Goal: Task Accomplishment & Management: Use online tool/utility

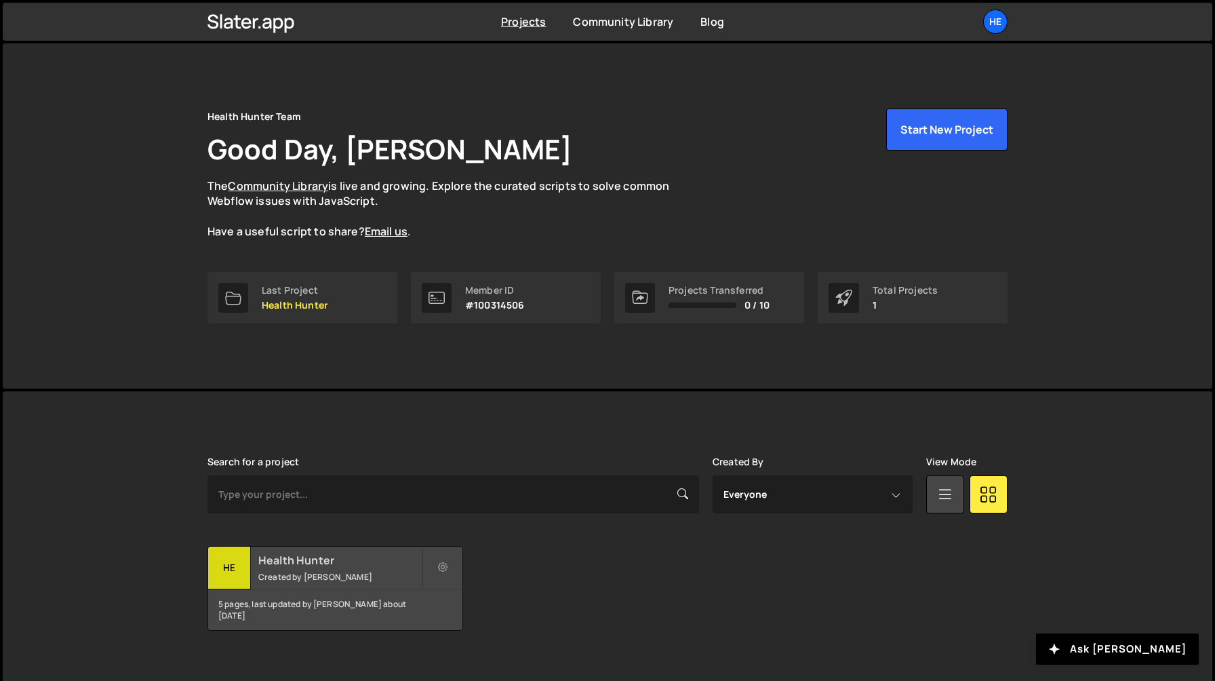
click at [313, 566] on h2 "Health Hunter" at bounding box center [339, 560] width 163 height 15
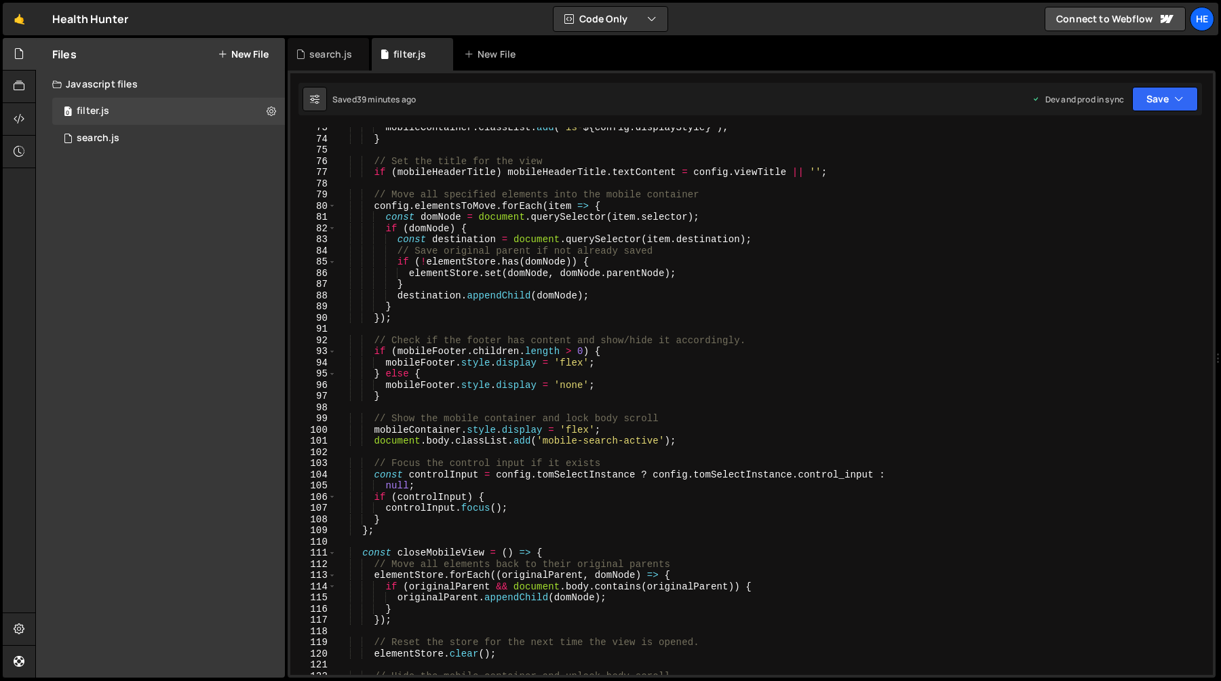
scroll to position [1043, 0]
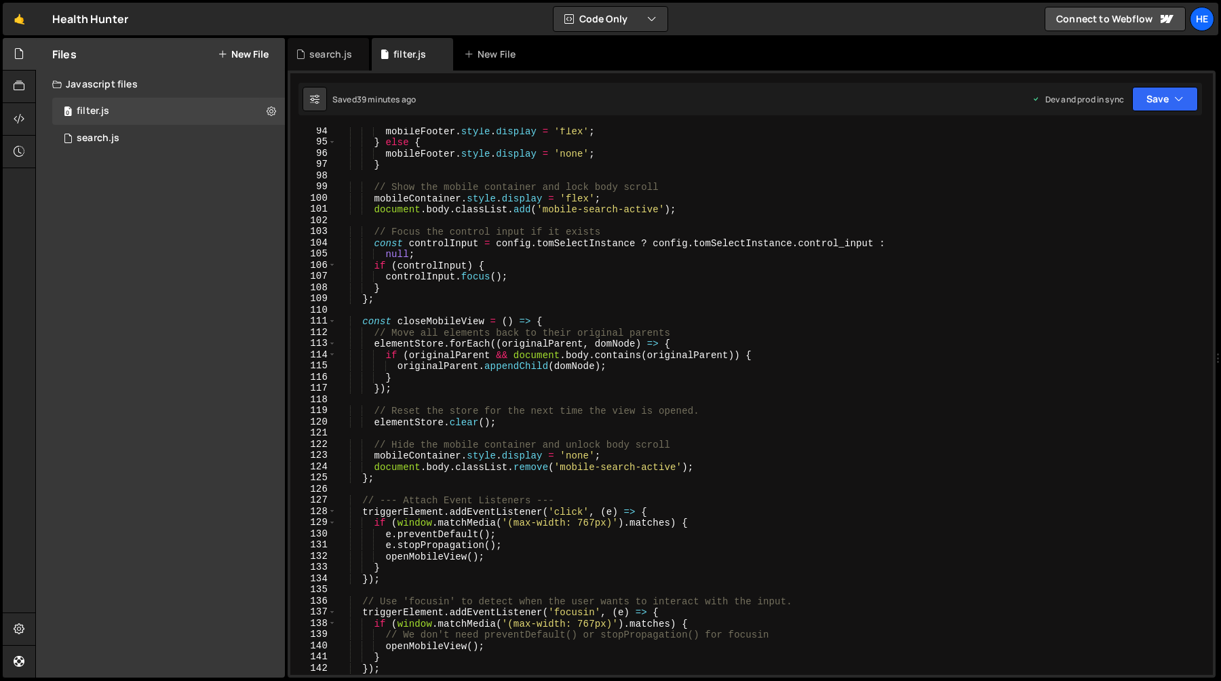
click at [611, 312] on div "mobileFooter . style . display = 'flex' ; } else { mobileFooter . style . displ…" at bounding box center [771, 410] width 871 height 570
click at [490, 296] on div "mobileFooter . style . display = 'flex' ; } else { mobileFooter . style . displ…" at bounding box center [771, 410] width 871 height 570
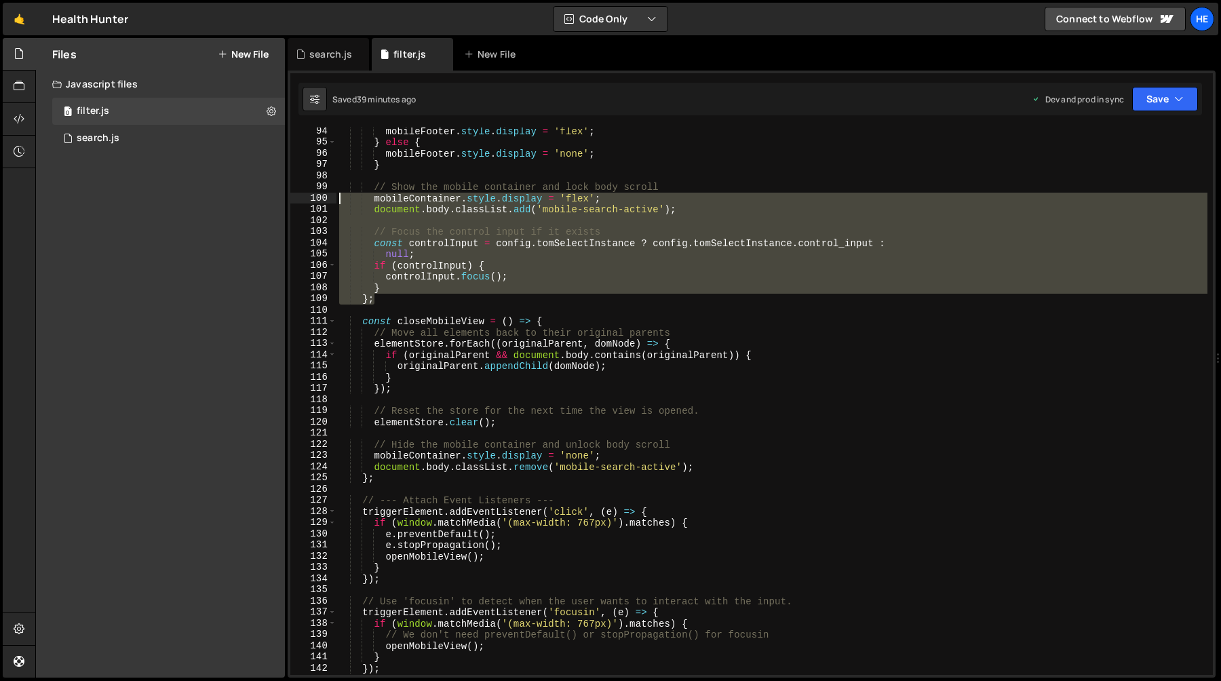
drag, startPoint x: 490, startPoint y: 296, endPoint x: 323, endPoint y: 203, distance: 190.4
click at [323, 203] on div "}; 94 95 96 97 98 99 100 101 102 103 104 105 106 107 108 109 110 111 112 113 11…" at bounding box center [751, 400] width 922 height 547
type textarea "mobileContainer.style.display = 'flex'; document.body.classList.add('mobile-sea…"
click at [375, 226] on div "mobileFooter . style . display = 'flex' ; } else { mobileFooter . style . displ…" at bounding box center [771, 400] width 871 height 547
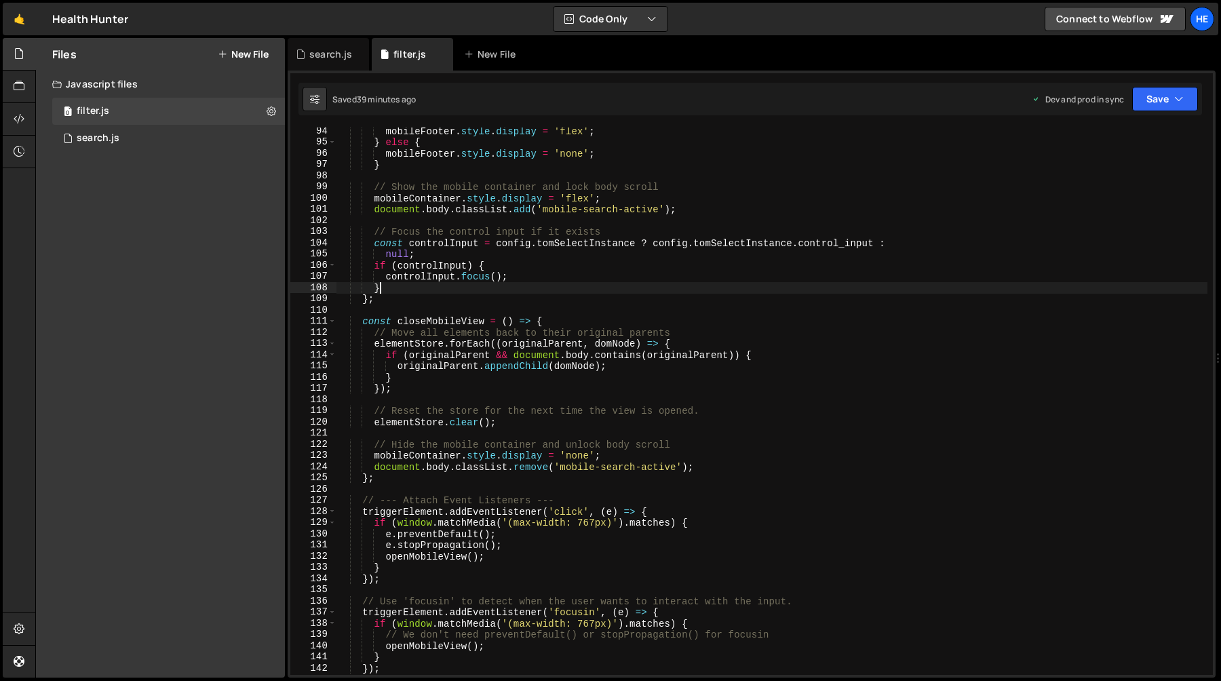
click at [392, 290] on div "mobileFooter . style . display = 'flex' ; } else { mobileFooter . style . displ…" at bounding box center [771, 410] width 871 height 570
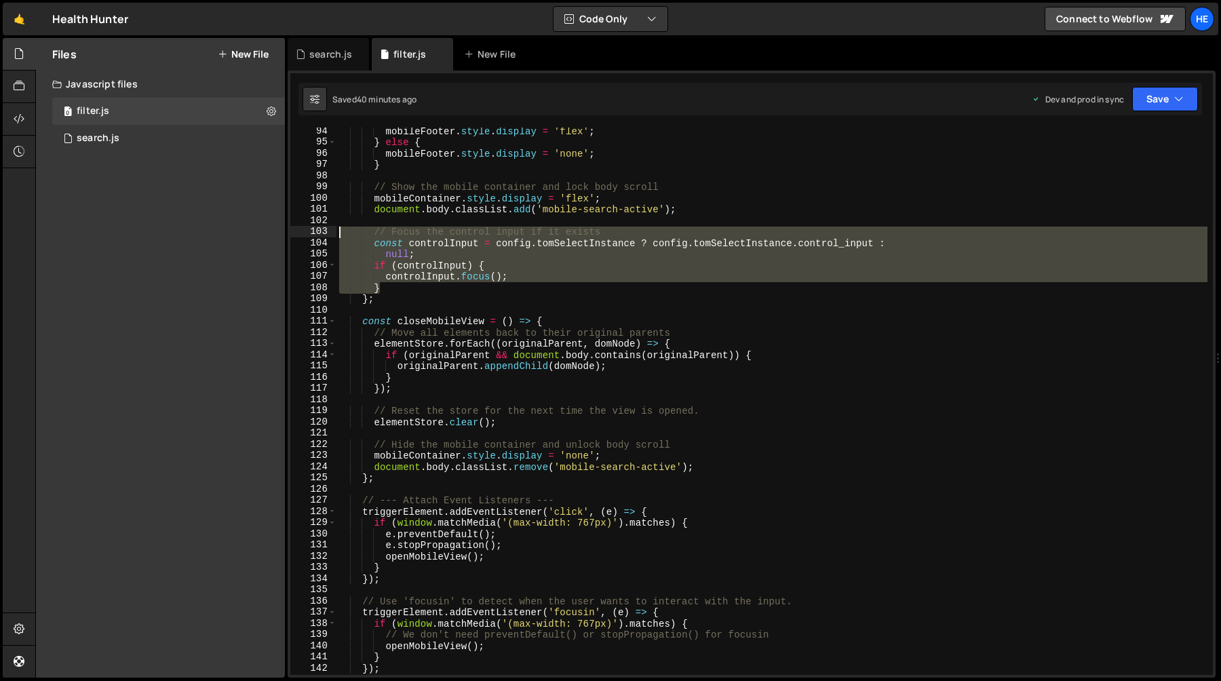
drag, startPoint x: 392, startPoint y: 290, endPoint x: 330, endPoint y: 229, distance: 87.3
click at [330, 229] on div "} 94 95 96 97 98 99 100 101 102 103 104 105 106 107 108 109 110 111 112 113 114…" at bounding box center [751, 400] width 922 height 547
click at [341, 233] on div "mobileFooter . style . display = 'flex' ; } else { mobileFooter . style . displ…" at bounding box center [771, 400] width 871 height 547
drag, startPoint x: 341, startPoint y: 233, endPoint x: 411, endPoint y: 290, distance: 90.6
click at [411, 290] on div "mobileFooter . style . display = 'flex' ; } else { mobileFooter . style . displ…" at bounding box center [771, 410] width 871 height 570
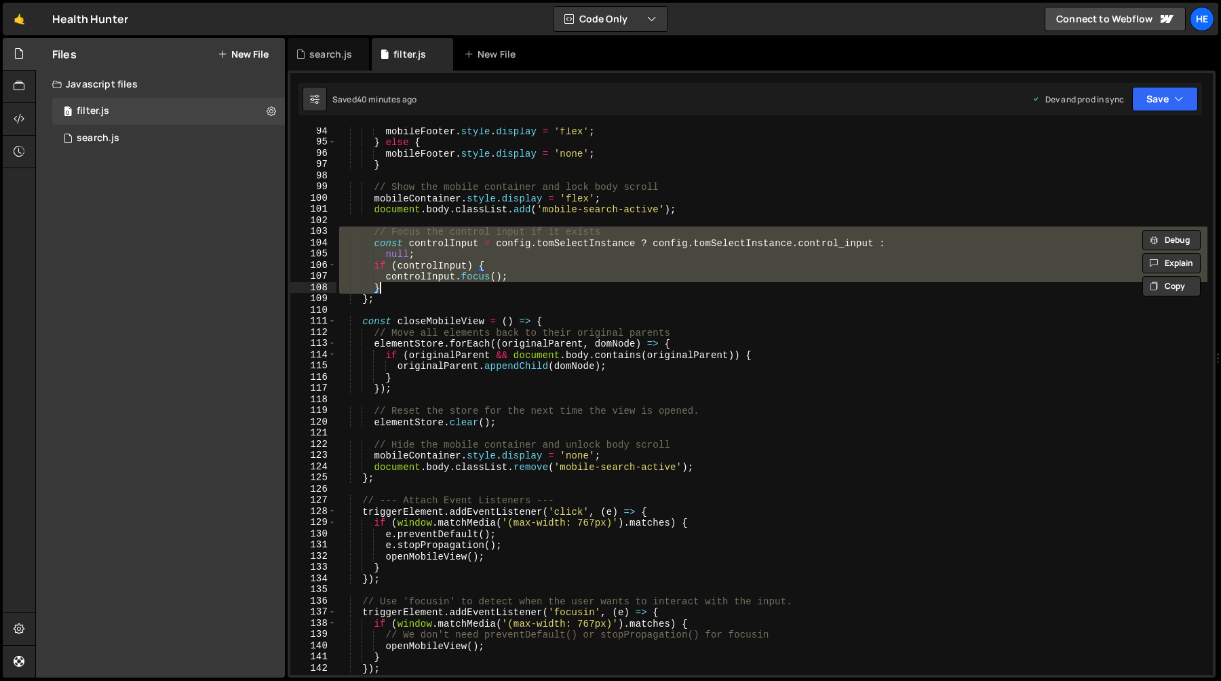
click at [399, 294] on div "mobileFooter . style . display = 'flex' ; } else { mobileFooter . style . displ…" at bounding box center [771, 410] width 871 height 570
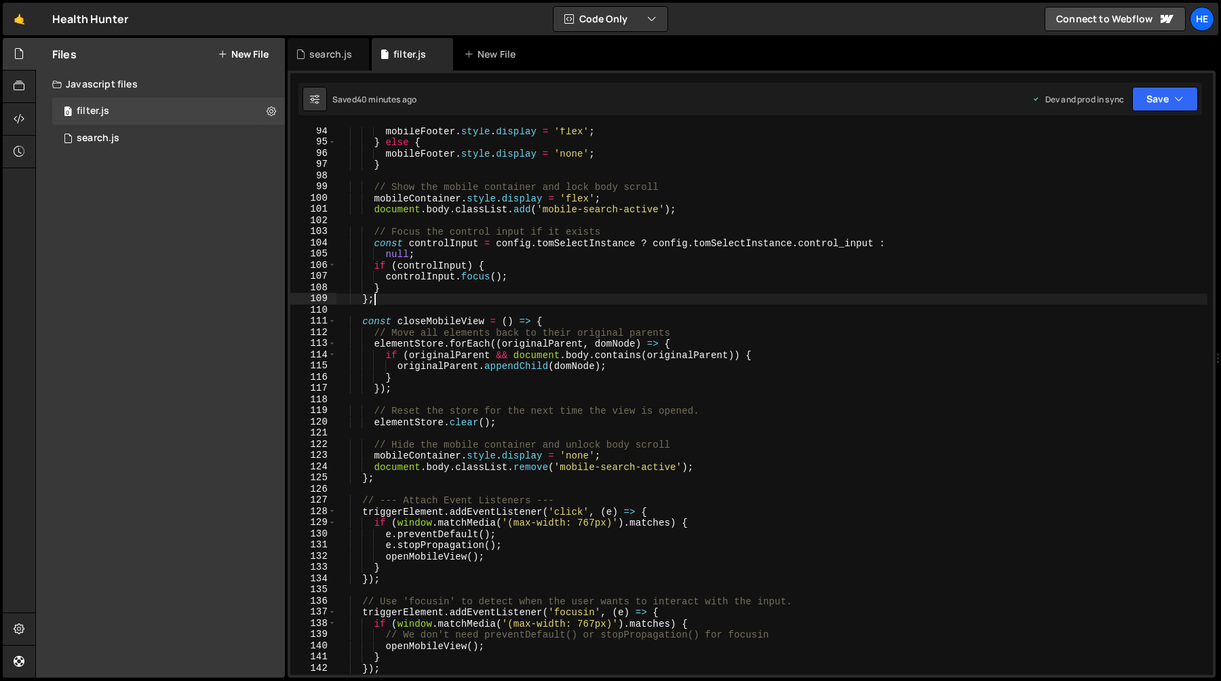
click at [387, 281] on div "mobileFooter . style . display = 'flex' ; } else { mobileFooter . style . displ…" at bounding box center [771, 410] width 871 height 570
click at [387, 289] on div "mobileFooter . style . display = 'flex' ; } else { mobileFooter . style . displ…" at bounding box center [771, 410] width 871 height 570
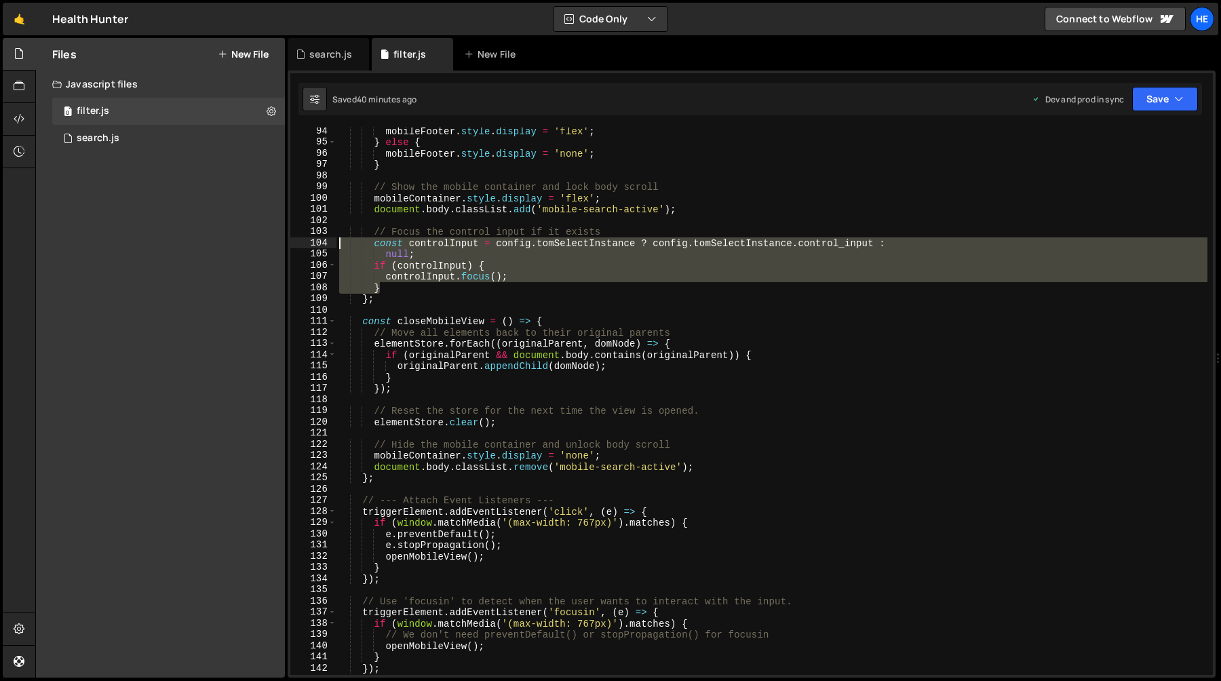
drag, startPoint x: 387, startPoint y: 289, endPoint x: 338, endPoint y: 241, distance: 68.1
click at [338, 241] on div "mobileFooter . style . display = 'flex' ; } else { mobileFooter . style . displ…" at bounding box center [771, 410] width 871 height 570
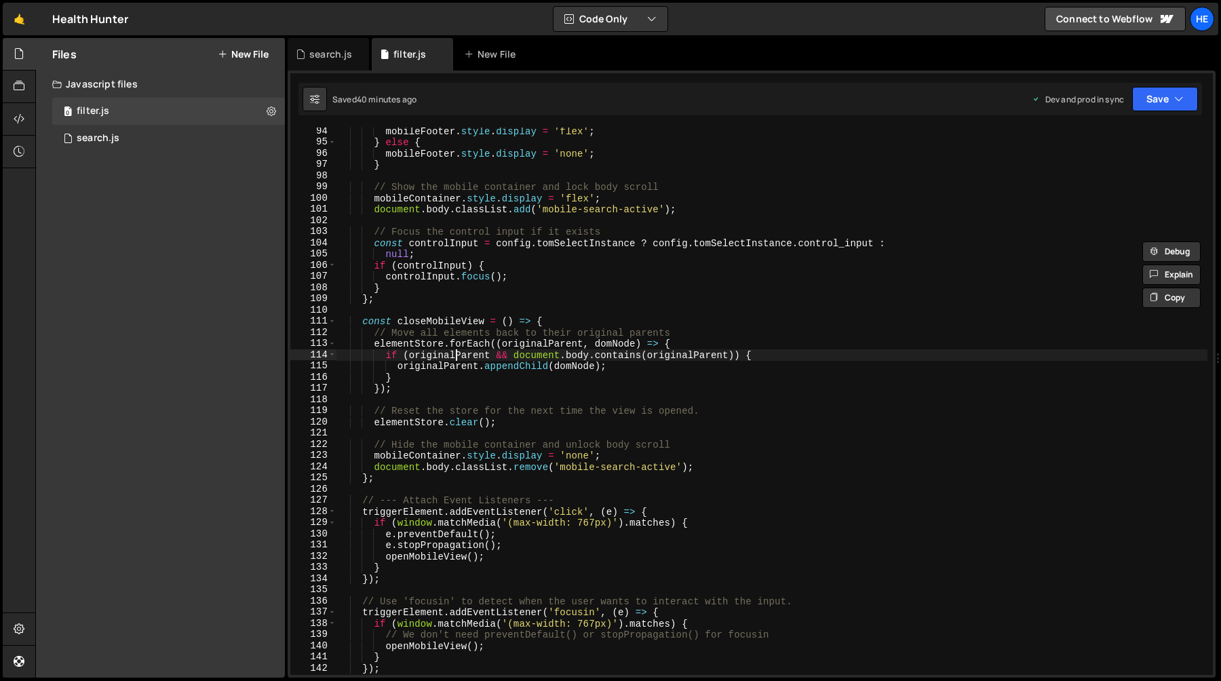
click at [456, 358] on div "mobileFooter . style . display = 'flex' ; } else { mobileFooter . style . displ…" at bounding box center [771, 410] width 871 height 570
type textarea "if (originalParent && document.body.contains(originalParent)) {"
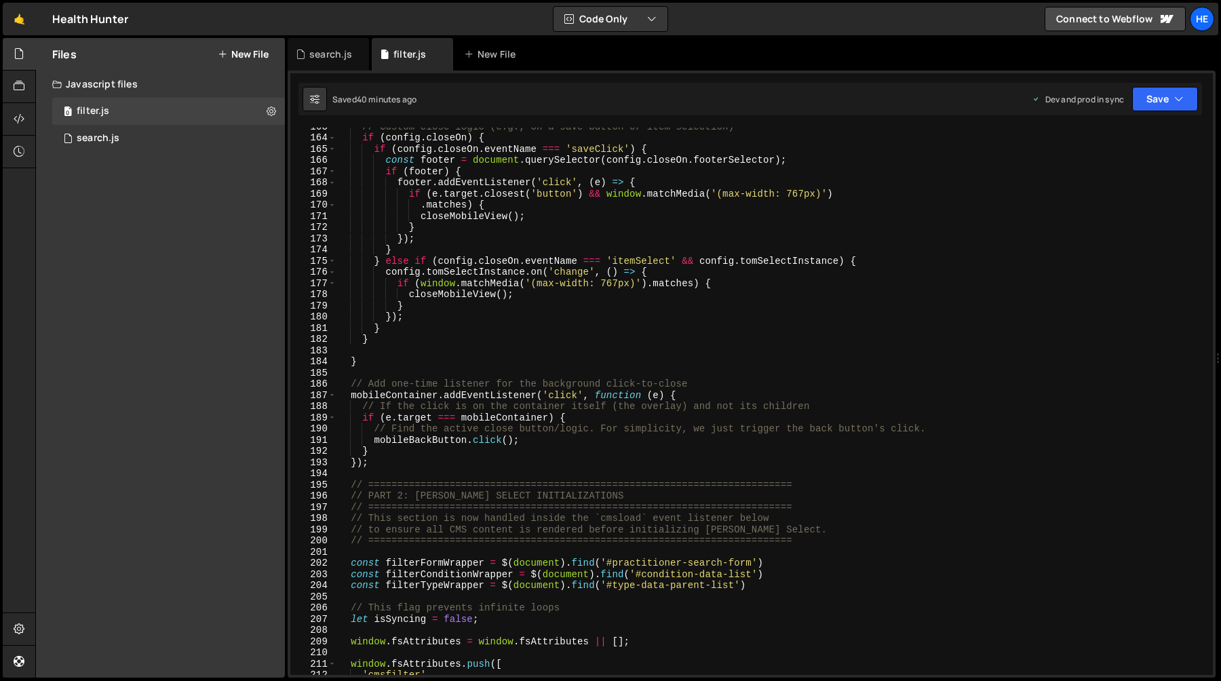
scroll to position [1830, 0]
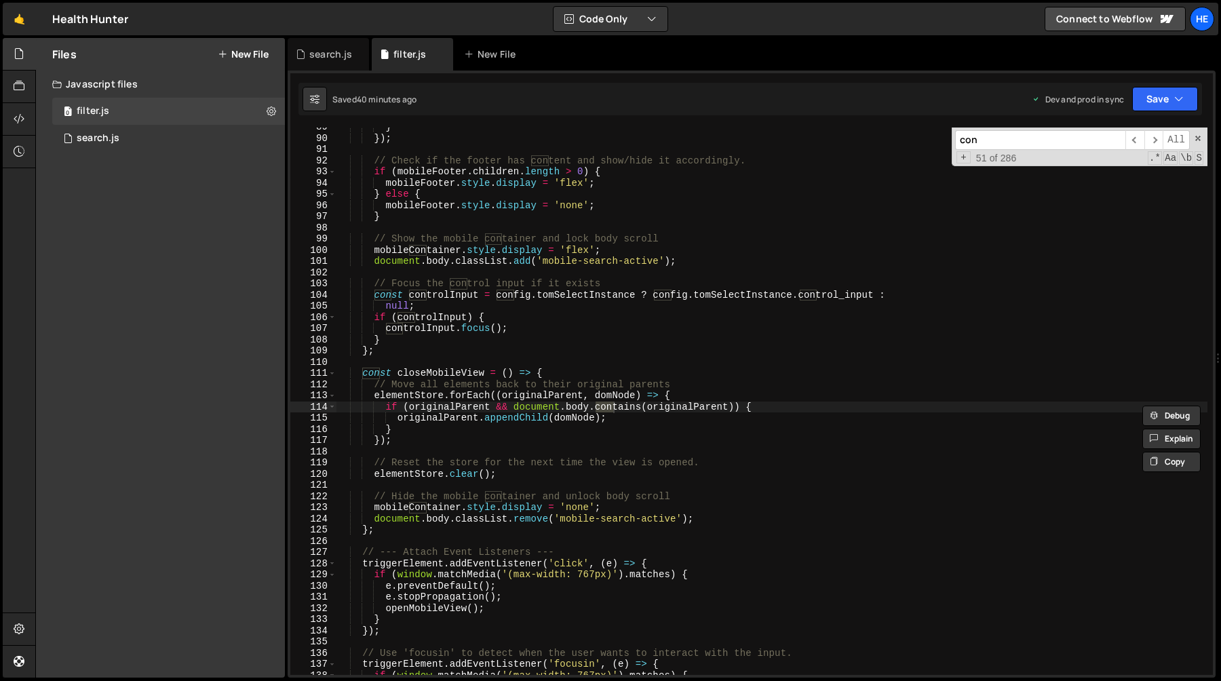
type input "cond"
type textarea "const filterConditionWrapper = $(document).find('#condition-data-list')"
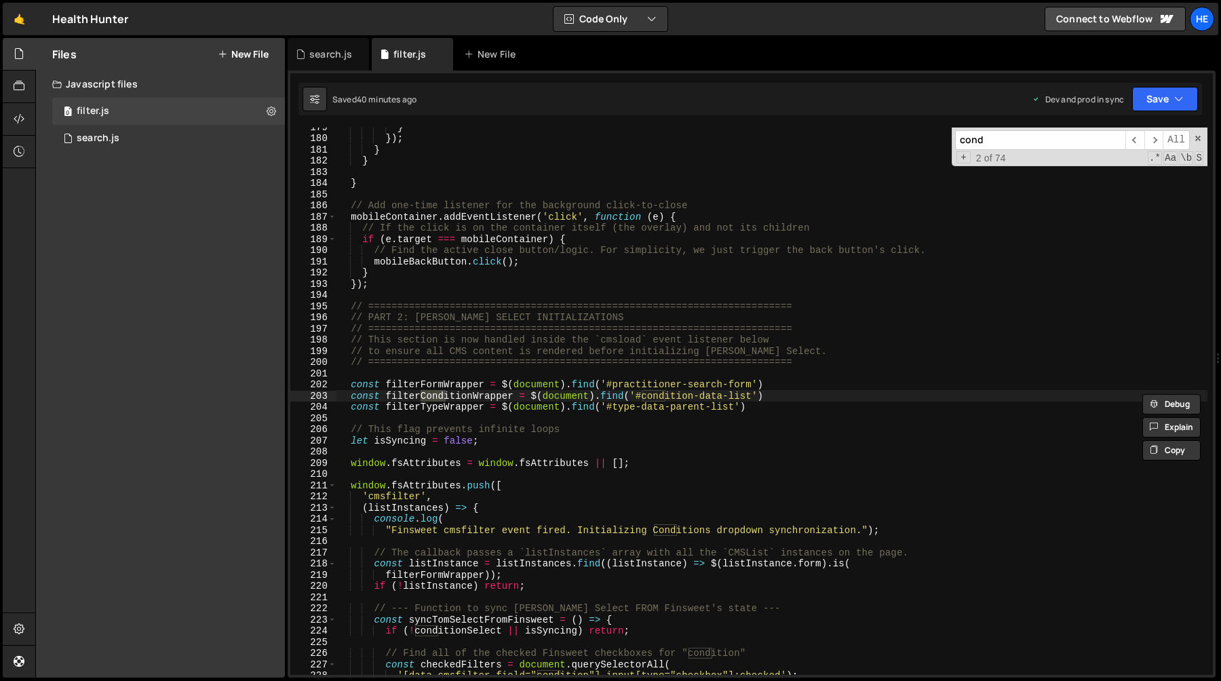
scroll to position [2009, 0]
type input "conditions"
type textarea ""Finsweet cmsfilter event fired. Initializing Conditions dropdown synchronizati…"
type input "conditionse"
type textarea "if (!conditionSelect || isSyncing) return;"
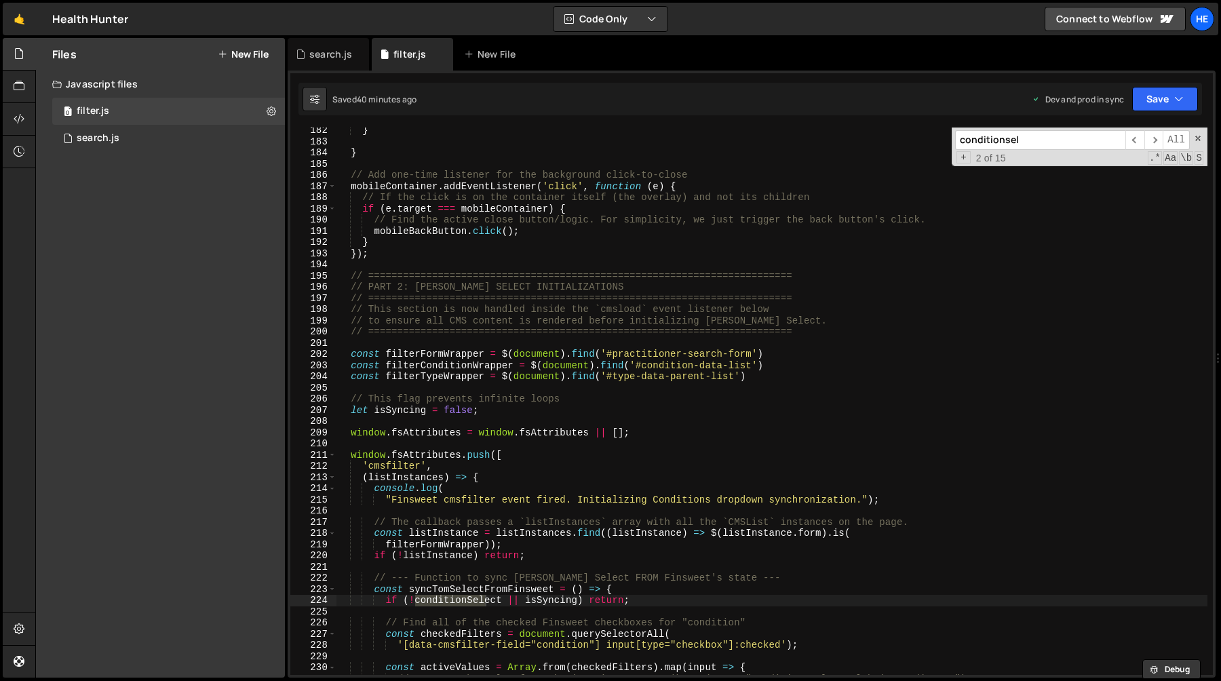
scroll to position [2281, 0]
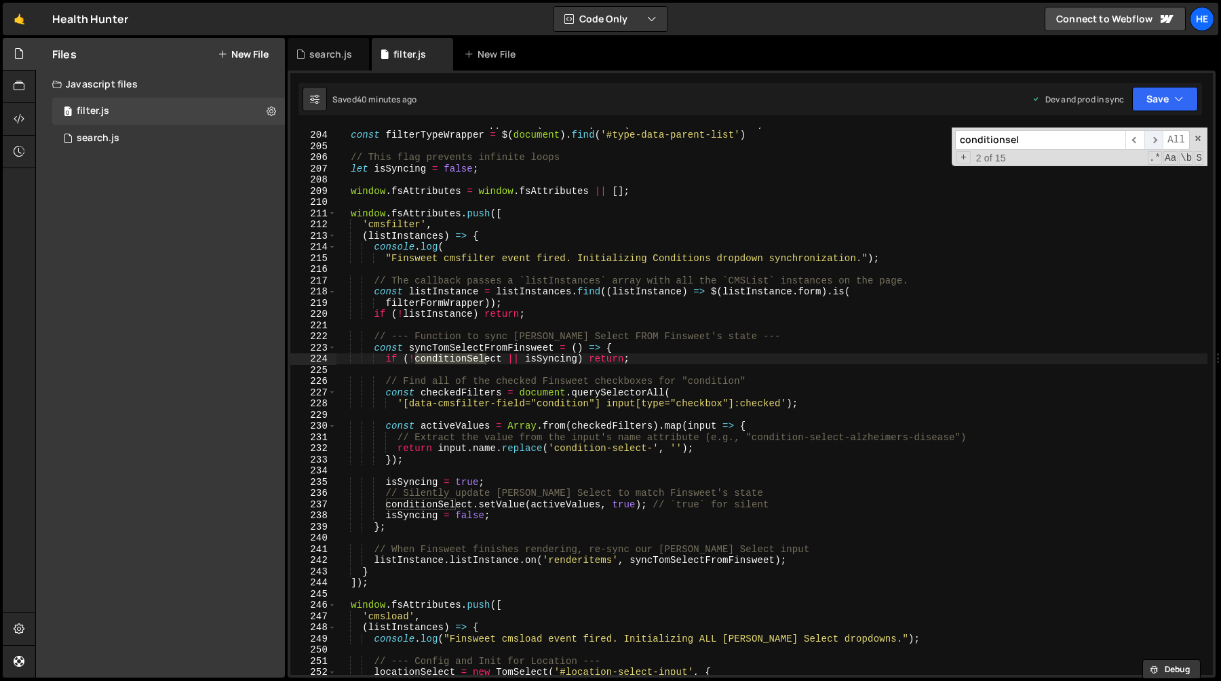
type input "conditionsel"
click at [1153, 137] on span "​" at bounding box center [1153, 140] width 19 height 20
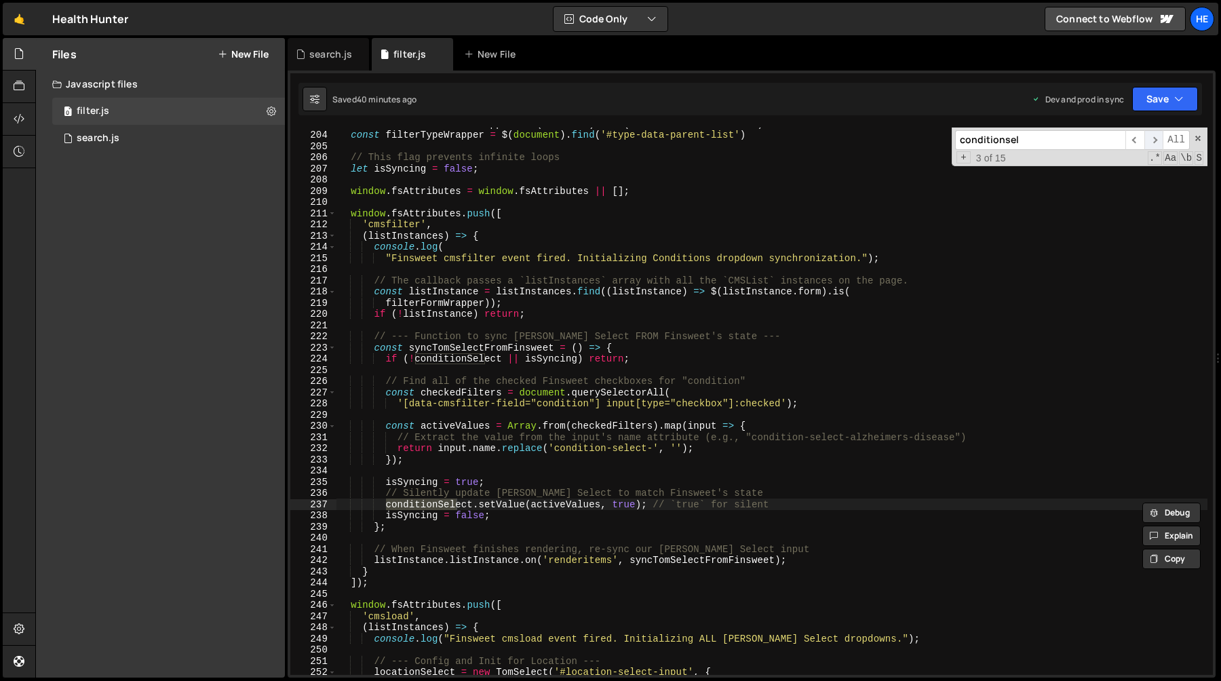
click at [1151, 138] on span "​" at bounding box center [1153, 140] width 19 height 20
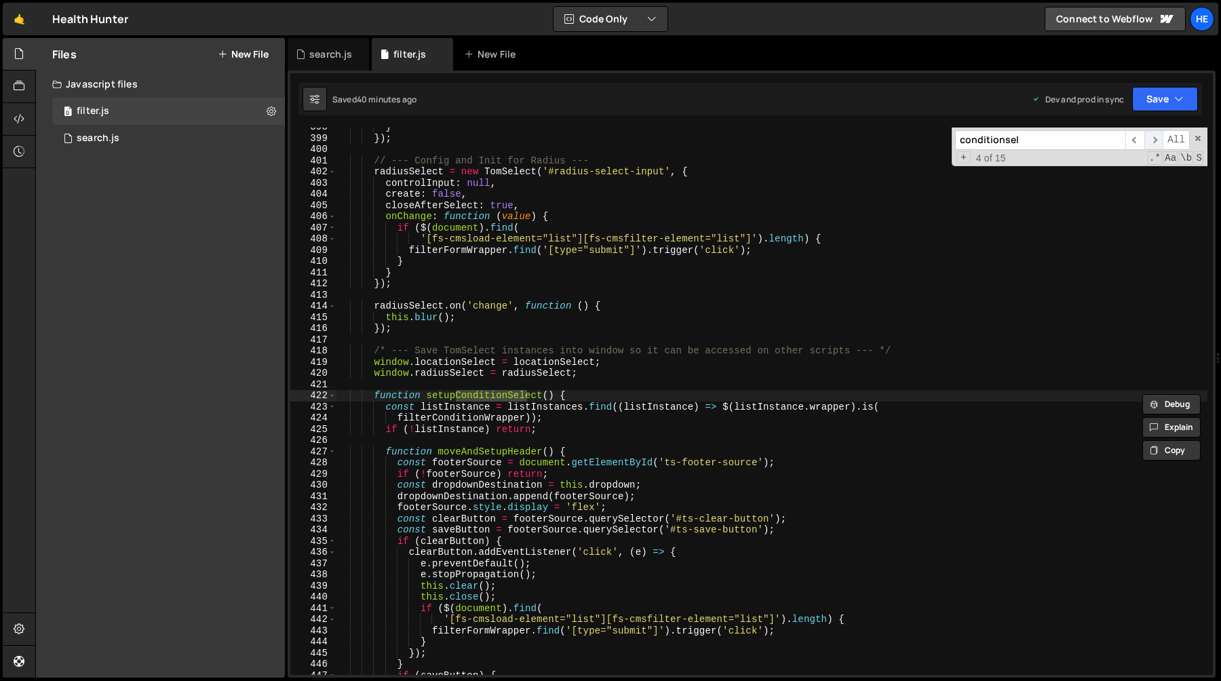
click at [1151, 138] on span "​" at bounding box center [1153, 140] width 19 height 20
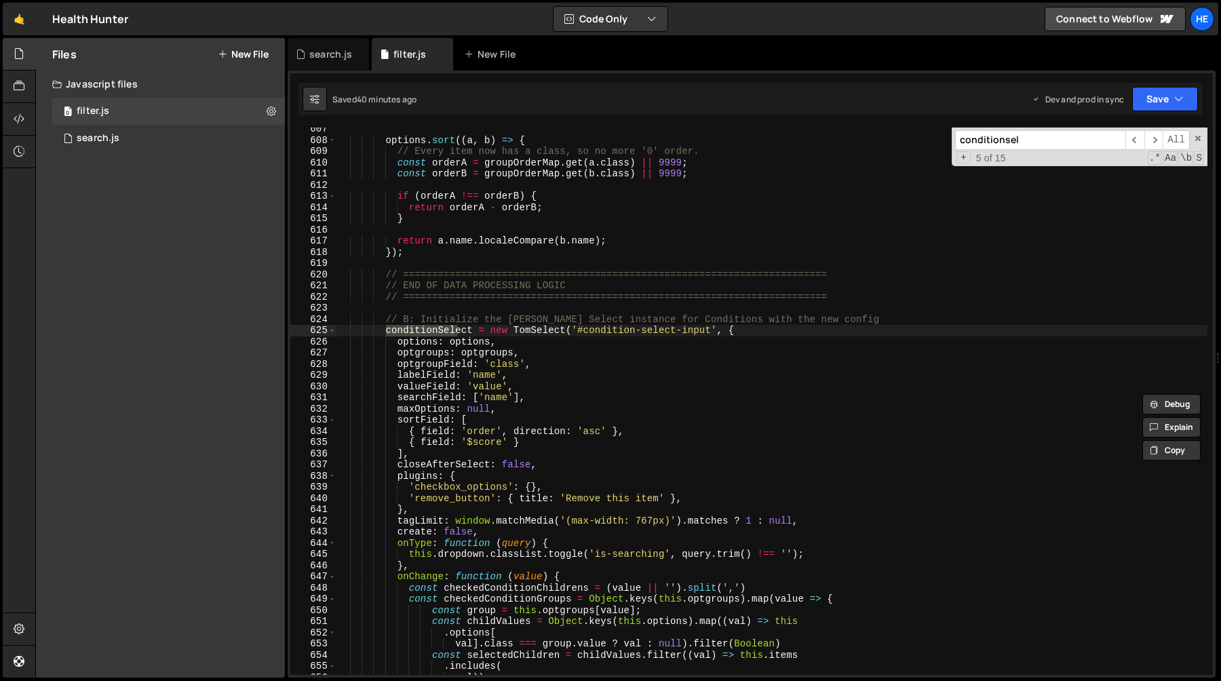
scroll to position [6921, 0]
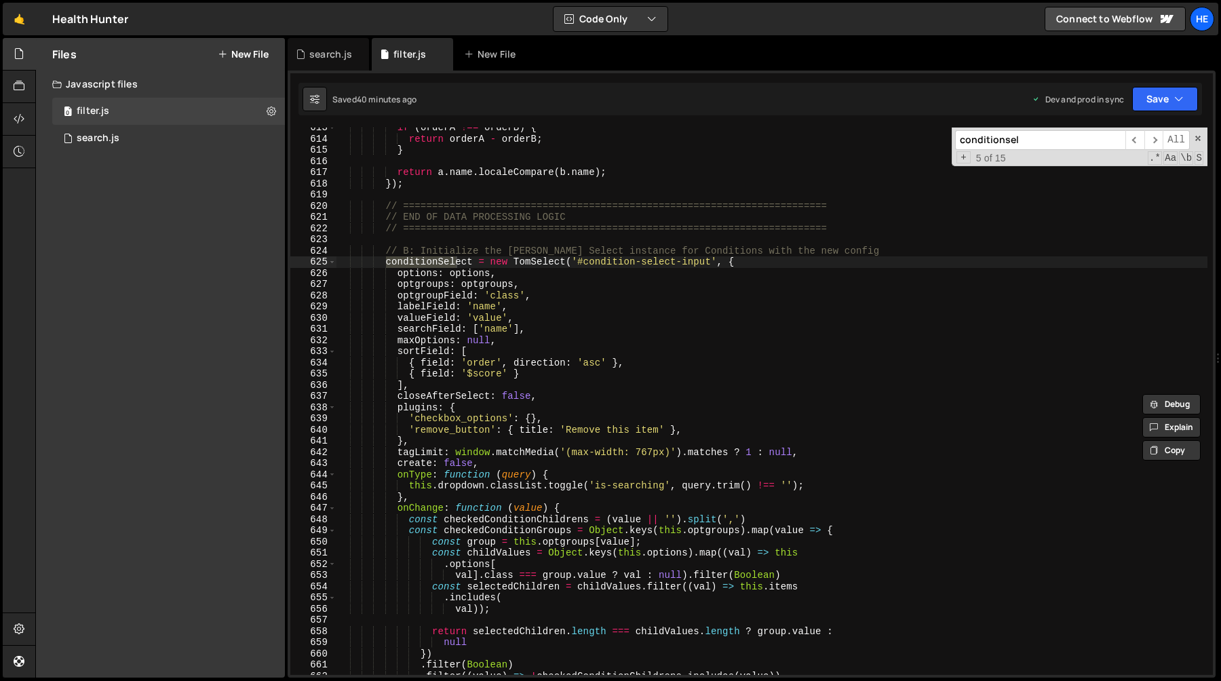
click at [429, 266] on div "if ( orderA !== orderB ) { return orderA - orderB ; } return a . name . localeC…" at bounding box center [771, 400] width 871 height 547
click at [429, 266] on div "if ( orderA !== orderB ) { return orderA - orderB ; } return a . name . localeC…" at bounding box center [771, 407] width 871 height 570
click at [428, 262] on div "if ( orderA !== orderB ) { return orderA - orderB ; } return a . name . localeC…" at bounding box center [771, 400] width 871 height 547
click at [428, 262] on div "if ( orderA !== orderB ) { return orderA - orderB ; } return a . name . localeC…" at bounding box center [771, 407] width 871 height 570
click at [1152, 138] on span "​" at bounding box center [1153, 140] width 19 height 20
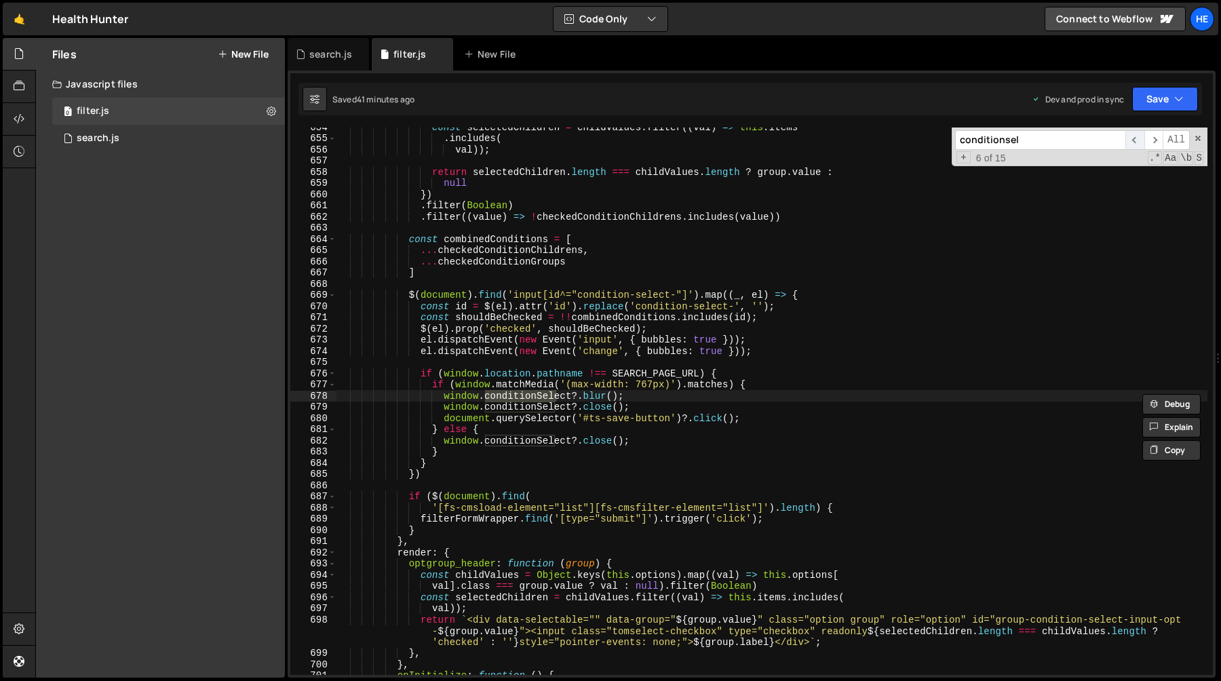
click at [1133, 138] on span "​" at bounding box center [1134, 140] width 19 height 20
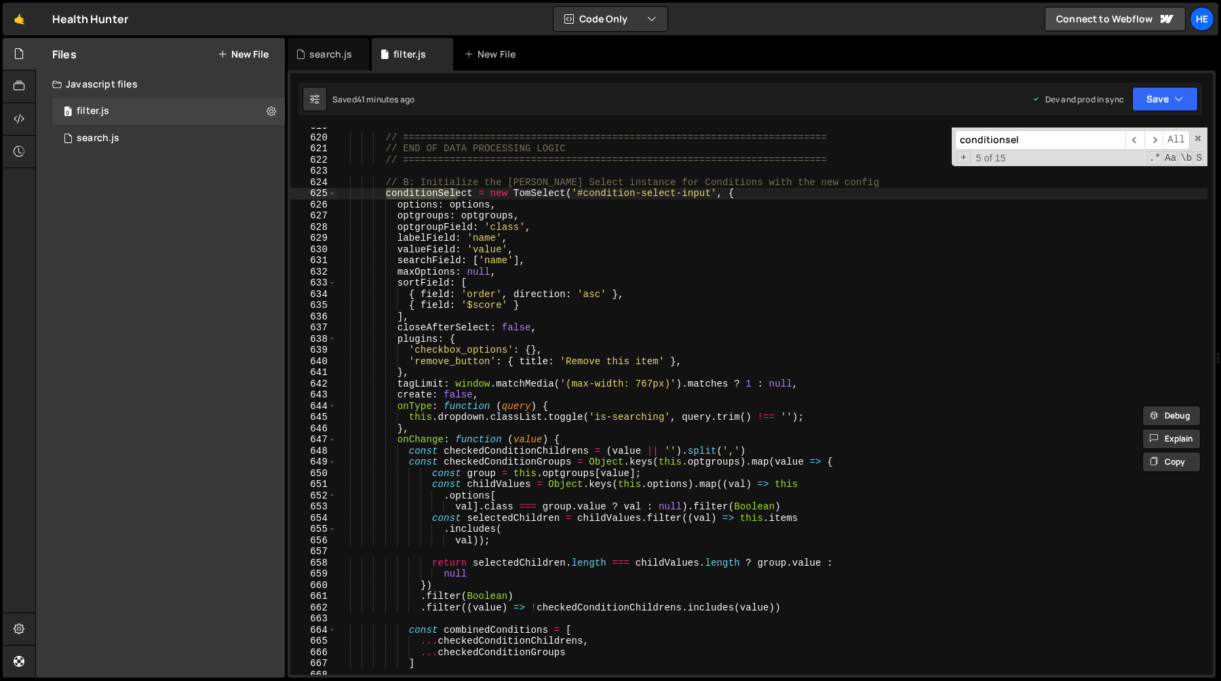
scroll to position [6995, 0]
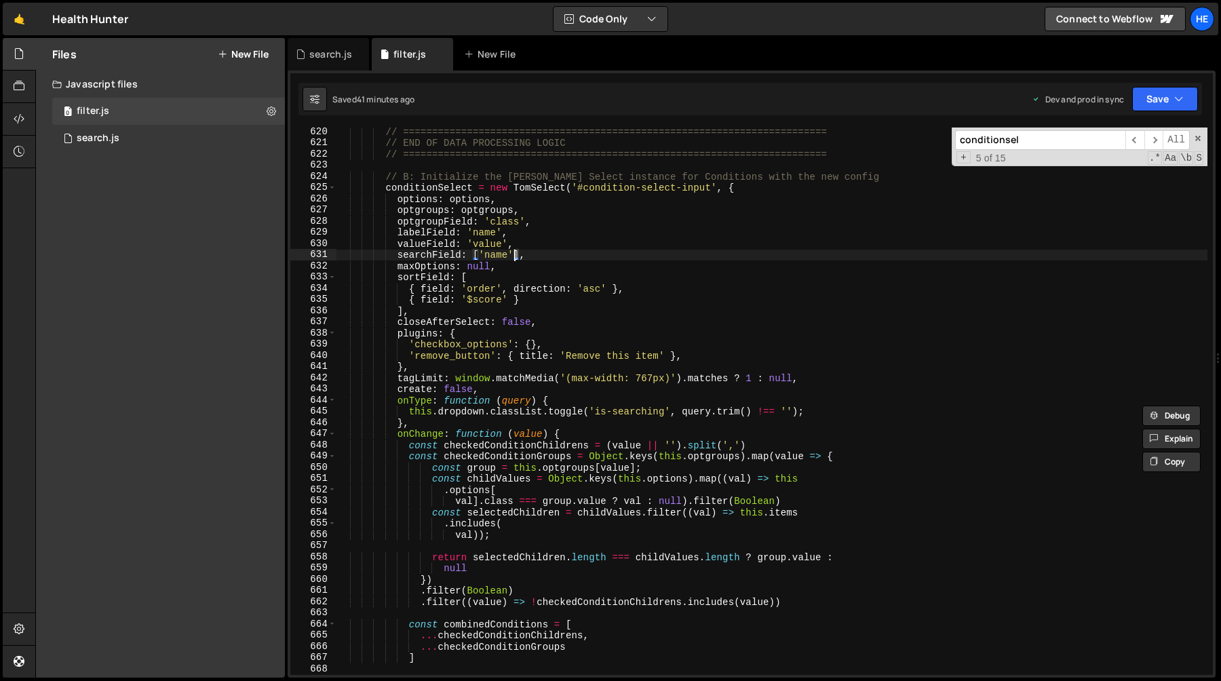
click at [512, 252] on div "// ========================================================================= //…" at bounding box center [771, 411] width 871 height 570
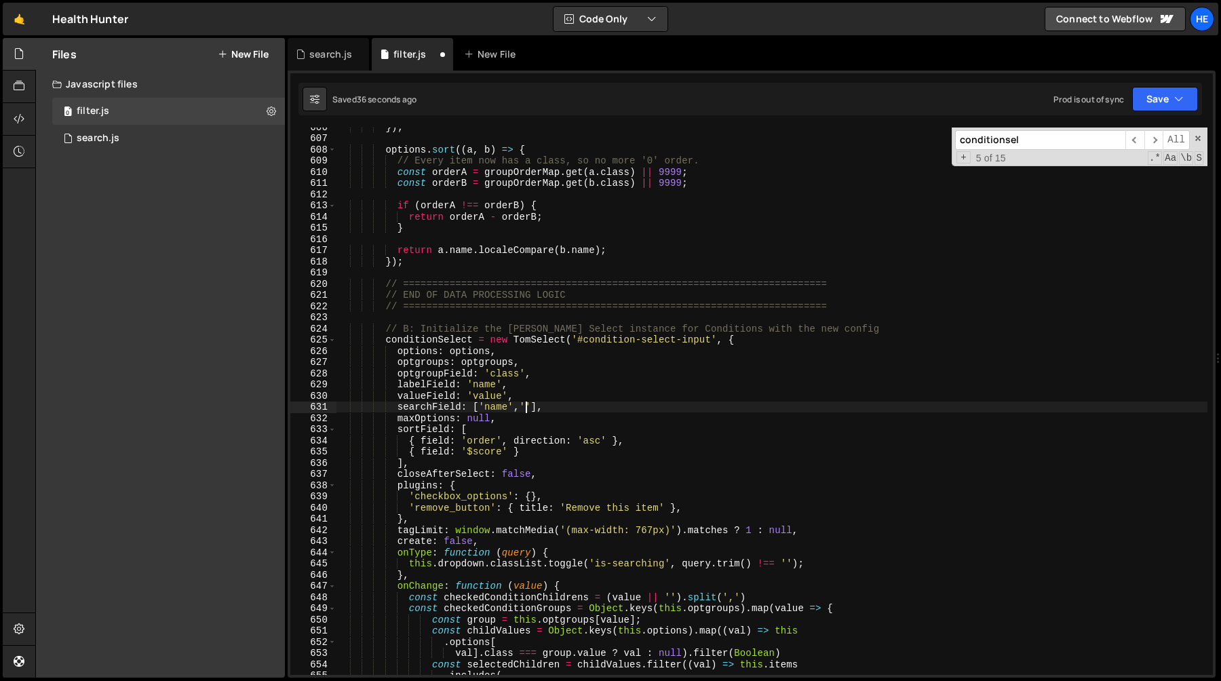
scroll to position [6843, 0]
click at [384, 342] on div "}) ; options . sort (( a , b ) => { // Every item now has a class, so no more '…" at bounding box center [771, 406] width 871 height 570
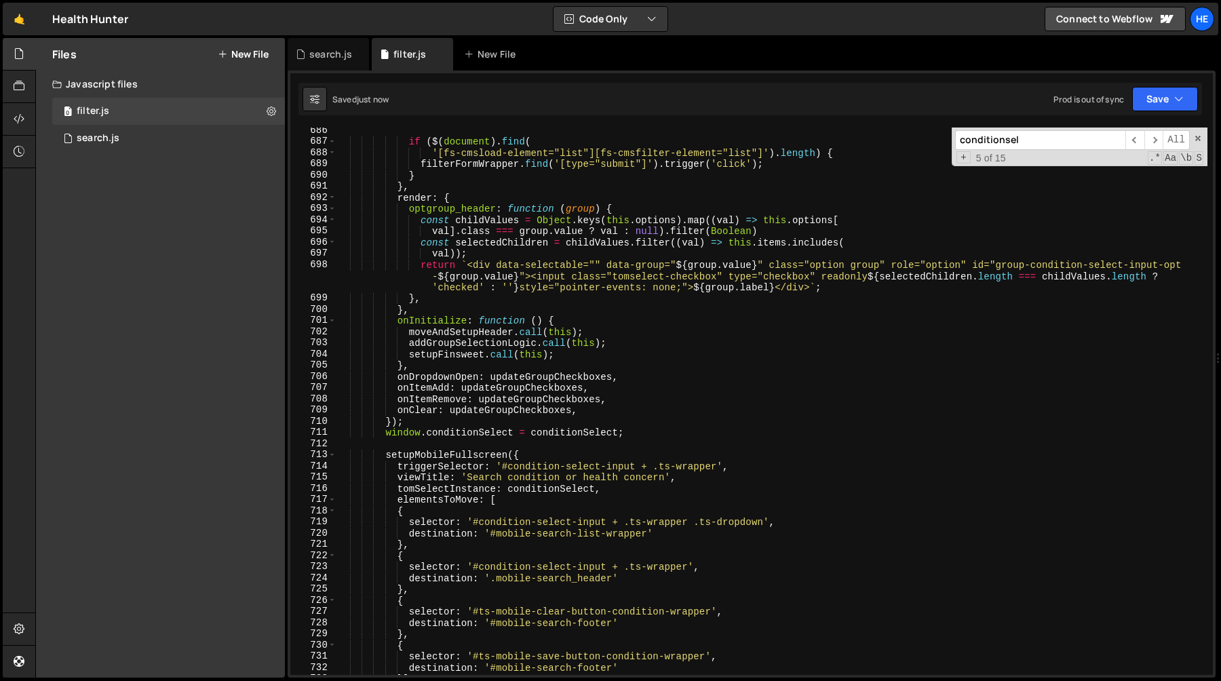
click at [423, 425] on div "if ( $ ( document ) . find ( '[fs-cmsload-element="list"][fs-cmsfilter-element=…" at bounding box center [771, 410] width 871 height 570
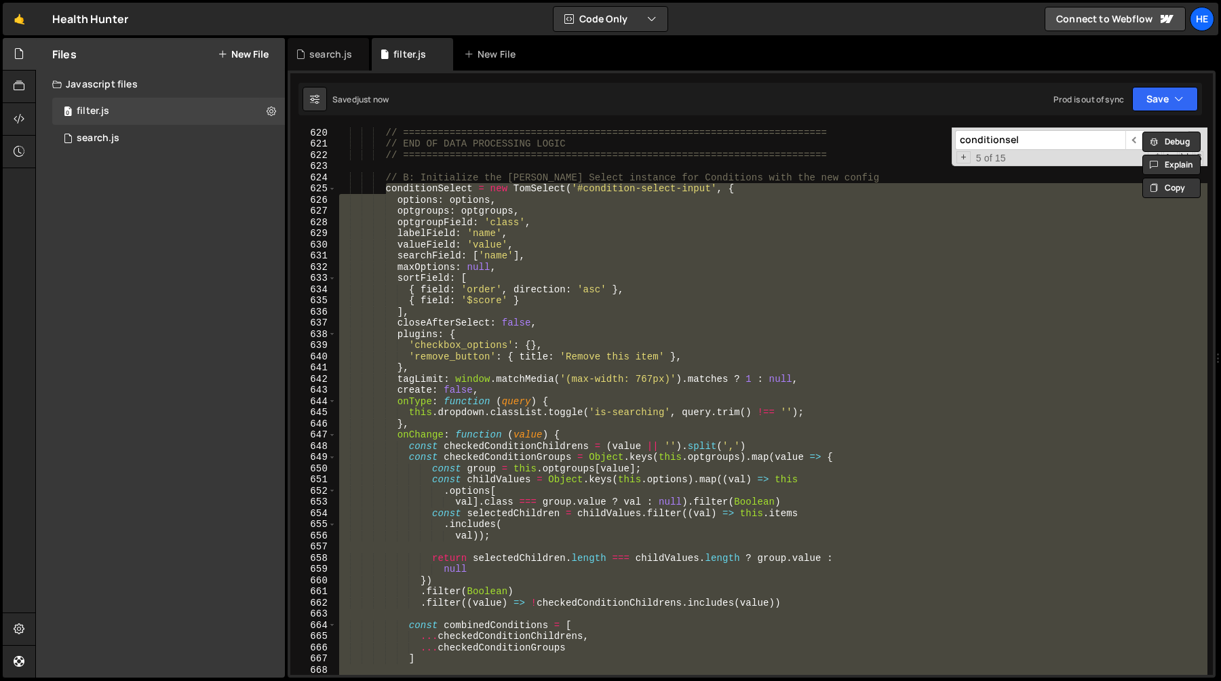
scroll to position [6963, 0]
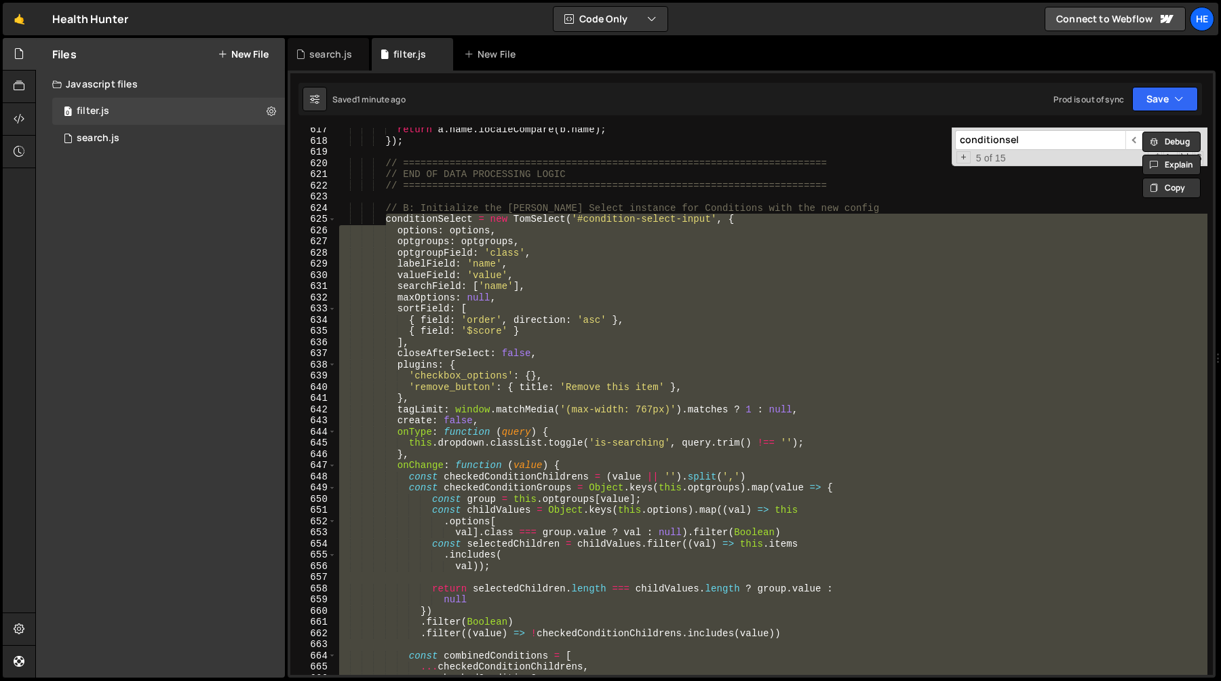
click at [513, 287] on div "return a . name . localeCompare ( b . name ) ; }) ; // ========================…" at bounding box center [771, 400] width 871 height 547
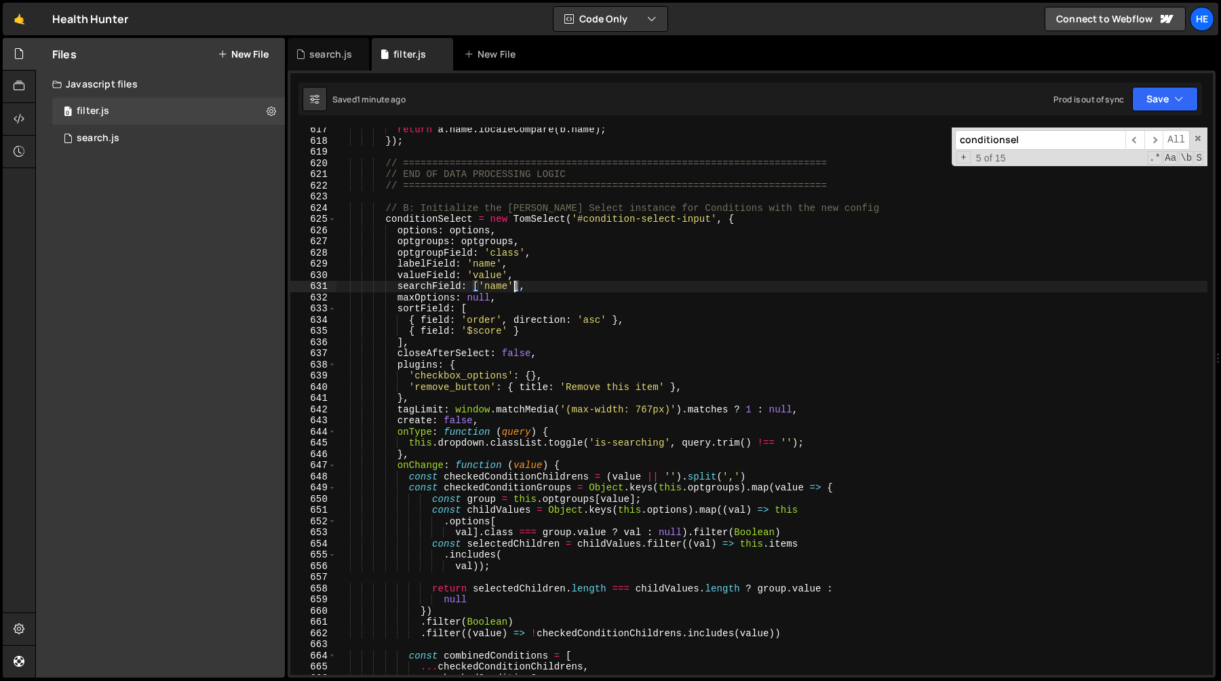
scroll to position [0, 12]
paste textarea "'$optgroup'"
click at [1196, 144] on div "conditionsel ​ ​ All Replace All + 5 of 15 .* Aa \b S" at bounding box center [1079, 146] width 256 height 39
click at [1198, 138] on span at bounding box center [1197, 138] width 9 height 9
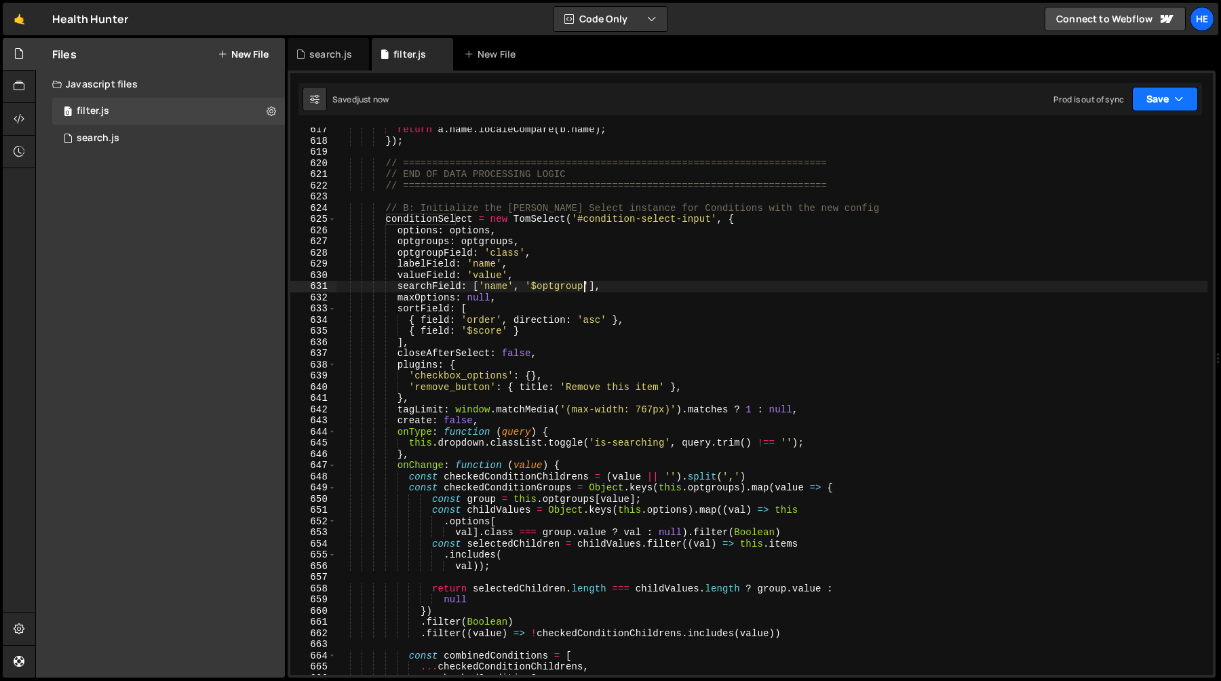
click at [1179, 102] on icon "button" at bounding box center [1178, 99] width 9 height 14
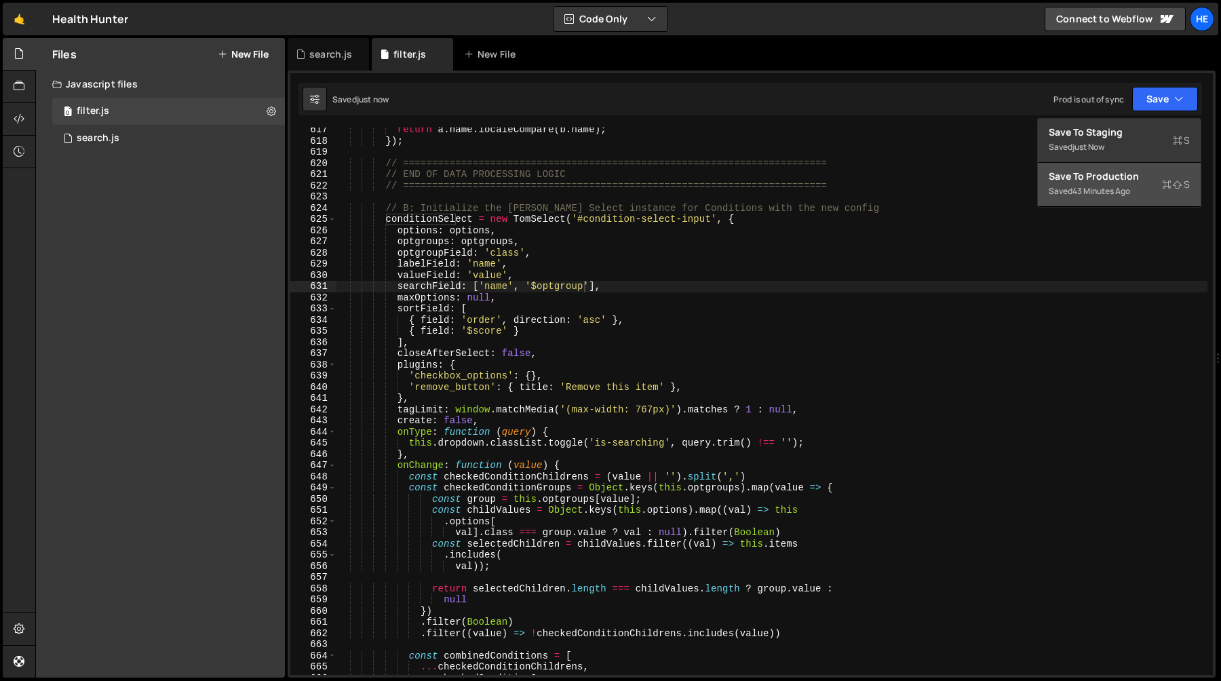
click at [1138, 176] on div "Save to Production S" at bounding box center [1118, 177] width 141 height 14
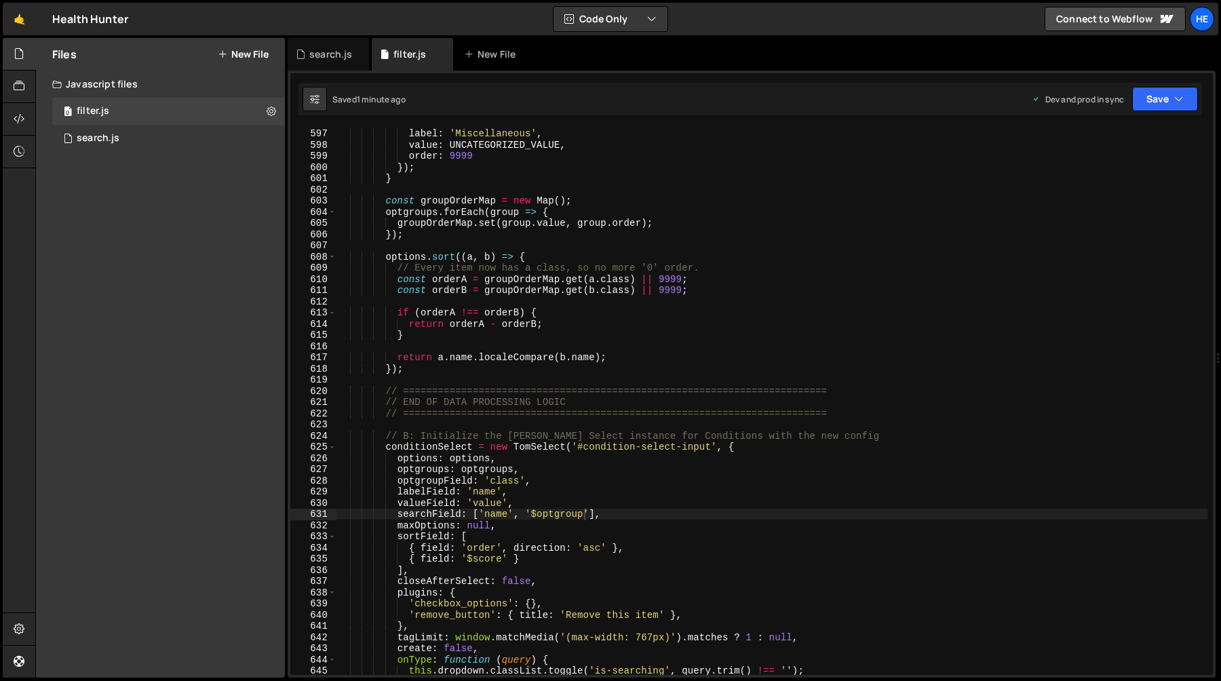
scroll to position [6825, 0]
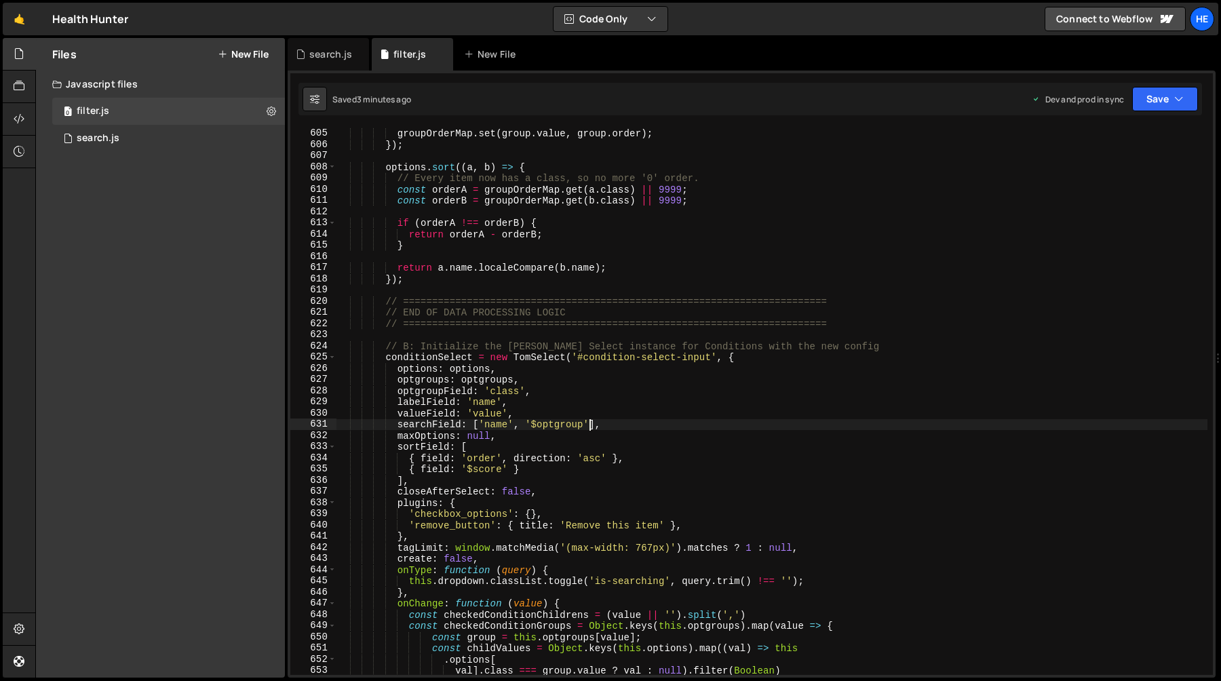
click at [587, 425] on div "optgroups . forEach ( group => { groupOrderMap . set ( group . value , group . …" at bounding box center [771, 402] width 871 height 570
paste textarea "'class'"
click at [1158, 102] on button "Save" at bounding box center [1165, 99] width 66 height 24
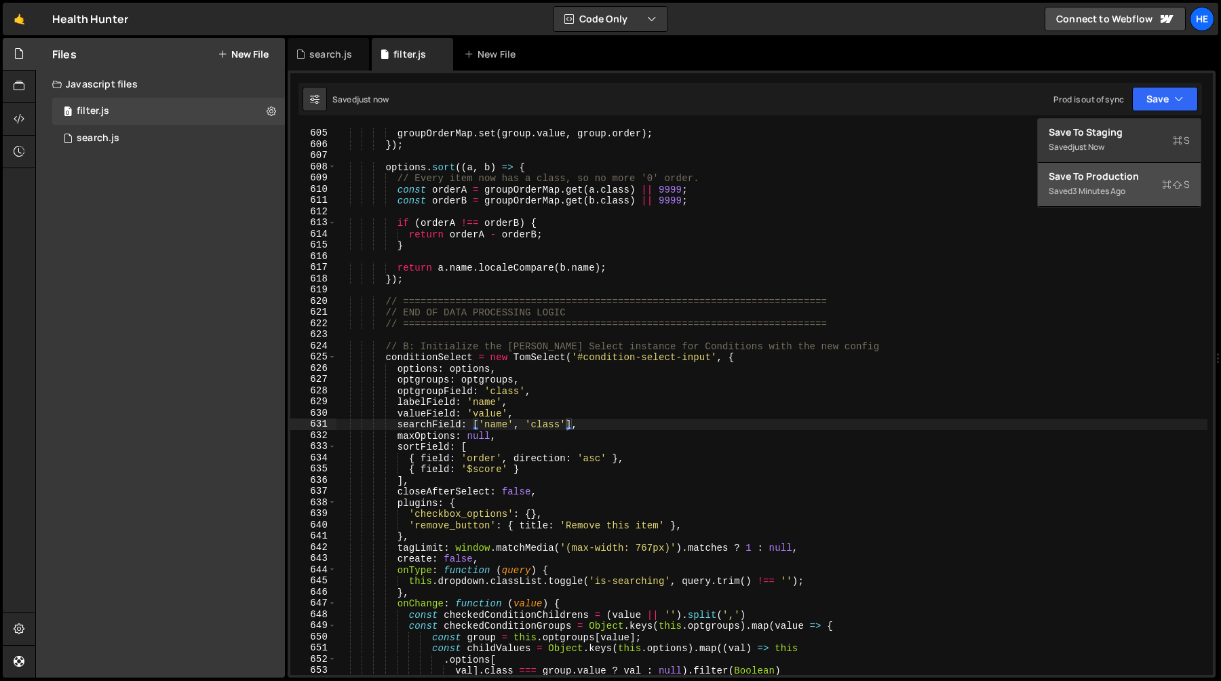
click at [1108, 188] on div "3 minutes ago" at bounding box center [1098, 191] width 53 height 12
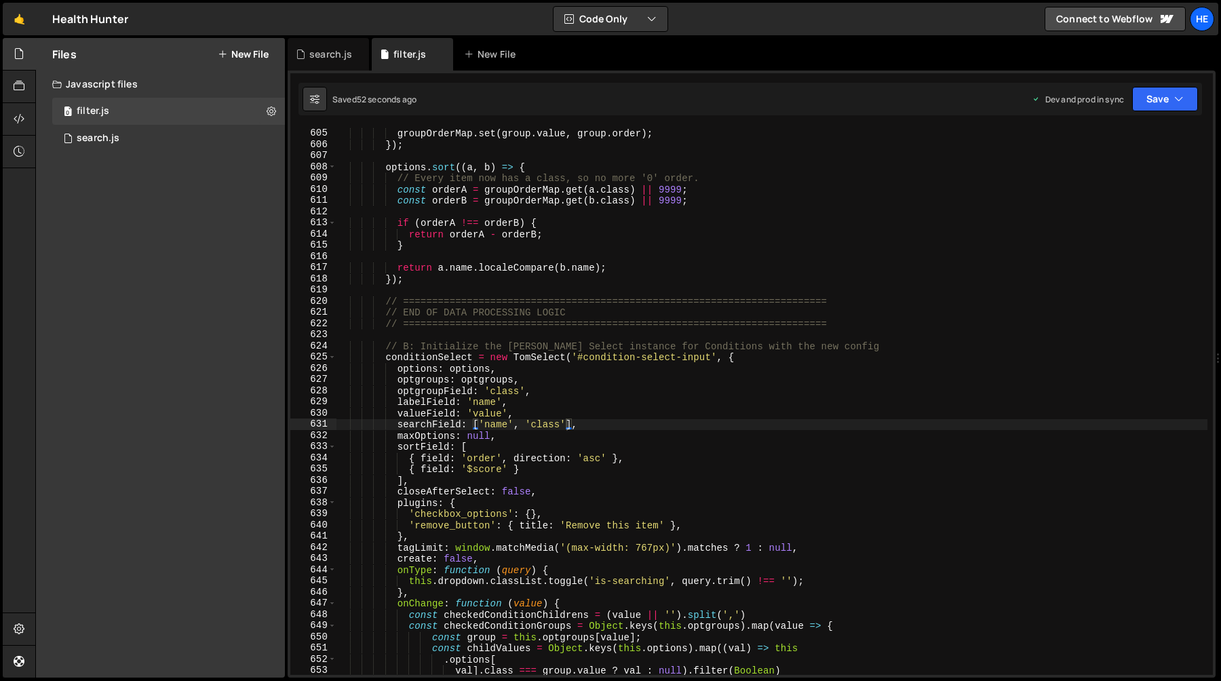
click at [528, 426] on div "optgroups . forEach ( group => { groupOrderMap . set ( group . value , group . …" at bounding box center [771, 402] width 871 height 570
paste textarea "'class']"
click at [1157, 109] on button "Save" at bounding box center [1165, 99] width 66 height 24
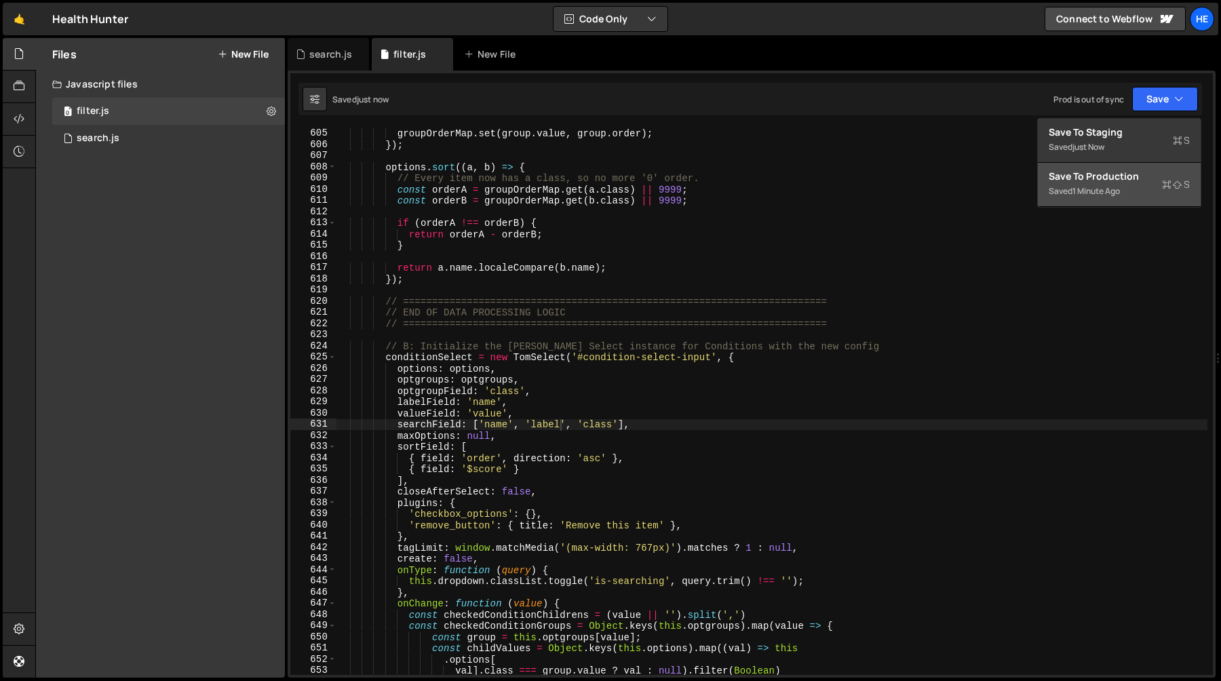
click at [1118, 193] on div "1 minute ago" at bounding box center [1095, 191] width 47 height 12
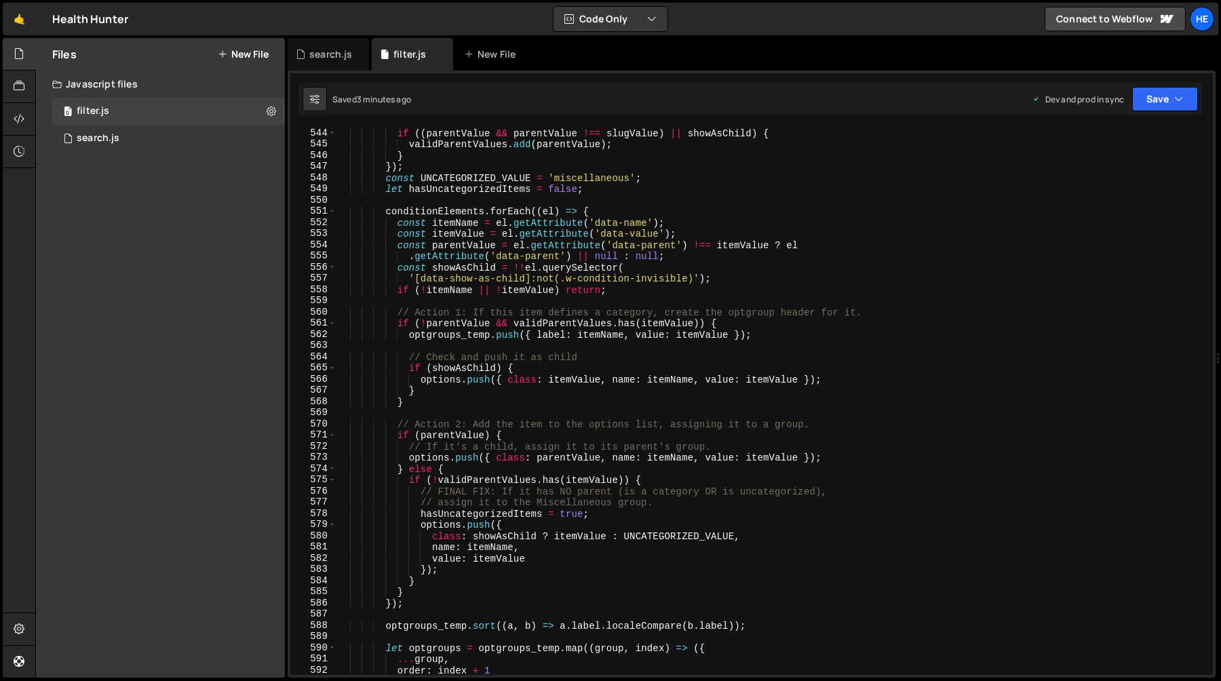
scroll to position [6143, 0]
click at [572, 383] on div "if (( parentValue && parentValue !== slugValue ) || showAsChild ) { validParent…" at bounding box center [771, 412] width 871 height 570
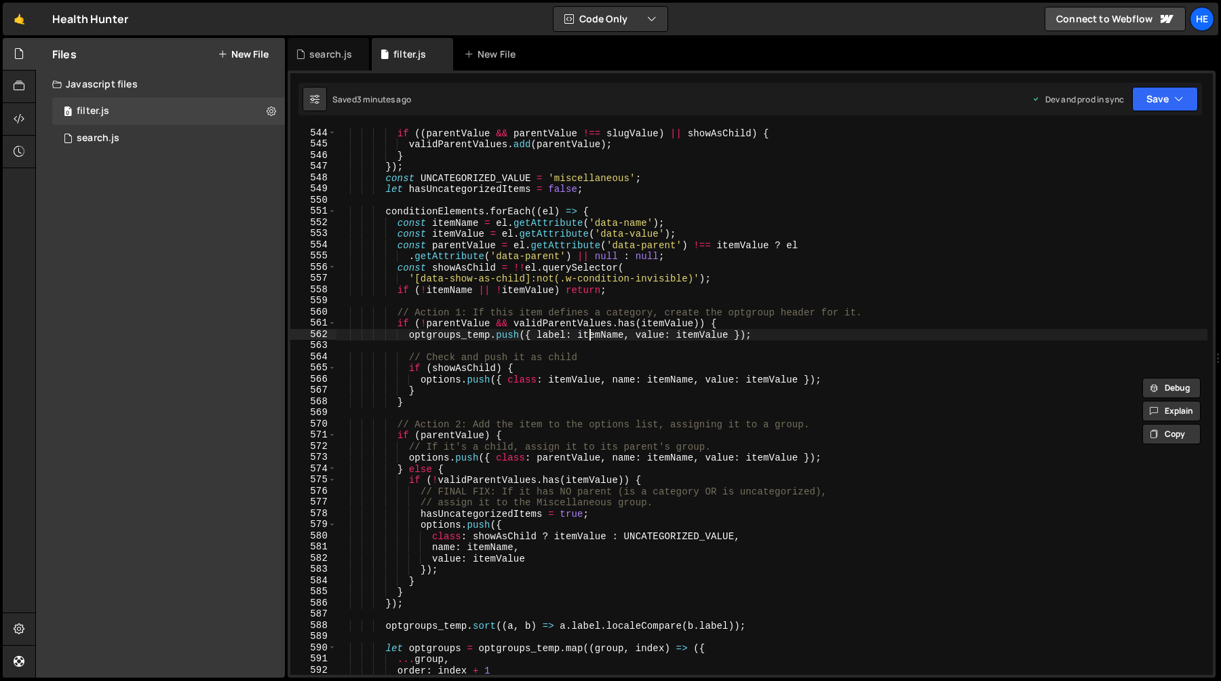
click at [591, 333] on div "if (( parentValue && parentValue !== slugValue ) || showAsChild ) { validParent…" at bounding box center [771, 412] width 871 height 570
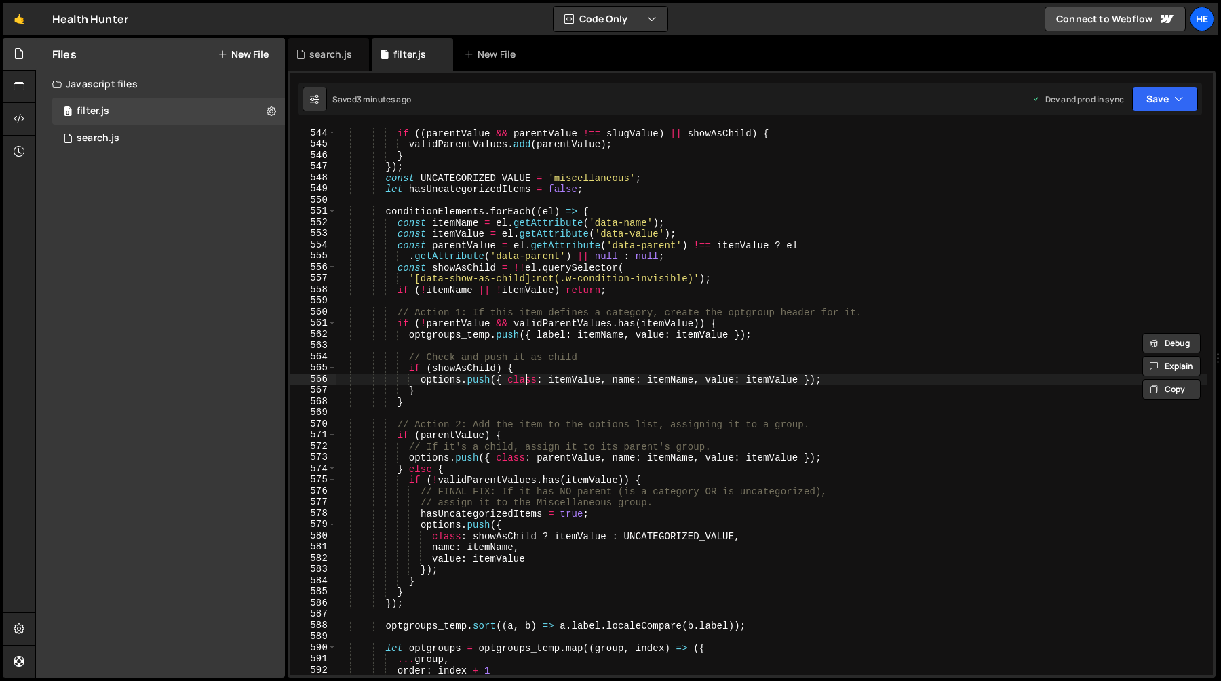
click at [524, 382] on div "if (( parentValue && parentValue !== slugValue ) || showAsChild ) { validParent…" at bounding box center [771, 412] width 871 height 570
click at [577, 379] on div "if (( parentValue && parentValue !== slugValue ) || showAsChild ) { validParent…" at bounding box center [771, 412] width 871 height 570
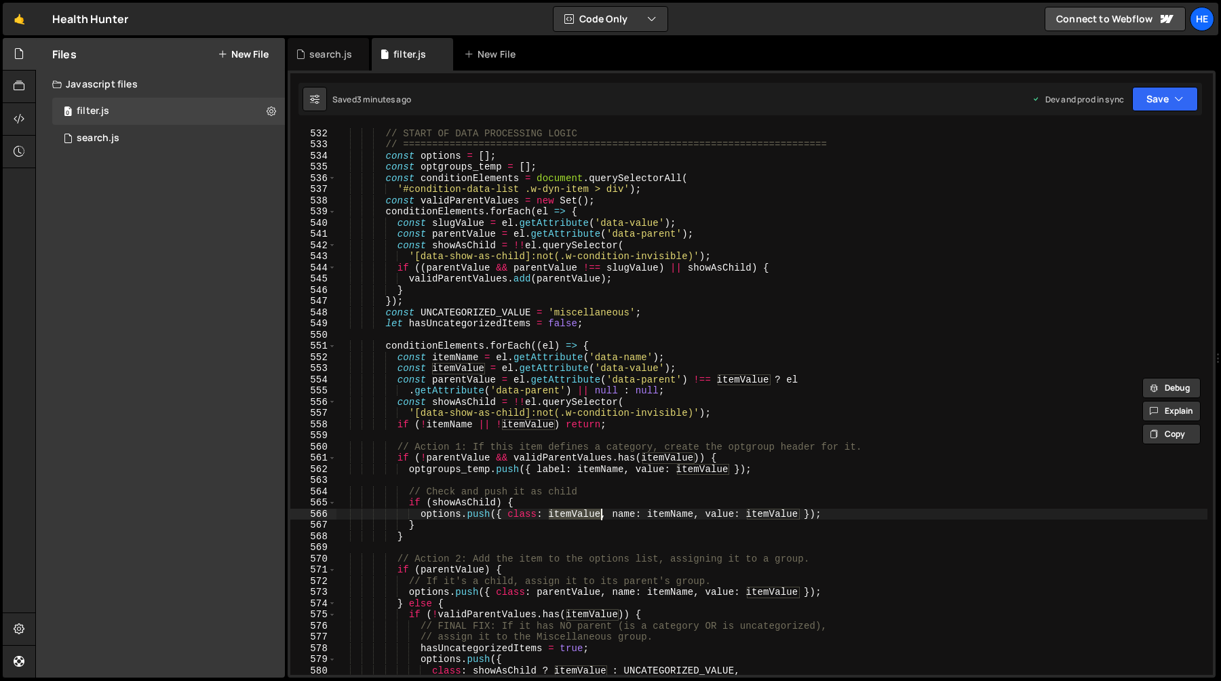
scroll to position [5994, 0]
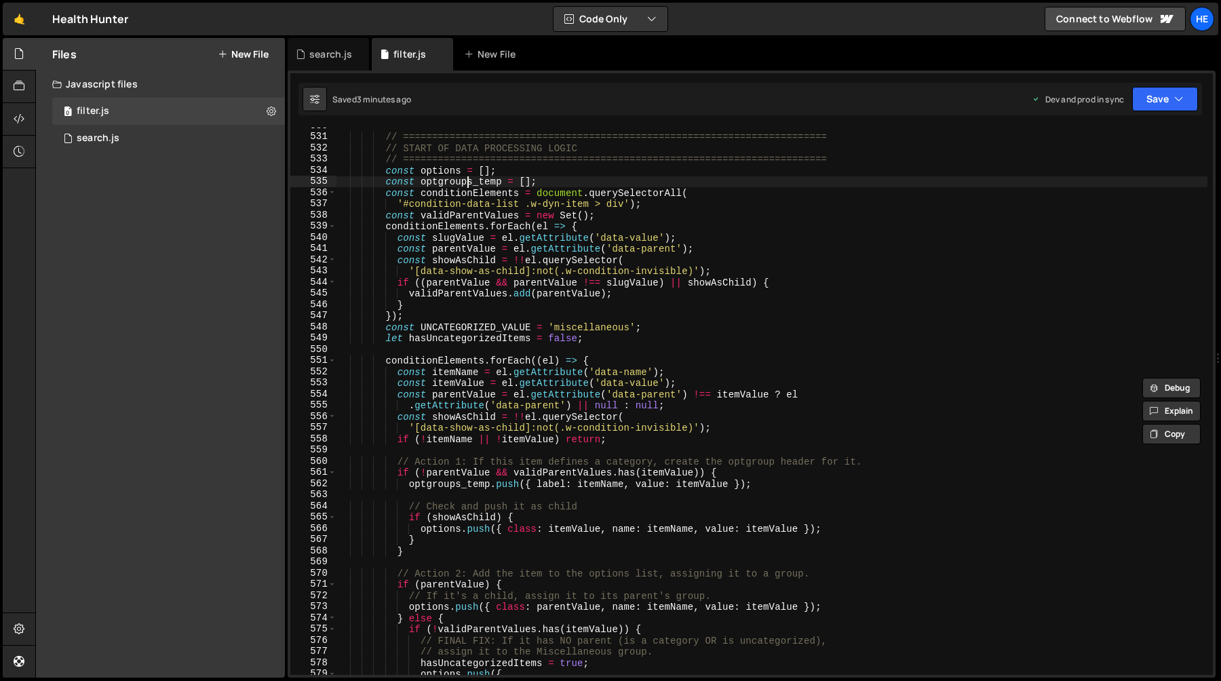
click at [465, 181] on div "// ========================================================================= //…" at bounding box center [771, 405] width 871 height 570
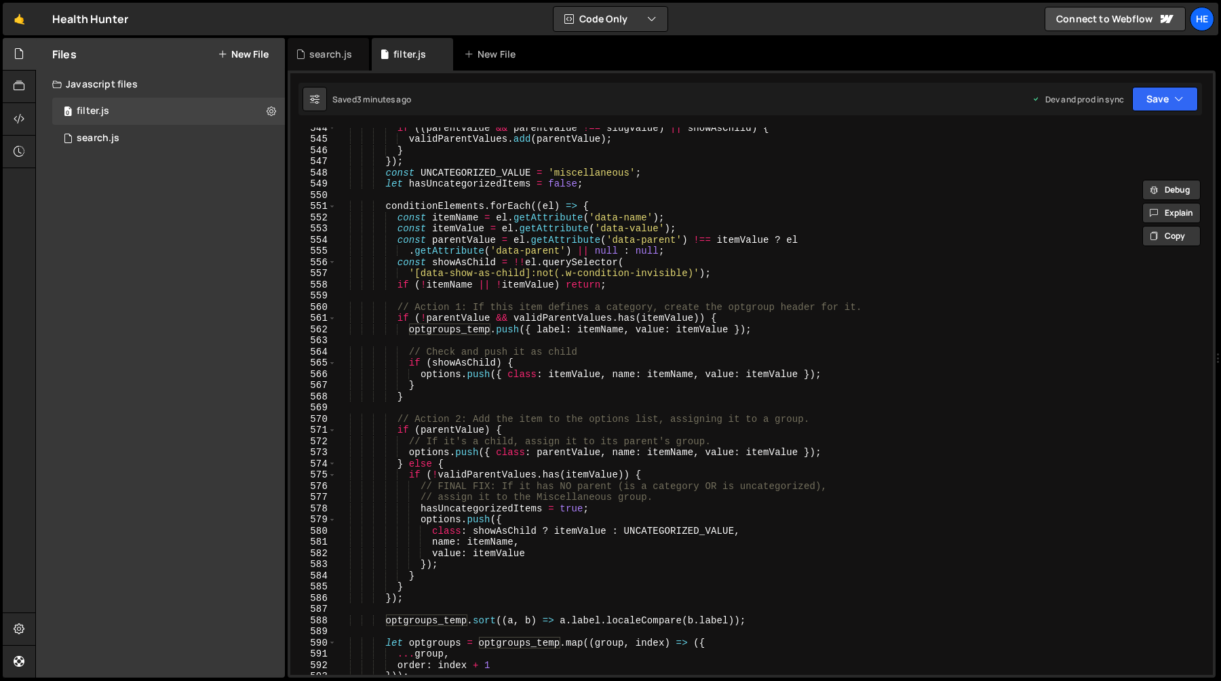
scroll to position [6157, 0]
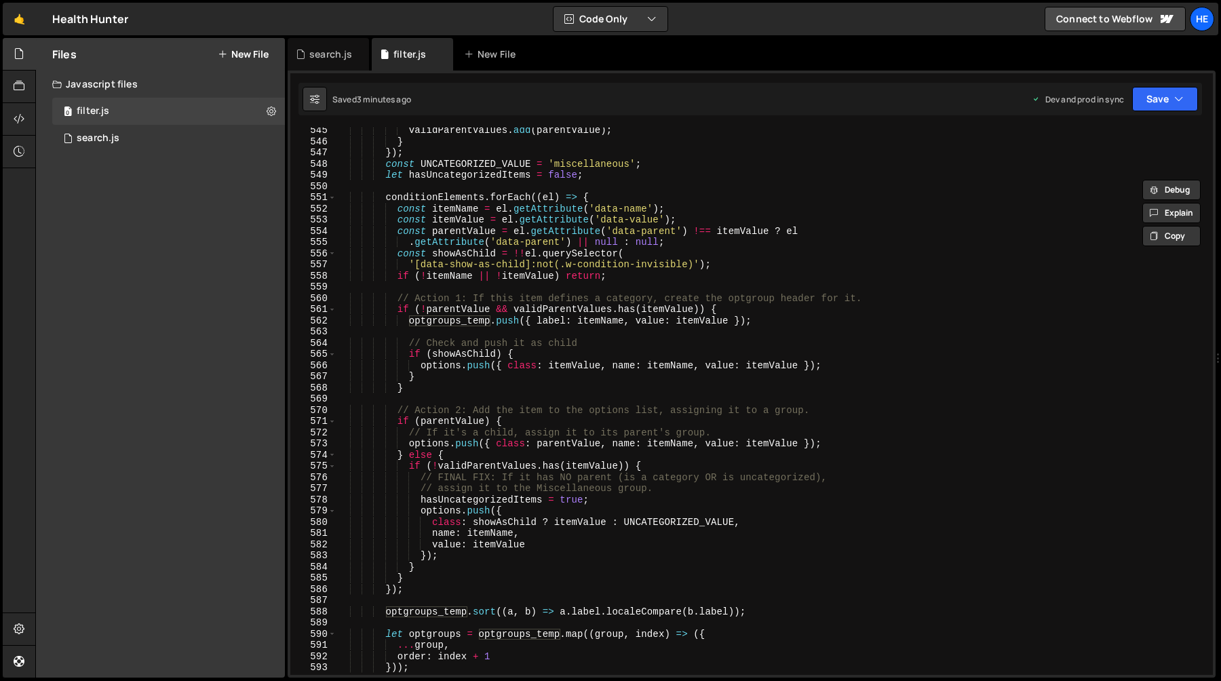
click at [463, 319] on div "validParentValues . add ( parentValue ) ; } }) ; const UNCATEGORIZED_VALUE = 'm…" at bounding box center [771, 410] width 871 height 570
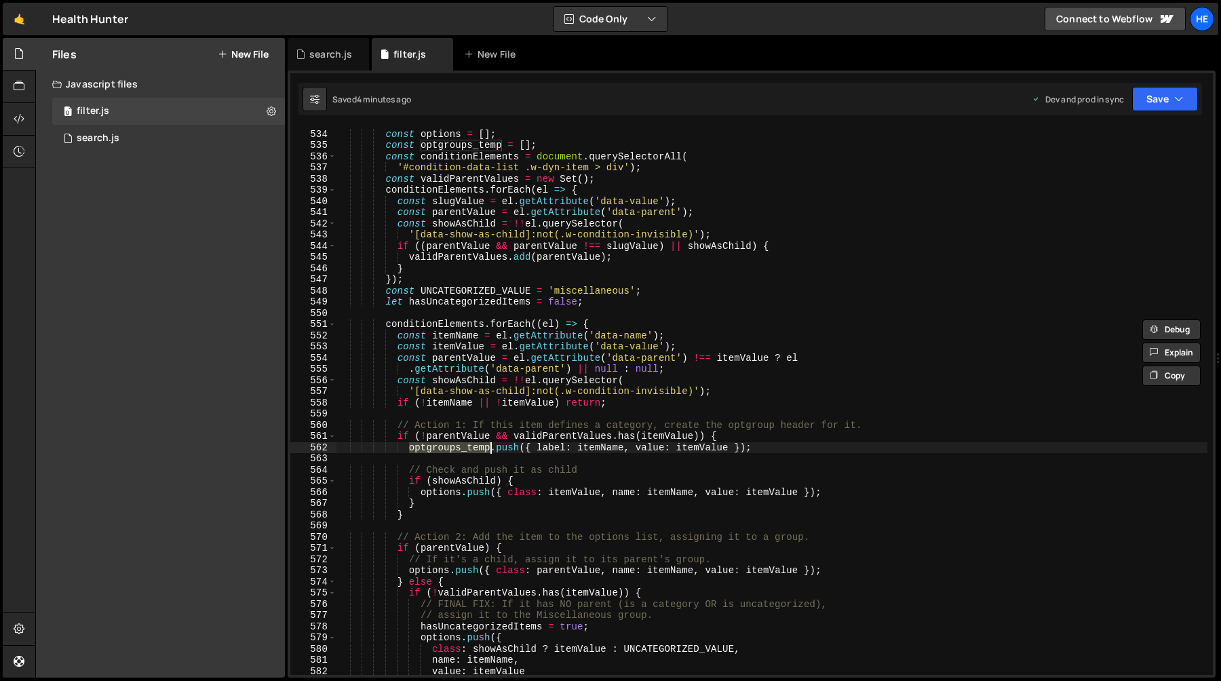
scroll to position [6030, 0]
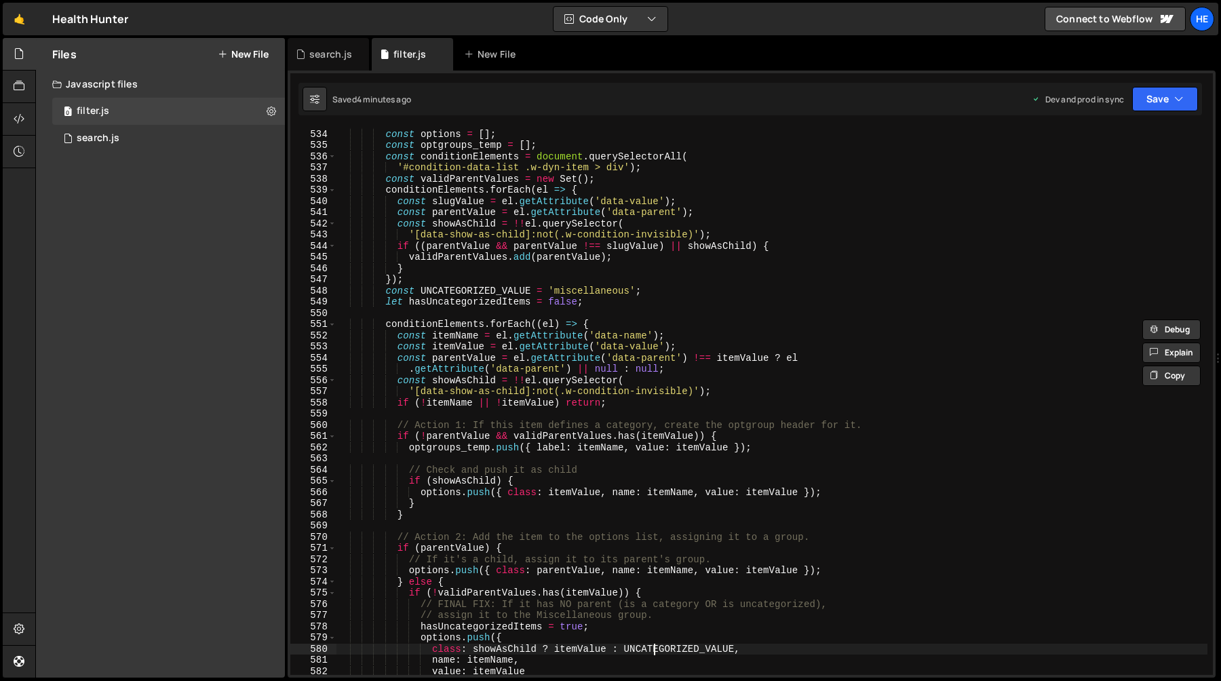
click at [653, 650] on div "// ========================================================================= co…" at bounding box center [771, 402] width 871 height 570
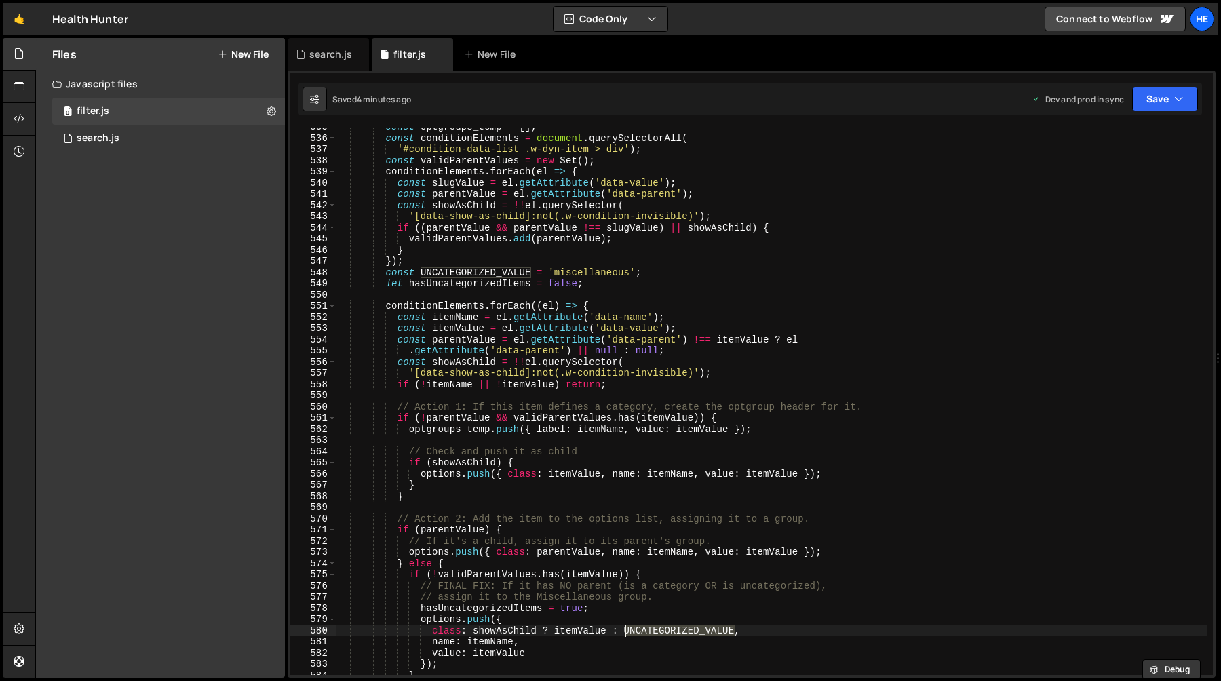
scroll to position [6052, 0]
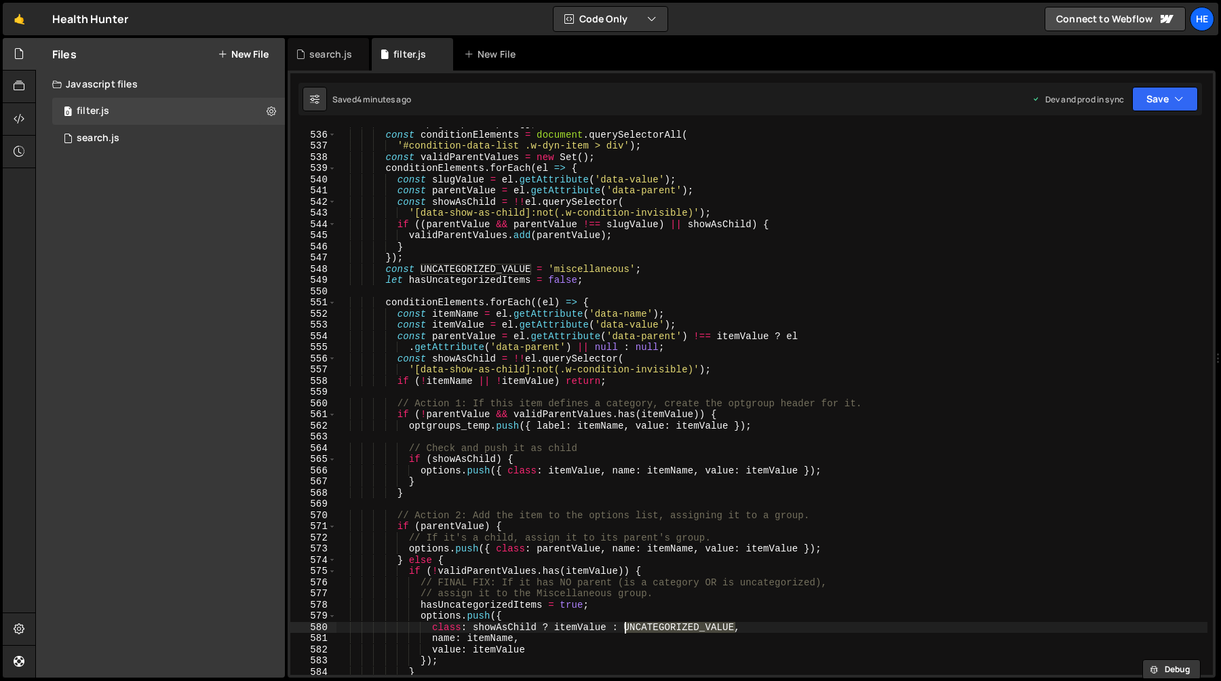
click at [469, 424] on div "const optgroups_temp = [ ] ; const conditionElements = document . querySelector…" at bounding box center [771, 403] width 871 height 570
type textarea "optgroups_temp.push({ label: itemName, value: itemValue });"
click at [469, 424] on div "const optgroups_temp = [ ] ; const conditionElements = document . querySelector…" at bounding box center [771, 403] width 871 height 570
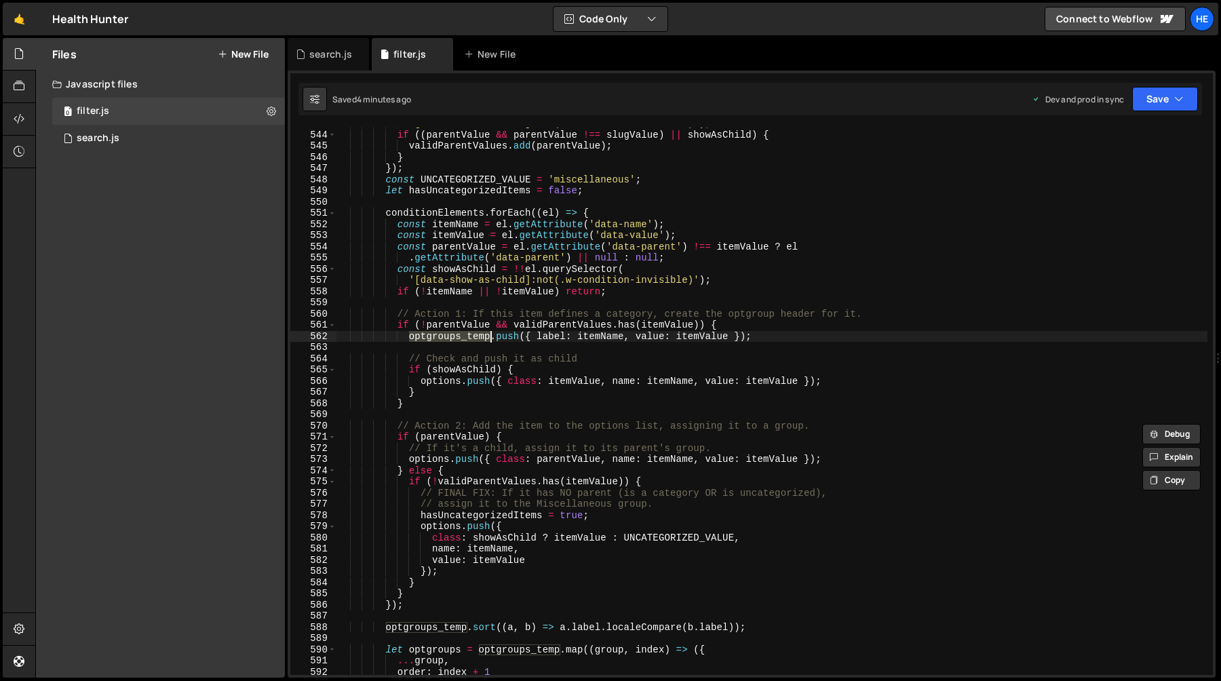
scroll to position [6160, 0]
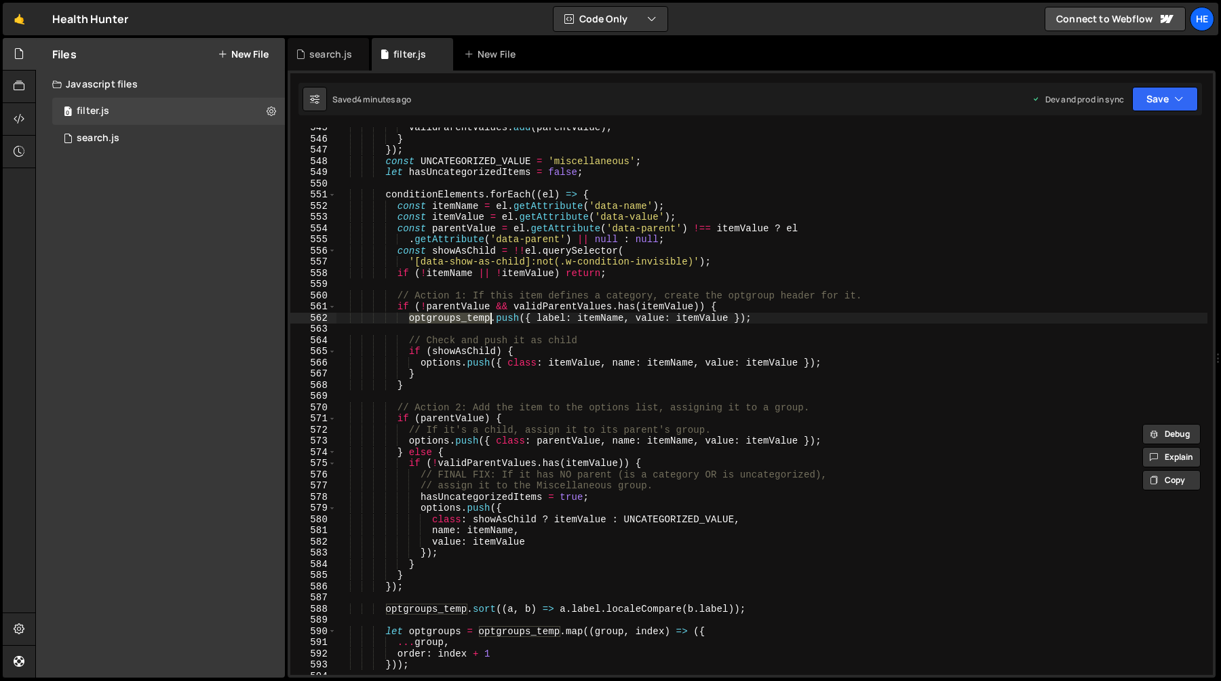
type input "optgroups_temp"
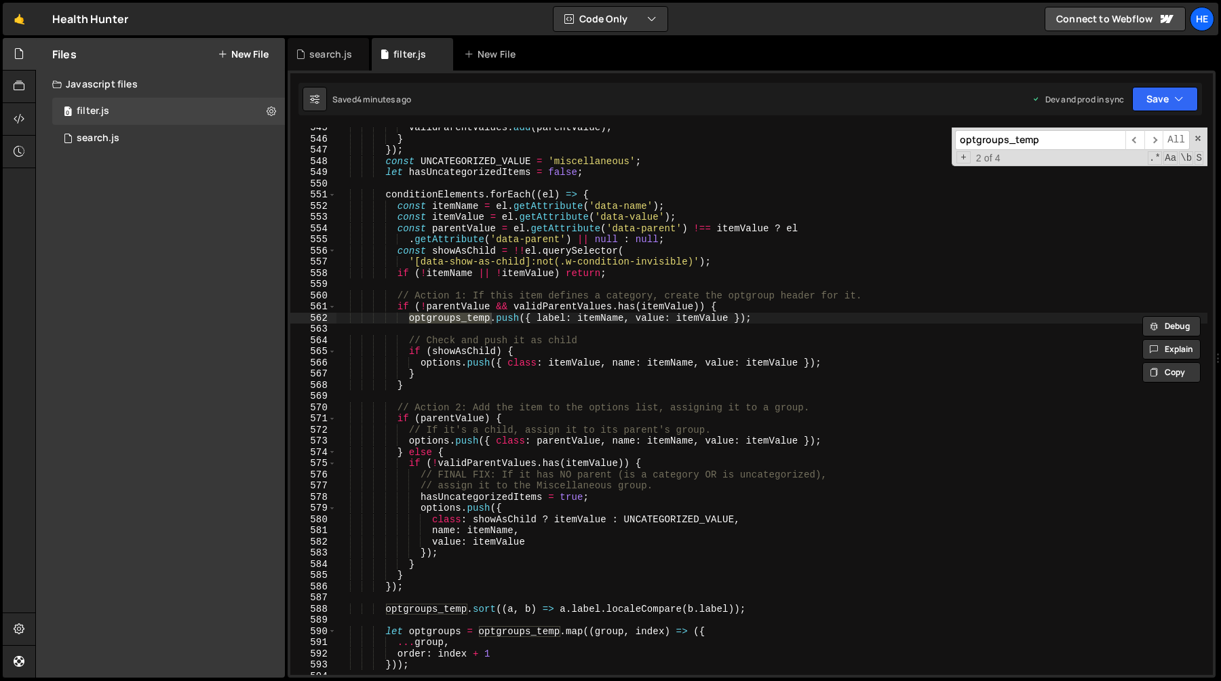
scroll to position [6175, 0]
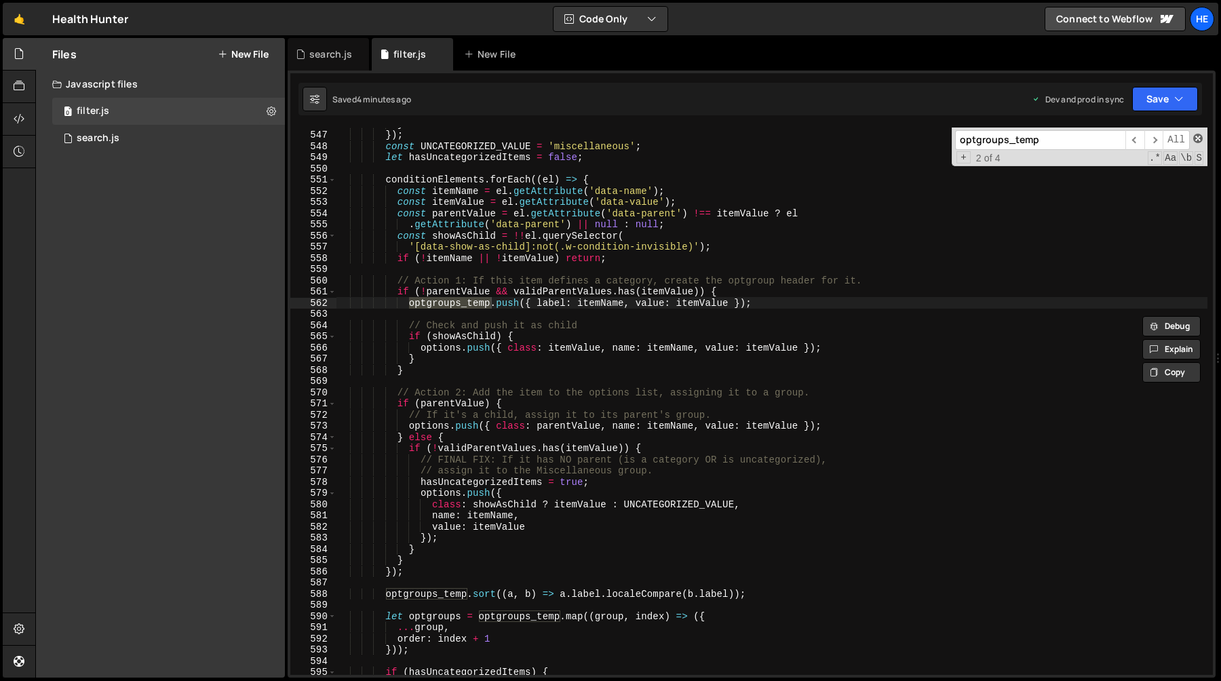
click at [1195, 136] on span at bounding box center [1197, 138] width 9 height 9
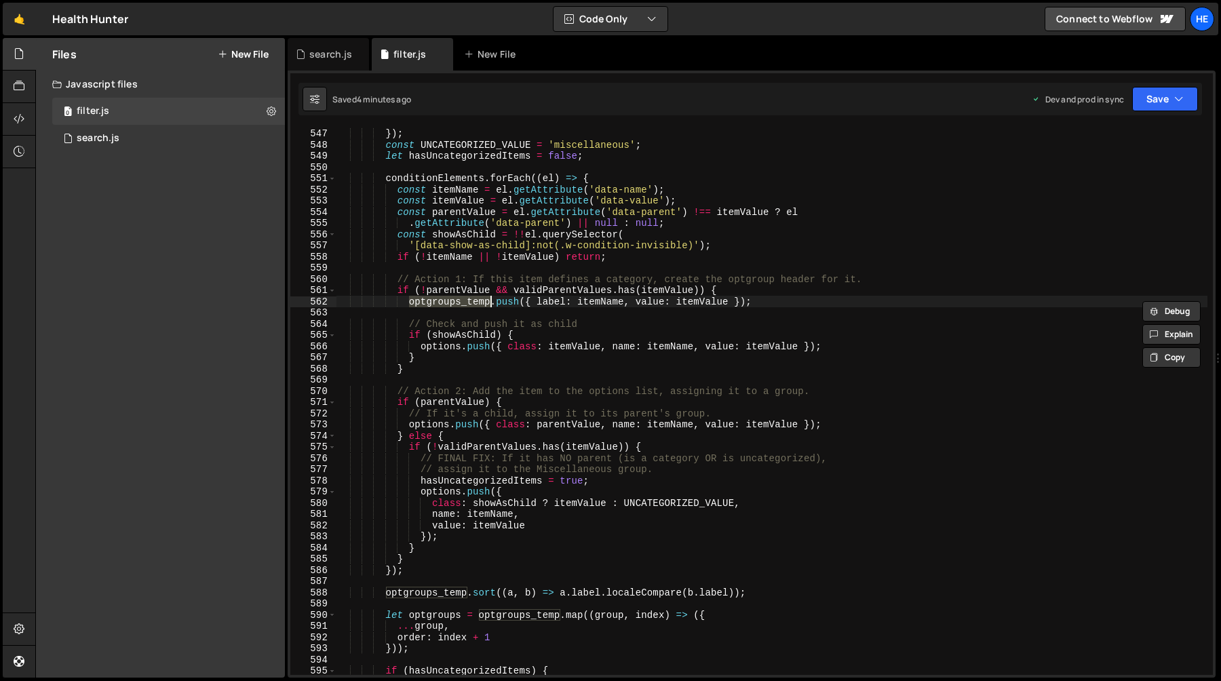
scroll to position [6182, 0]
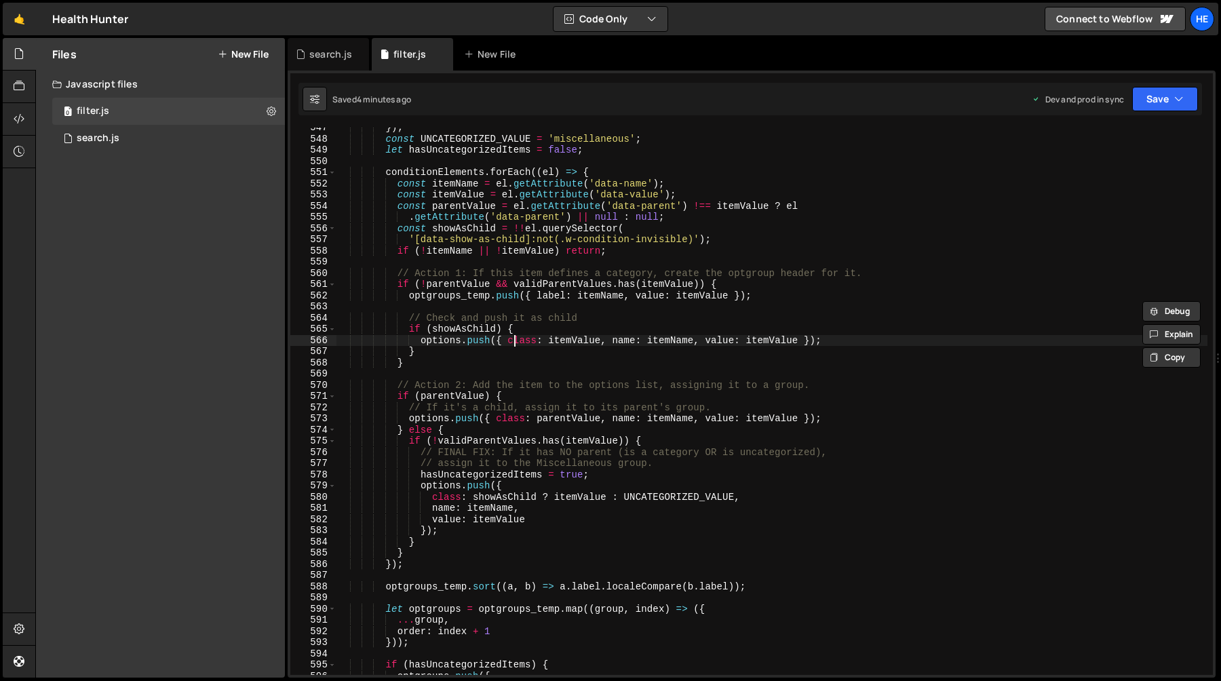
click at [511, 340] on div "}) ; const UNCATEGORIZED_VALUE = 'miscellaneous' ; let hasUncategorizedItems = …" at bounding box center [771, 407] width 871 height 570
click at [599, 338] on div "}) ; const UNCATEGORIZED_VALUE = 'miscellaneous' ; let hasUncategorizedItems = …" at bounding box center [771, 407] width 871 height 570
click at [510, 341] on div "}) ; const UNCATEGORIZED_VALUE = 'miscellaneous' ; let hasUncategorizedItems = …" at bounding box center [771, 407] width 871 height 570
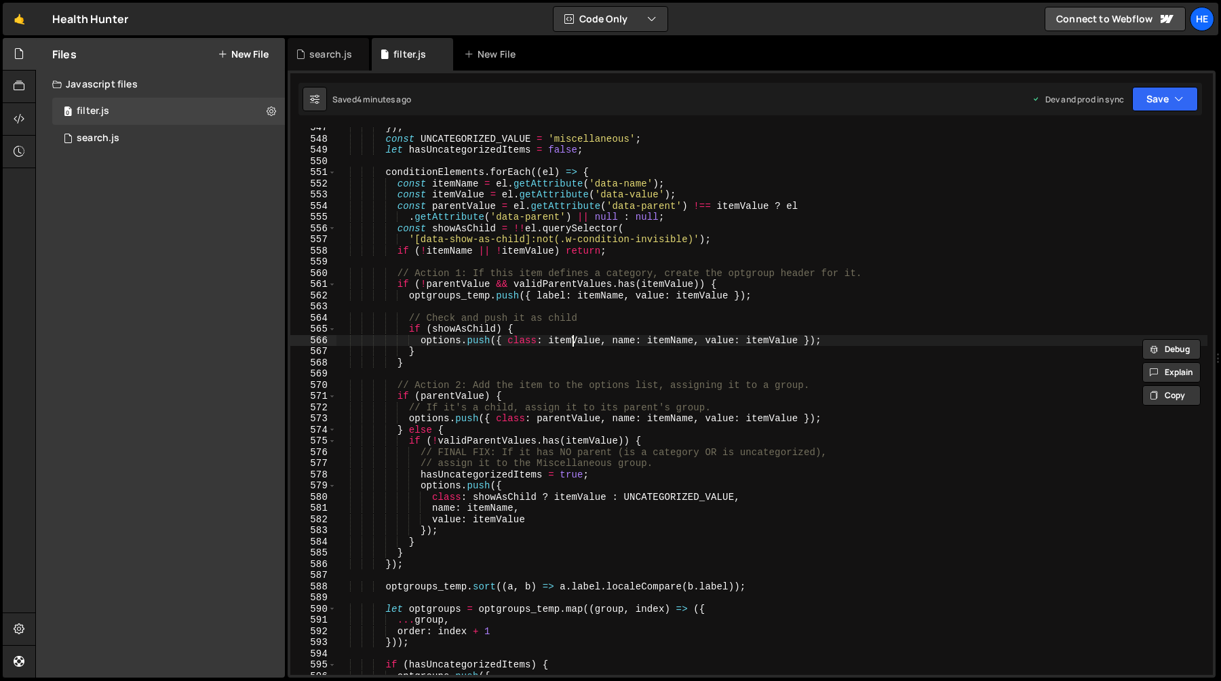
click at [574, 340] on div "}) ; const UNCATEGORIZED_VALUE = 'miscellaneous' ; let hasUncategorizedItems = …" at bounding box center [771, 407] width 871 height 570
click at [707, 340] on div "}) ; const UNCATEGORIZED_VALUE = 'miscellaneous' ; let hasUncategorizedItems = …" at bounding box center [771, 407] width 871 height 570
click at [648, 340] on div "}) ; const UNCATEGORIZED_VALUE = 'miscellaneous' ; let hasUncategorizedItems = …" at bounding box center [771, 407] width 871 height 570
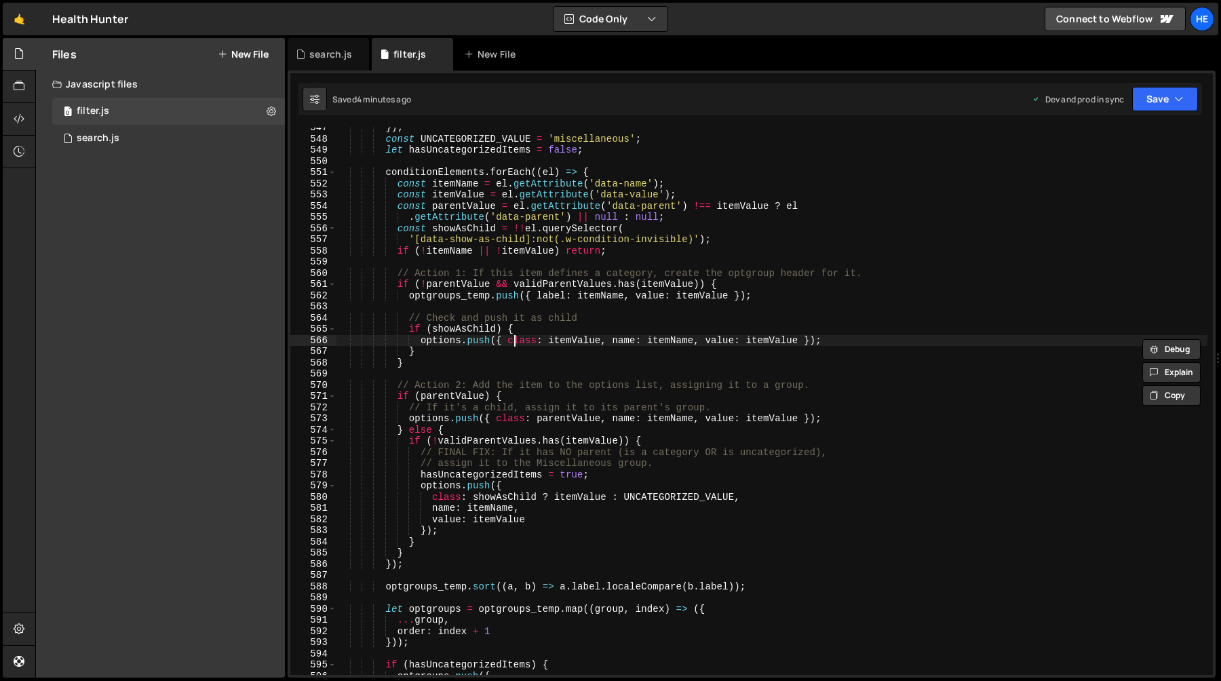
click at [513, 341] on div "}) ; const UNCATEGORIZED_VALUE = 'miscellaneous' ; let hasUncategorizedItems = …" at bounding box center [771, 407] width 871 height 570
click at [536, 300] on div "}) ; const UNCATEGORIZED_VALUE = 'miscellaneous' ; let hasUncategorizedItems = …" at bounding box center [771, 407] width 871 height 570
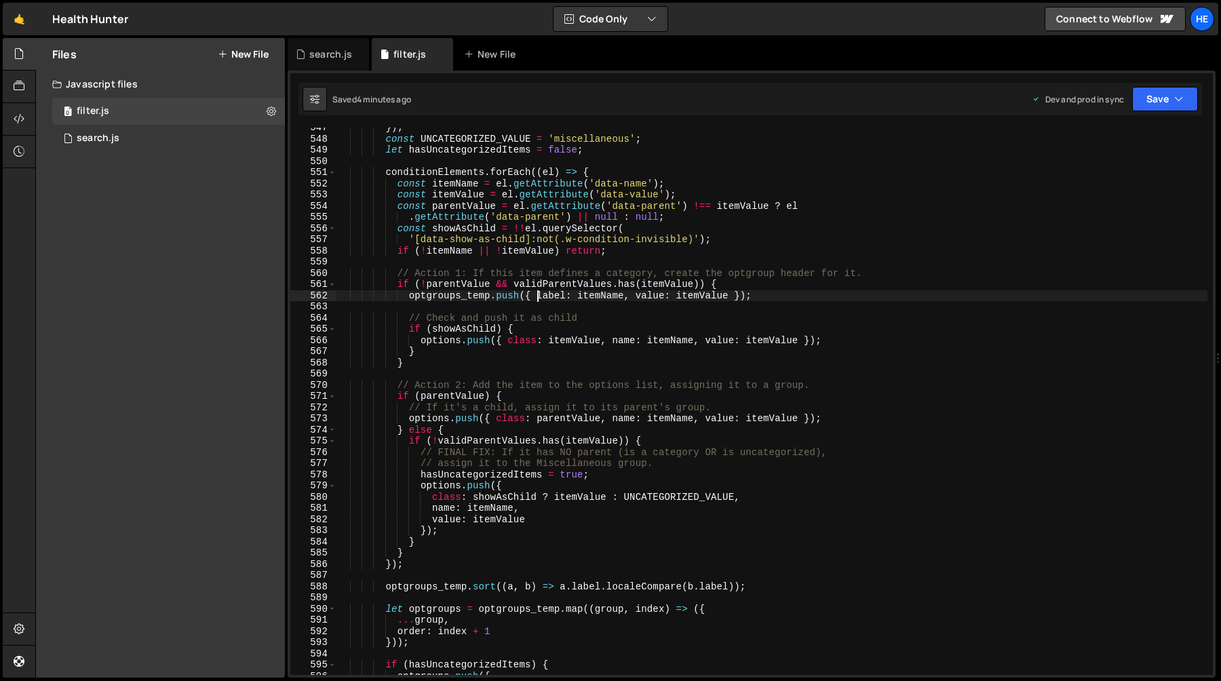
paste textarea "class"
click at [574, 295] on div "}) ; const UNCATEGORIZED_VALUE = 'miscellaneous' ; let hasUncategorizedItems = …" at bounding box center [771, 407] width 871 height 570
paste textarea "itemName"
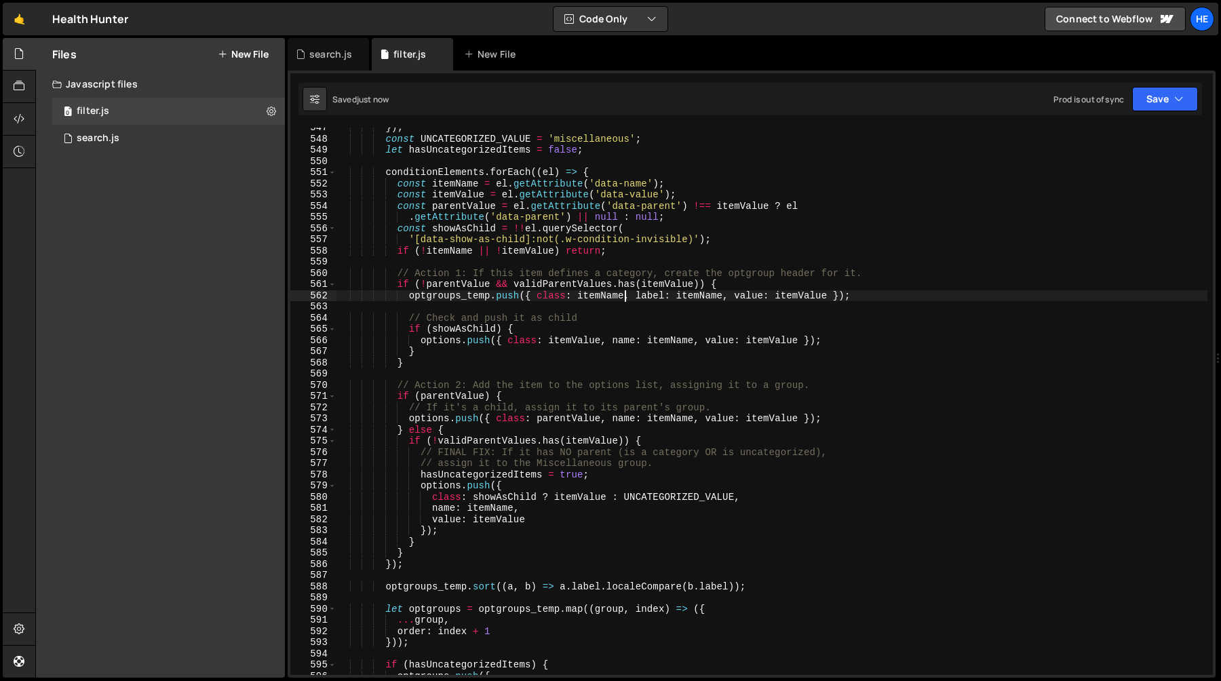
type textarea "optgroups_temp.push({ class: itemName, label: itemName, value: itemValue });"
click at [1177, 104] on icon "button" at bounding box center [1178, 99] width 9 height 14
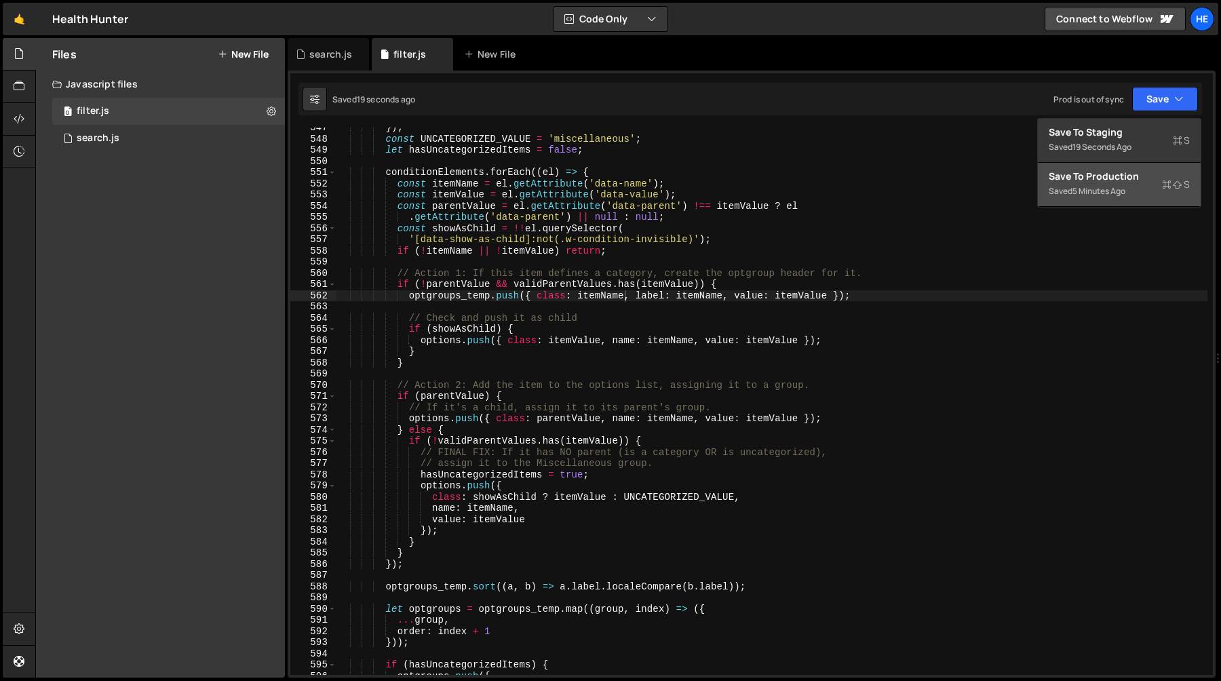
click at [1123, 176] on div "Save to Production S" at bounding box center [1118, 177] width 141 height 14
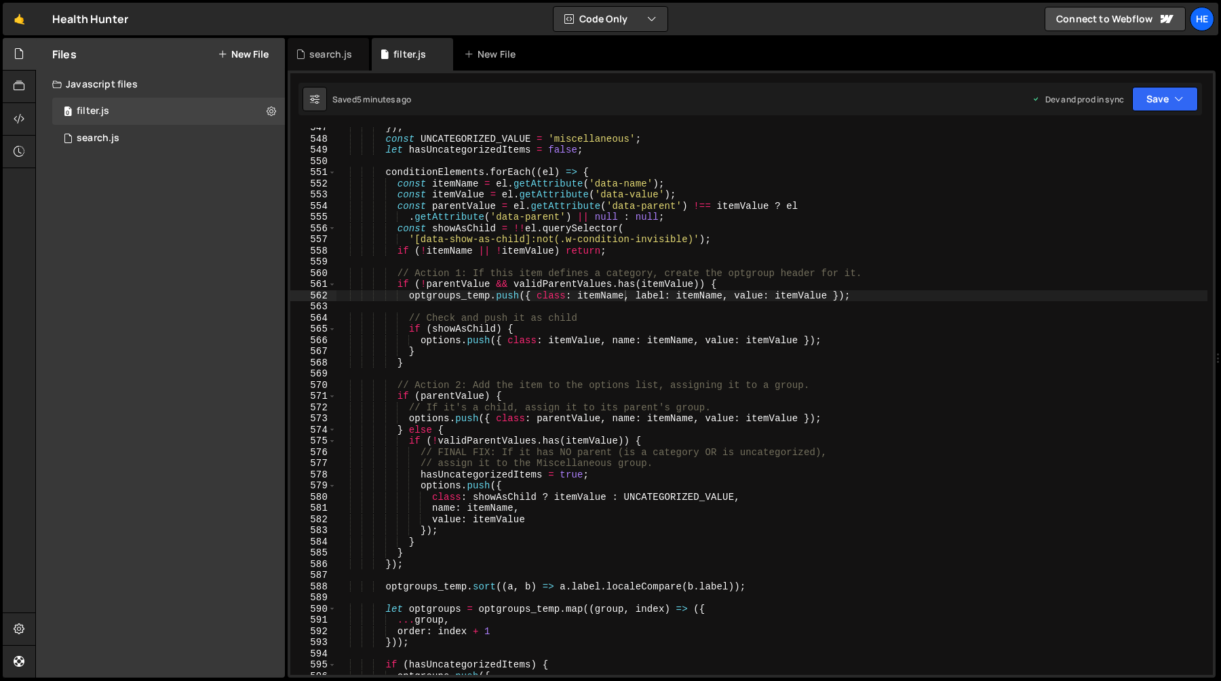
click at [500, 312] on div "}) ; const UNCATEGORIZED_VALUE = 'miscellaneous' ; let hasUncategorizedItems = …" at bounding box center [771, 407] width 871 height 570
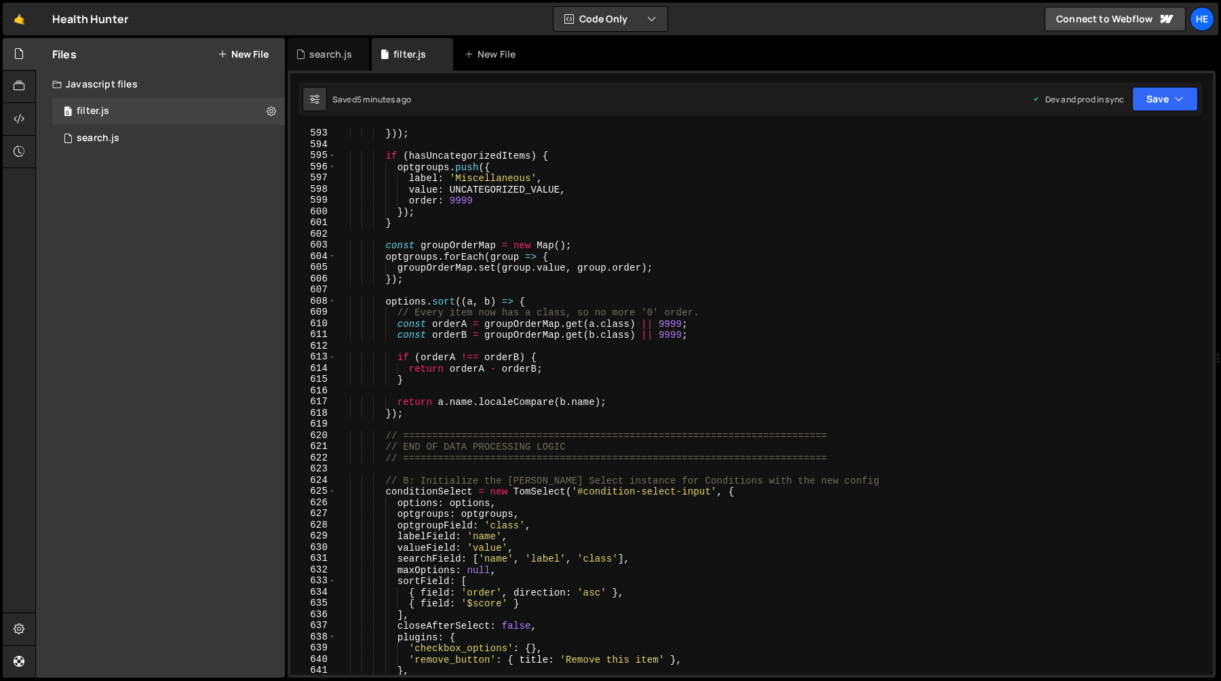
scroll to position [6813, 0]
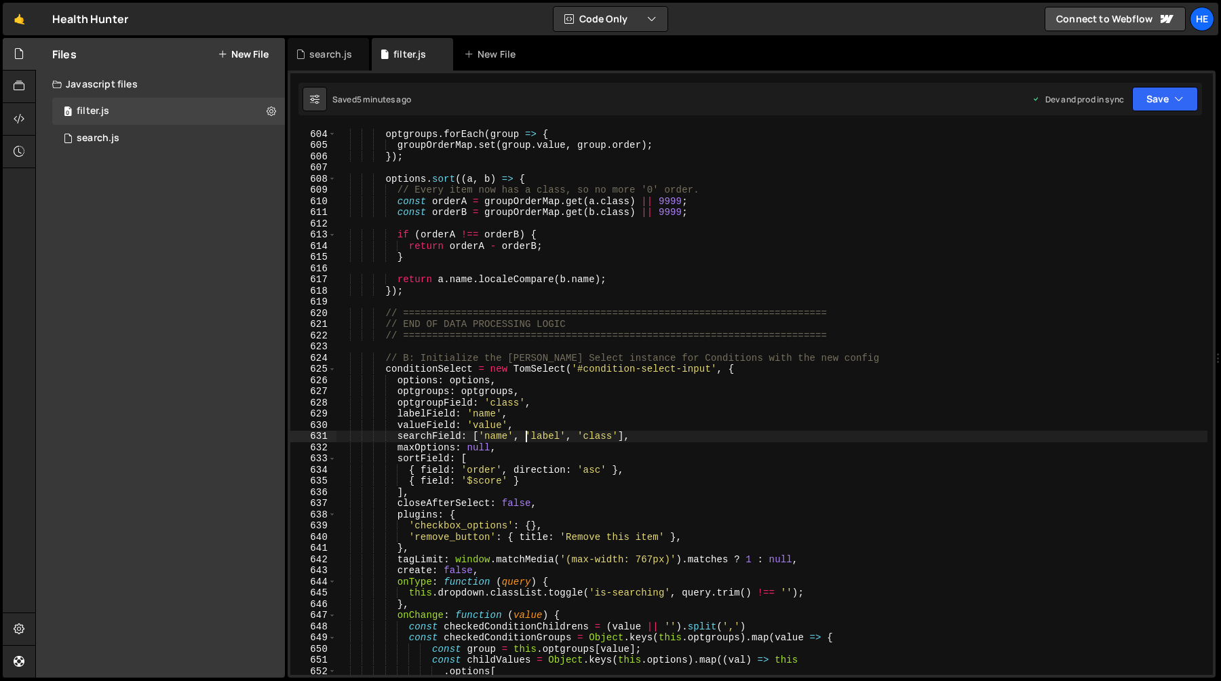
click at [524, 435] on div "const groupOrderMap = new Map ( ) ; optgroups . forEach ( group => { groupOrder…" at bounding box center [771, 402] width 871 height 570
click at [618, 439] on div "const groupOrderMap = new Map ( ) ; optgroups . forEach ( group => { groupOrder…" at bounding box center [771, 402] width 871 height 570
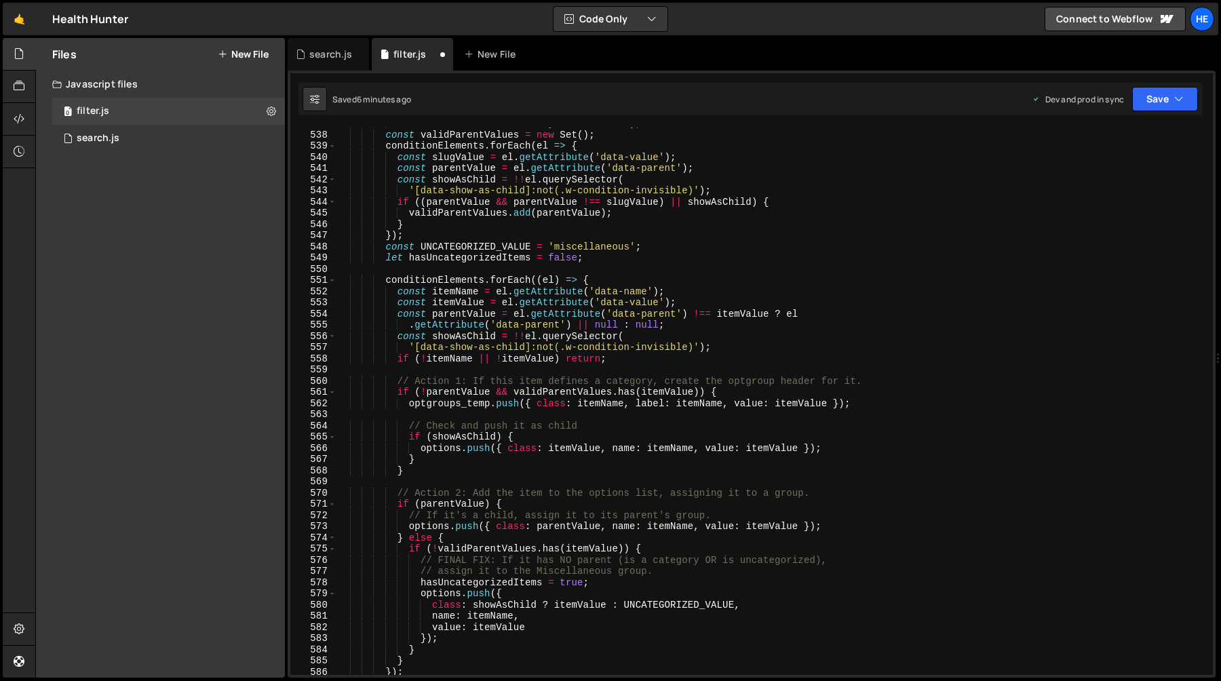
scroll to position [6066, 0]
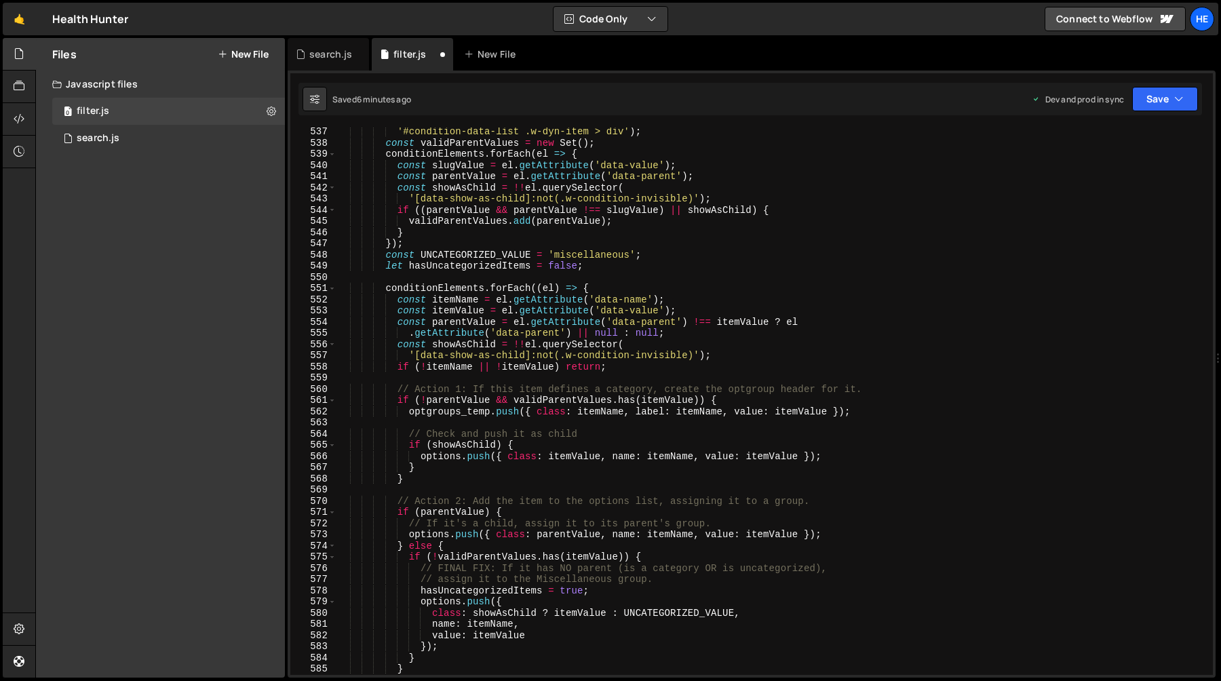
click at [457, 397] on div "'#condition-data-list .w-dyn-item > div' ) ; const validParentValues = new Set …" at bounding box center [771, 411] width 871 height 570
click at [553, 409] on div "'#condition-data-list .w-dyn-item > div' ) ; const validParentValues = new Set …" at bounding box center [771, 411] width 871 height 570
click at [635, 410] on div "'#condition-data-list .w-dyn-item > div' ) ; const validParentValues = new Set …" at bounding box center [771, 411] width 871 height 570
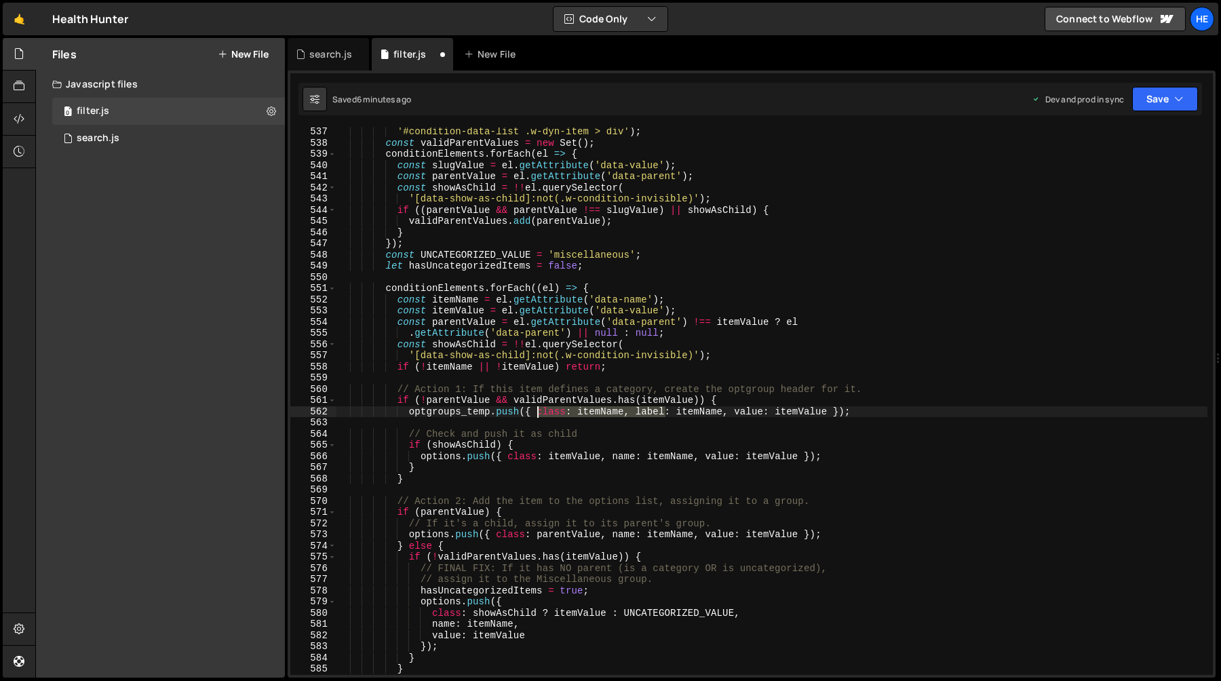
drag, startPoint x: 635, startPoint y: 410, endPoint x: 549, endPoint y: 409, distance: 85.5
click at [549, 409] on div "'#condition-data-list .w-dyn-item > div' ) ; const validParentValues = new Set …" at bounding box center [771, 411] width 871 height 570
click at [547, 410] on div "'#condition-data-list .w-dyn-item > div' ) ; const validParentValues = new Set …" at bounding box center [771, 400] width 871 height 547
click at [547, 410] on div "'#condition-data-list .w-dyn-item > div' ) ; const validParentValues = new Set …" at bounding box center [771, 411] width 871 height 570
click at [410, 412] on div "'#condition-data-list .w-dyn-item > div' ) ; const validParentValues = new Set …" at bounding box center [771, 411] width 871 height 570
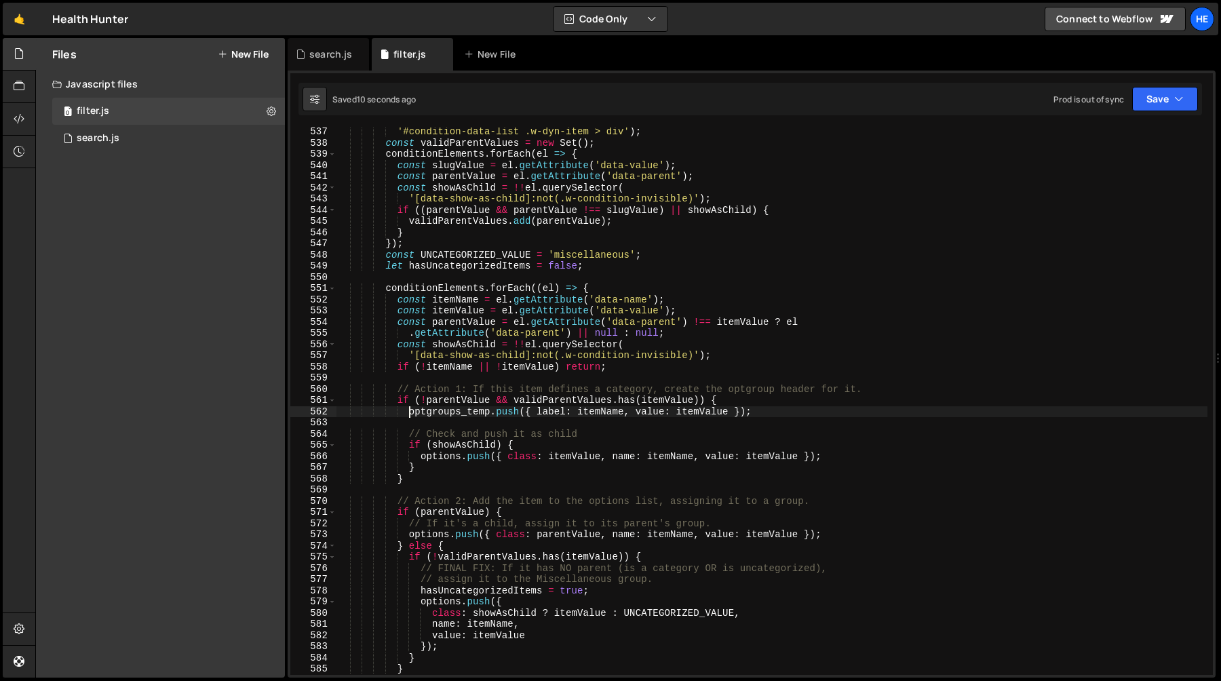
click at [780, 408] on div "'#condition-data-list .w-dyn-item > div' ) ; const validParentValues = new Set …" at bounding box center [771, 411] width 871 height 570
click at [460, 446] on div "'#condition-data-list .w-dyn-item > div' ) ; const validParentValues = new Set …" at bounding box center [771, 411] width 871 height 570
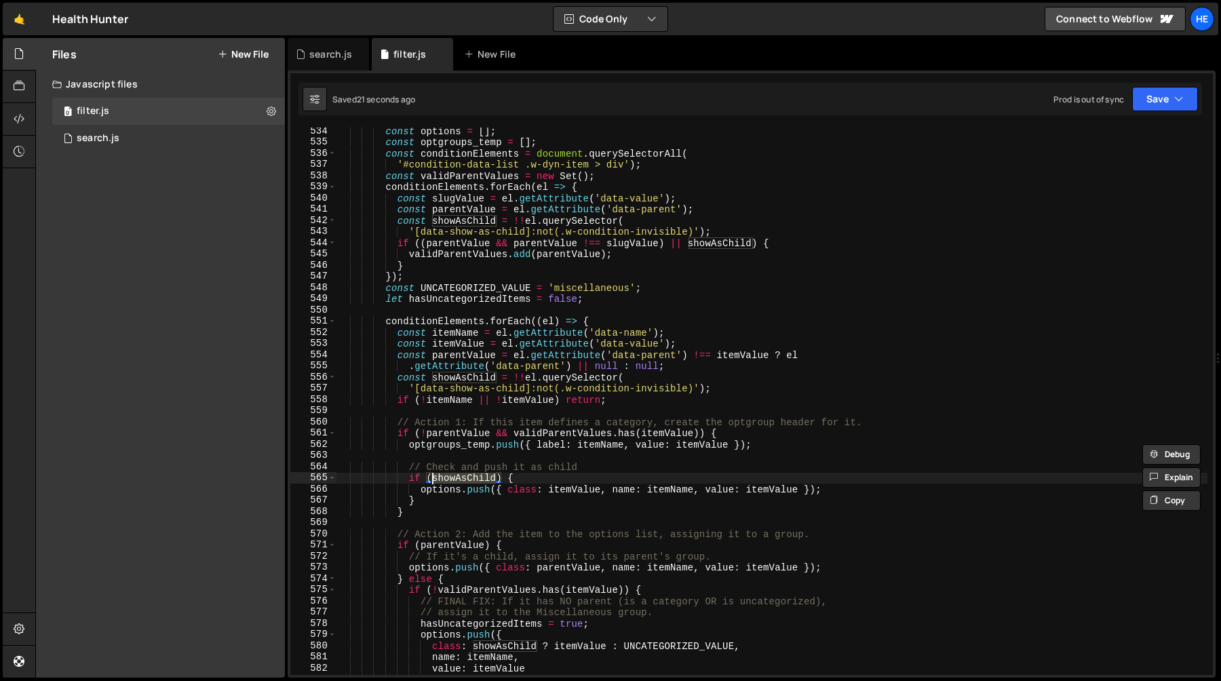
scroll to position [6075, 0]
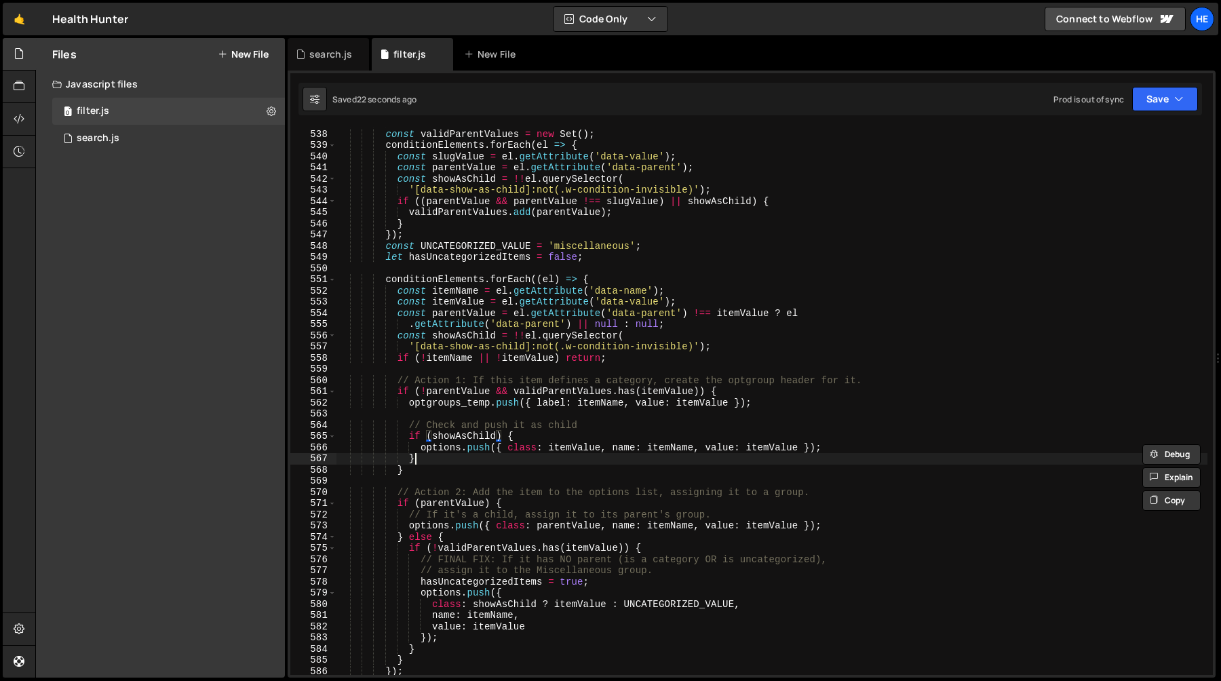
click at [433, 462] on div "'#condition-data-list .w-dyn-item > div' ) ; const validParentValues = new Set …" at bounding box center [771, 402] width 871 height 570
type textarea "} else {}"
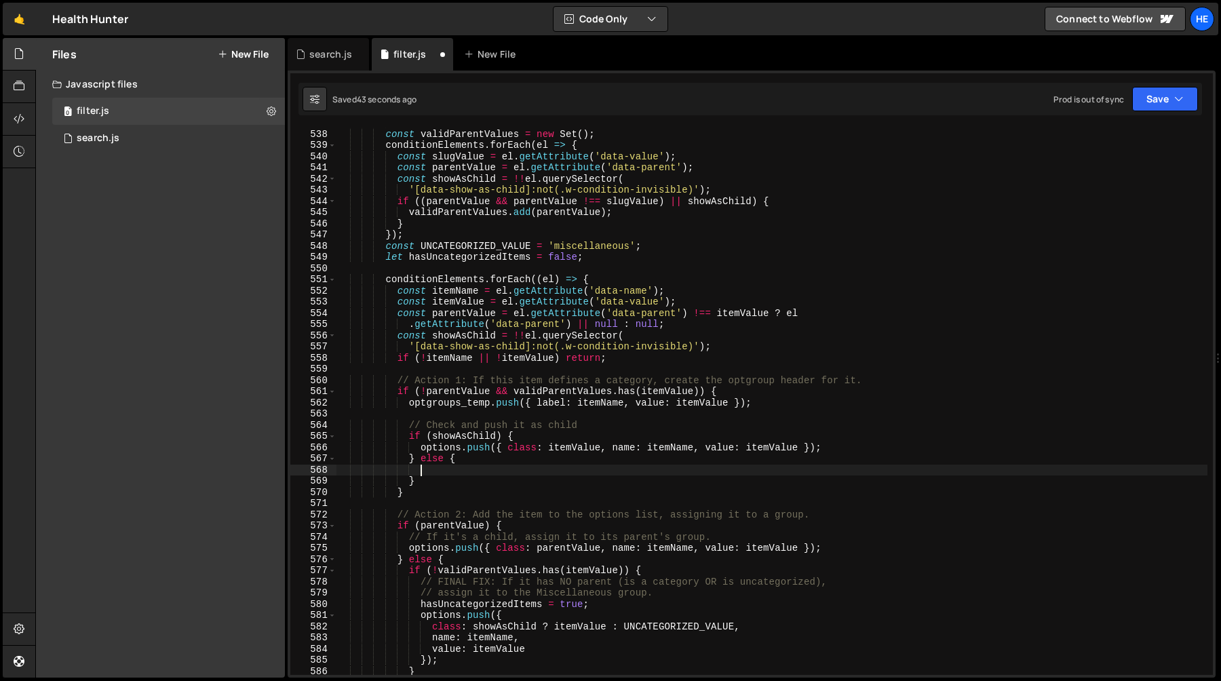
click at [424, 446] on div "'#condition-data-list .w-dyn-item > div' ) ; const validParentValues = new Set …" at bounding box center [771, 402] width 871 height 570
type textarea "options.push({ class: itemValue, name: itemName, value: itemValue });"
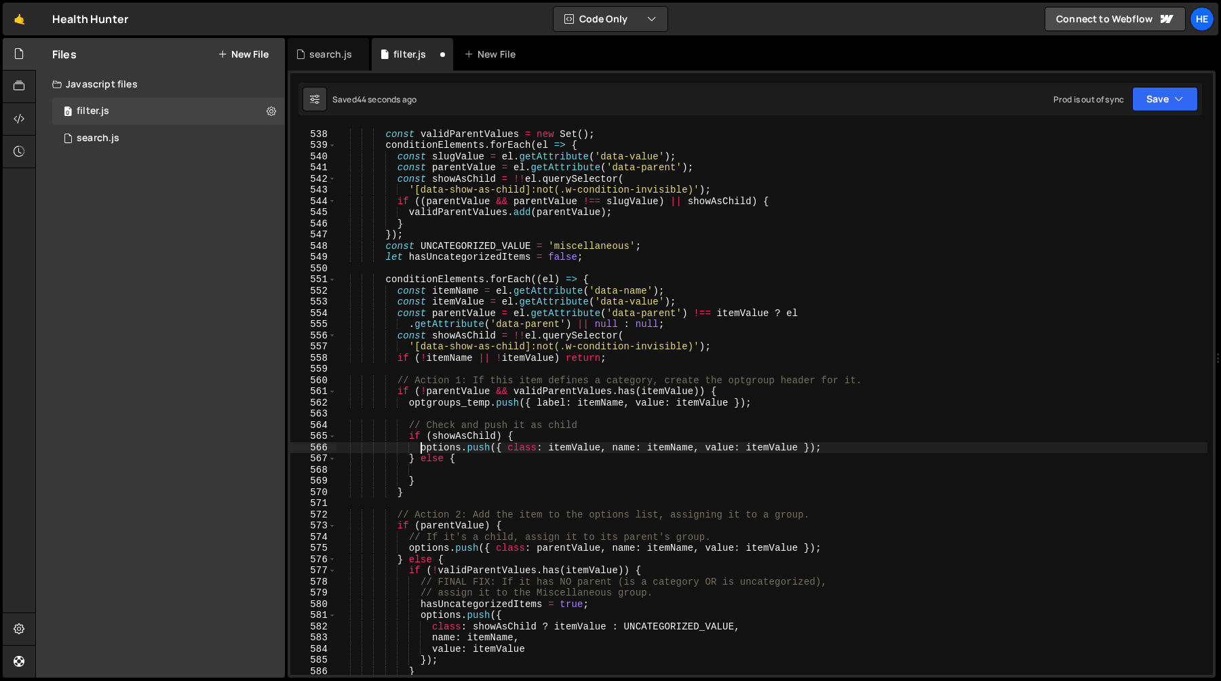
click at [418, 448] on div "'#condition-data-list .w-dyn-item > div' ) ; const validParentValues = new Set …" at bounding box center [771, 402] width 871 height 570
click at [879, 448] on div "'#condition-data-list .w-dyn-item > div' ) ; const validParentValues = new Set …" at bounding box center [771, 402] width 871 height 570
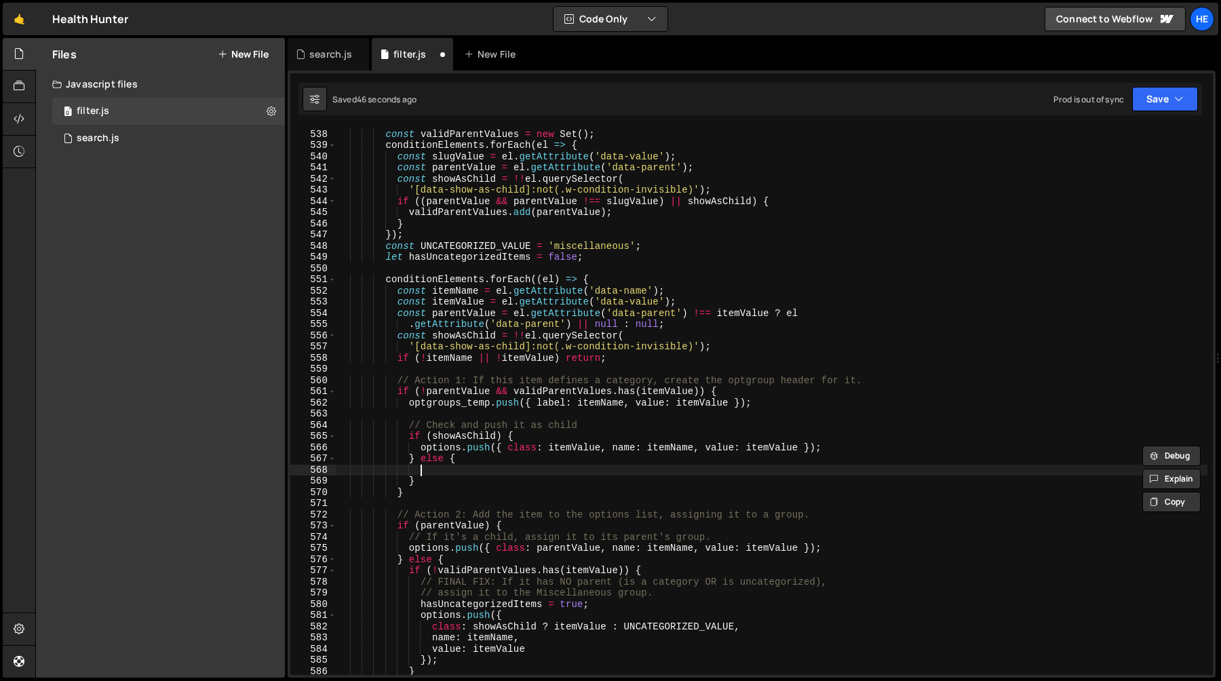
click at [508, 472] on div "'#condition-data-list .w-dyn-item > div' ) ; const validParentValues = new Set …" at bounding box center [771, 402] width 871 height 570
paste textarea "options.push({ class: itemValue, name: itemName, value: itemValue });"
click at [576, 471] on div "'#condition-data-list .w-dyn-item > div' ) ; const validParentValues = new Set …" at bounding box center [771, 402] width 871 height 570
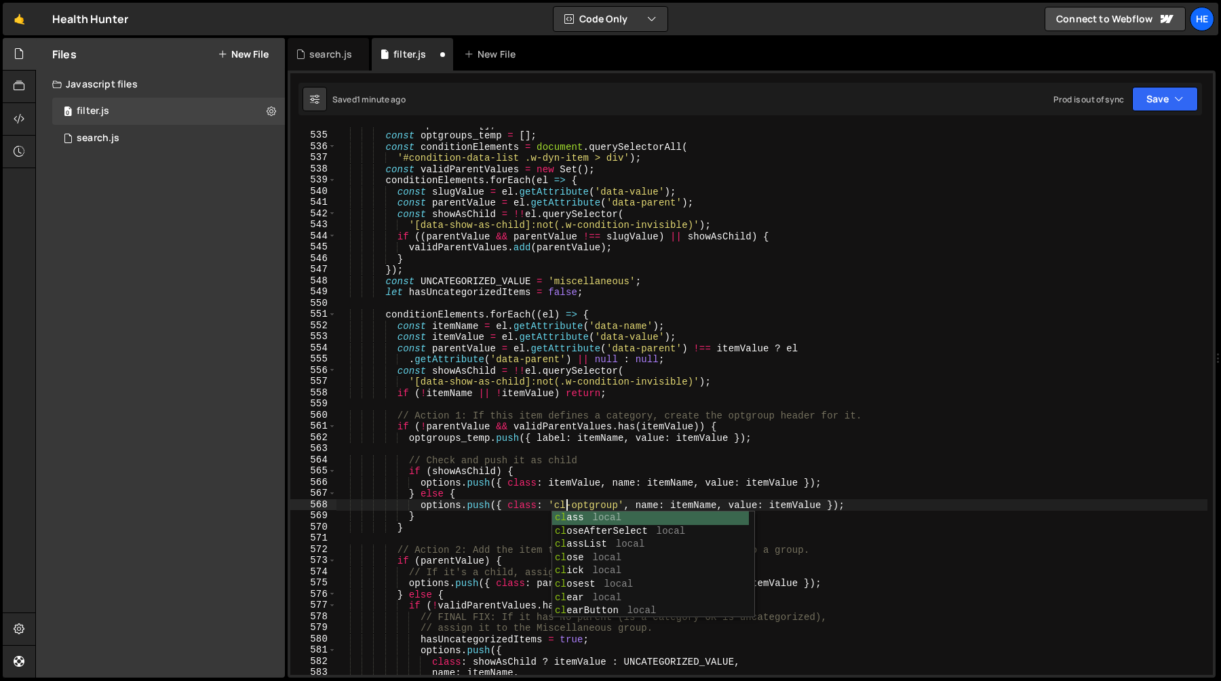
scroll to position [0, 17]
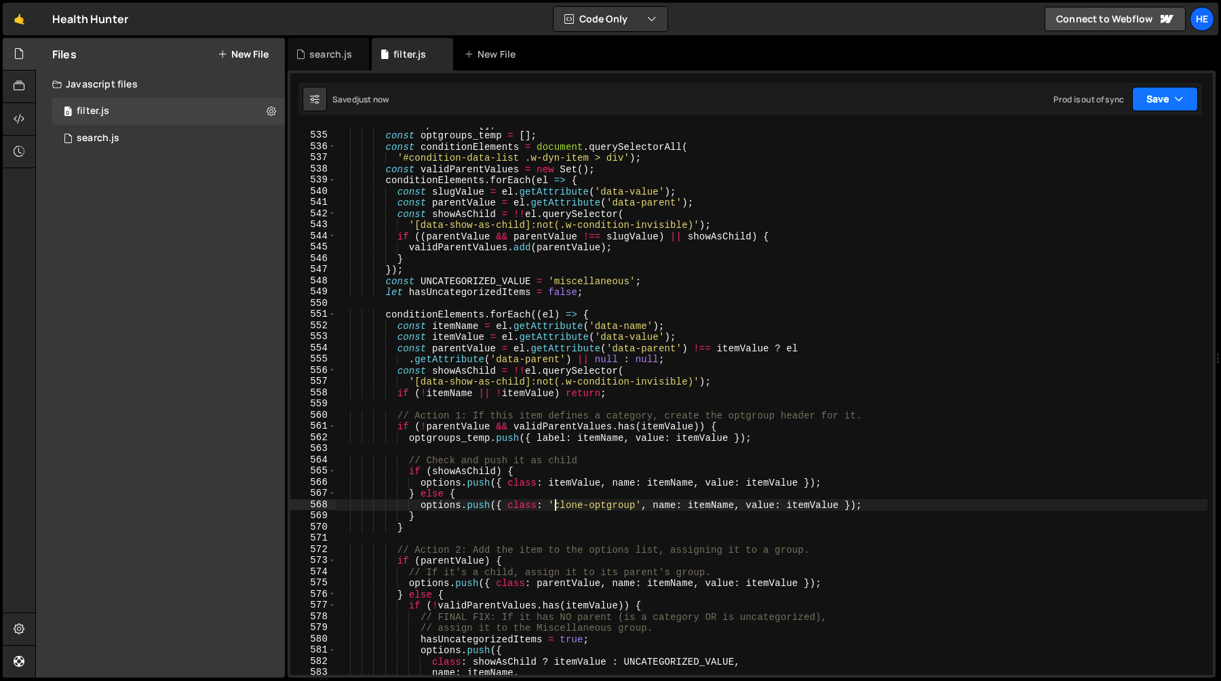
click at [1161, 97] on button "Save" at bounding box center [1165, 99] width 66 height 24
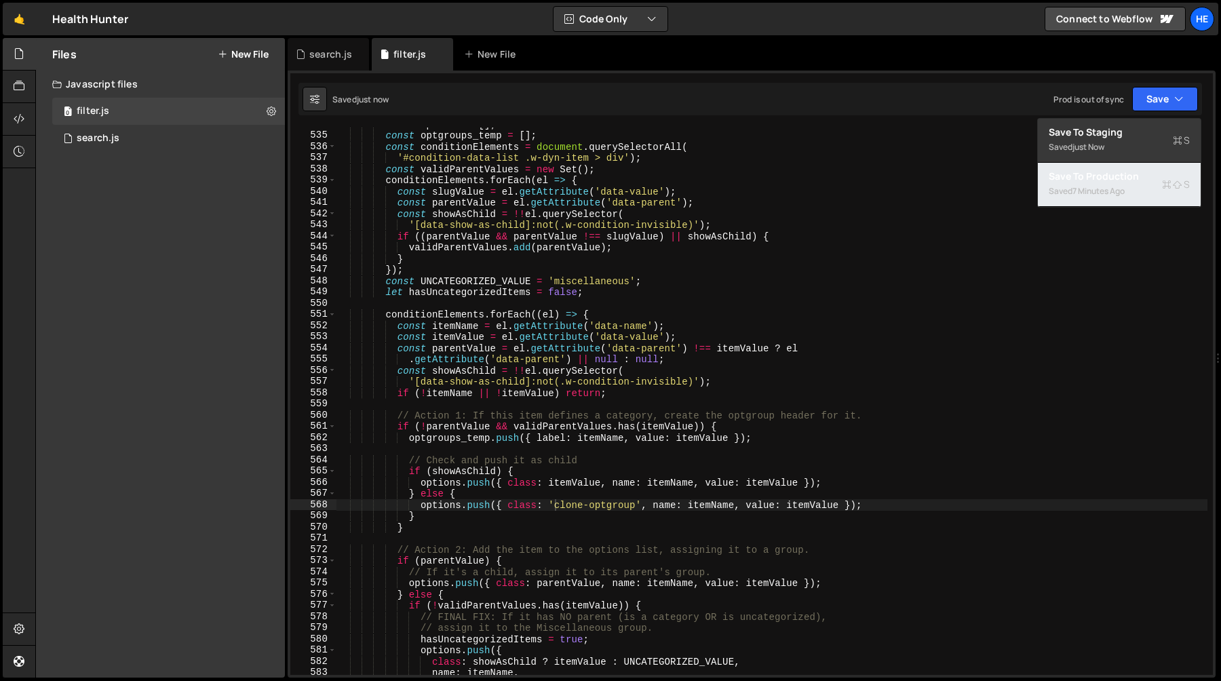
click at [1124, 189] on div "7 minutes ago" at bounding box center [1098, 191] width 52 height 12
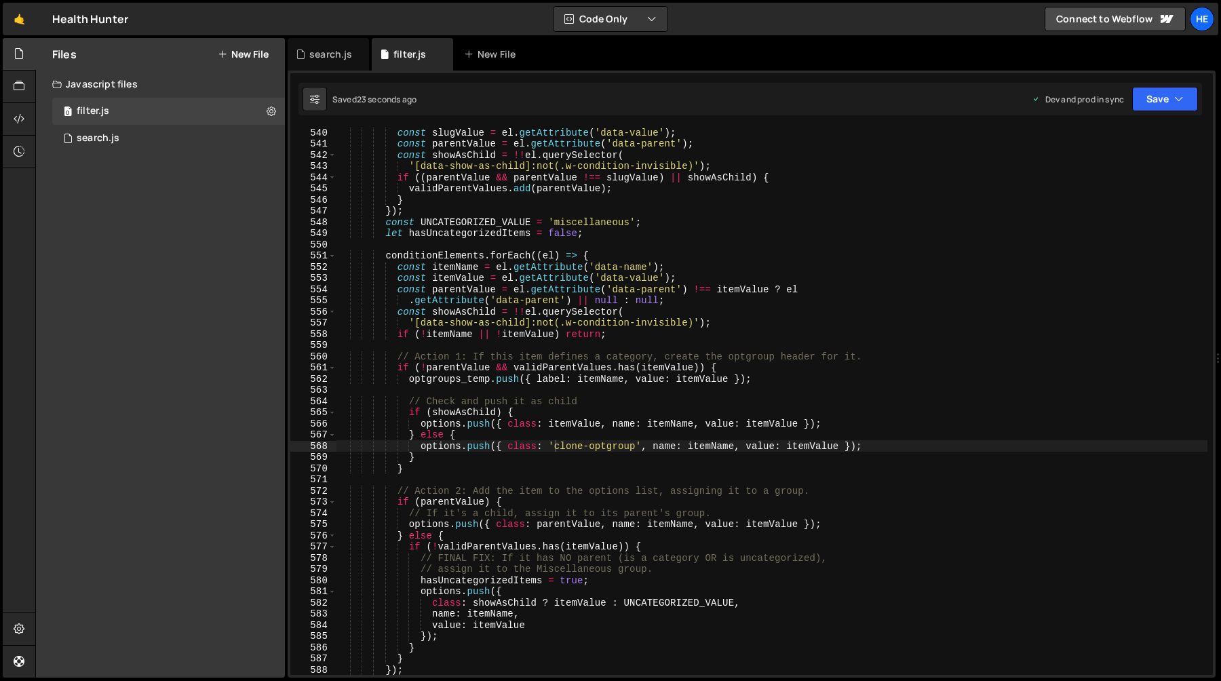
scroll to position [6102, 0]
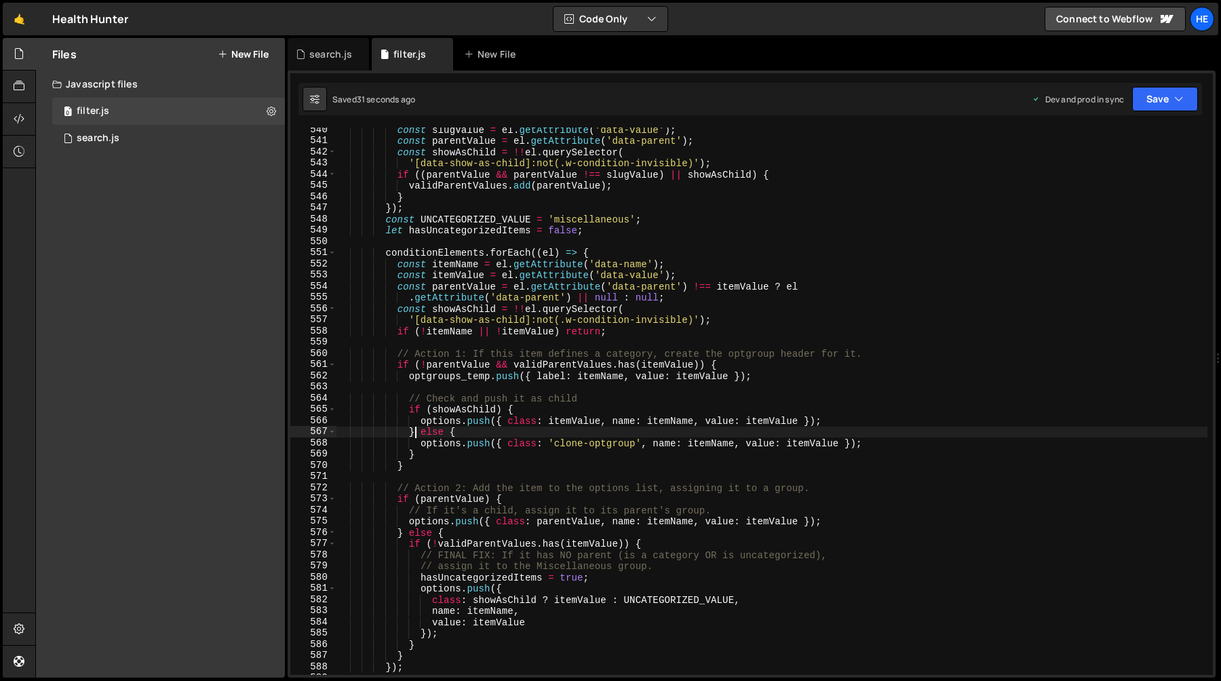
click at [416, 431] on div "const slugValue = el . getAttribute ( 'data-value' ) ; const parentValue = el .…" at bounding box center [771, 409] width 871 height 570
click at [431, 455] on div "const slugValue = el . getAttribute ( 'data-value' ) ; const parentValue = el .…" at bounding box center [771, 409] width 871 height 570
click at [415, 425] on div "const slugValue = el . getAttribute ( 'data-value' ) ; const parentValue = el .…" at bounding box center [771, 409] width 871 height 570
click at [583, 434] on div "const slugValue = el . getAttribute ( 'data-value' ) ; const parentValue = el .…" at bounding box center [771, 409] width 871 height 570
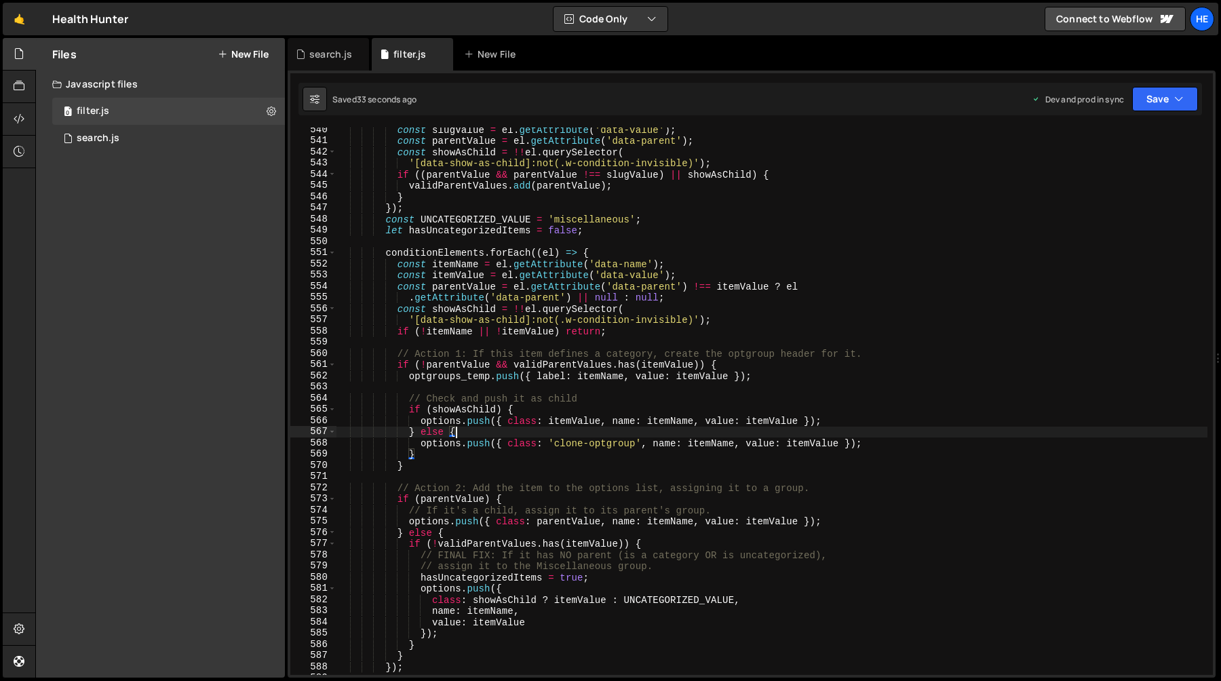
click at [583, 434] on div "const slugValue = el . getAttribute ( 'data-value' ) ; const parentValue = el .…" at bounding box center [771, 409] width 871 height 570
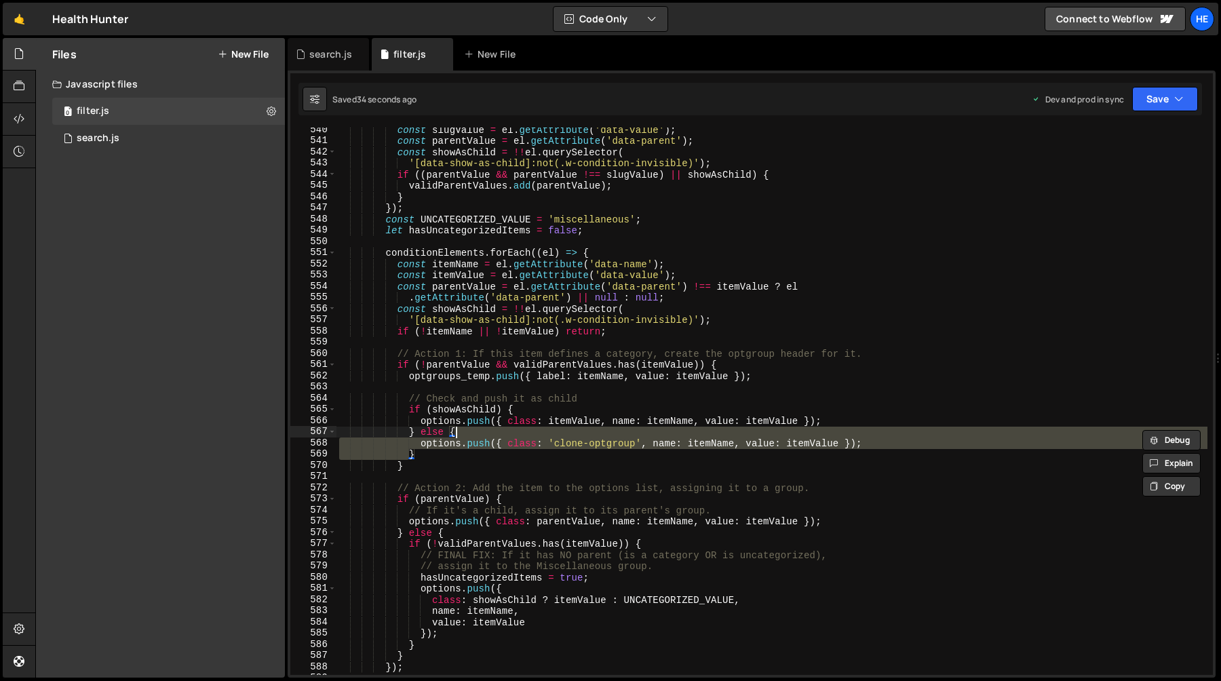
click at [609, 441] on div "const slugValue = el . getAttribute ( 'data-value' ) ; const parentValue = el .…" at bounding box center [771, 409] width 871 height 570
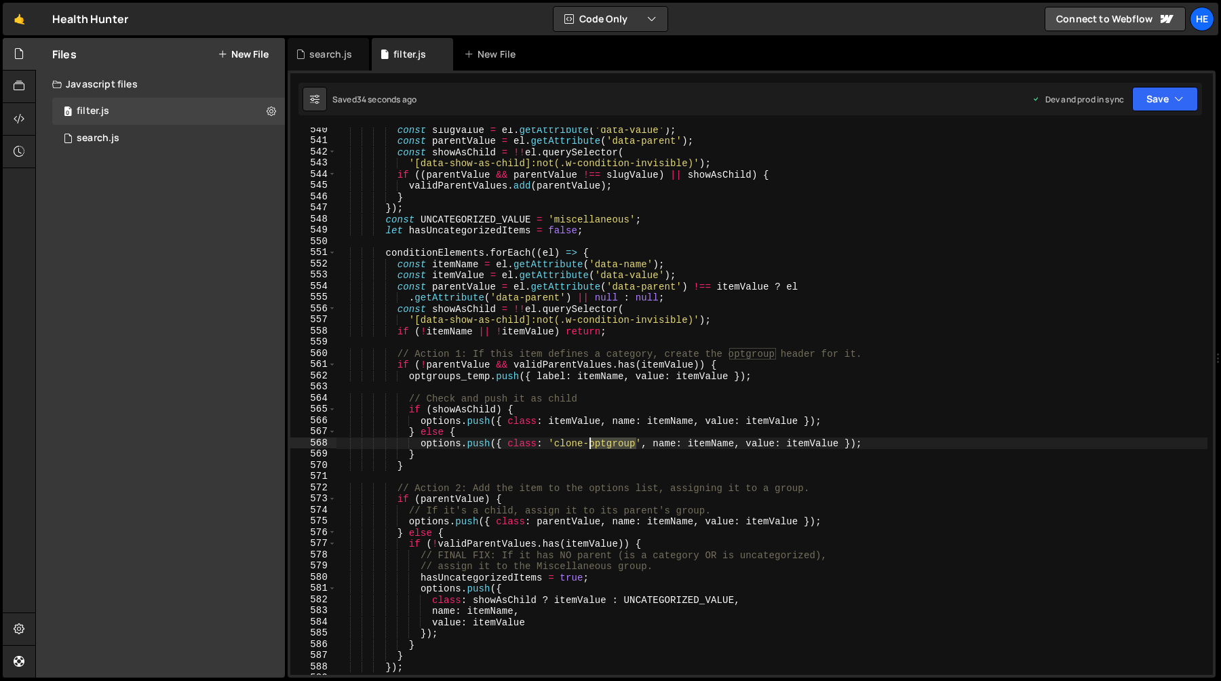
click at [609, 441] on div "const slugValue = el . getAttribute ( 'data-value' ) ; const parentValue = el .…" at bounding box center [771, 409] width 871 height 570
click at [731, 446] on div "const slugValue = el . getAttribute ( 'data-value' ) ; const parentValue = el .…" at bounding box center [771, 409] width 871 height 570
click at [805, 446] on div "const slugValue = el . getAttribute ( 'data-value' ) ; const parentValue = el .…" at bounding box center [771, 409] width 871 height 570
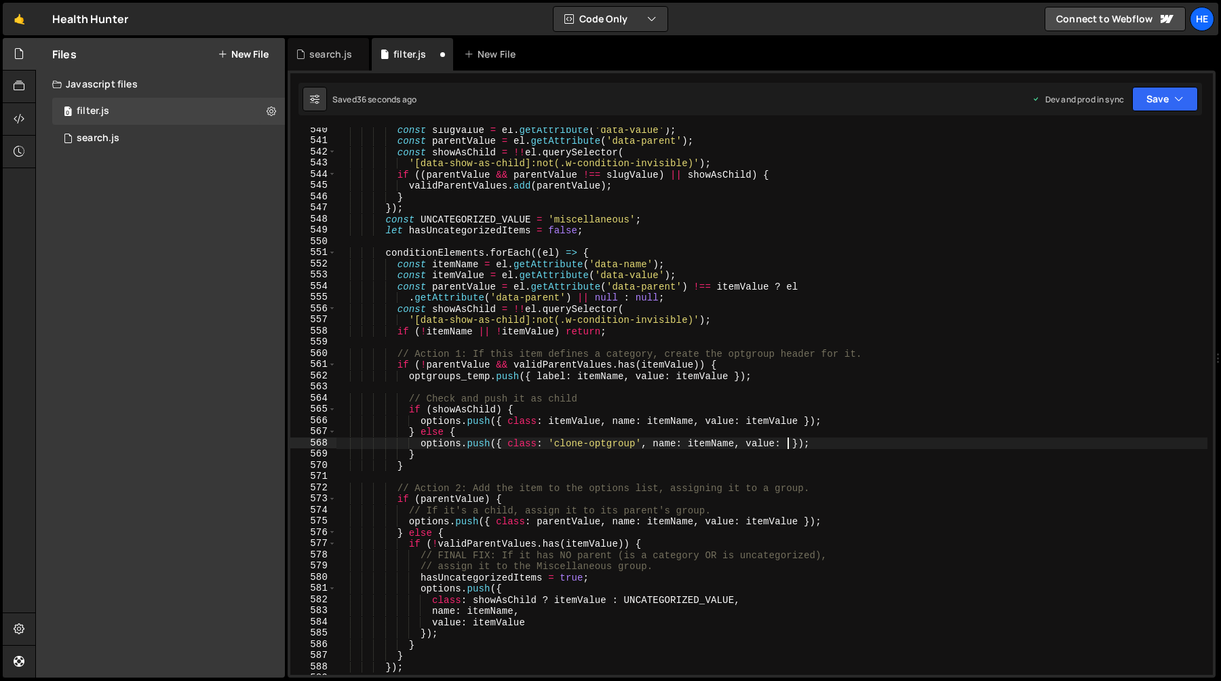
scroll to position [0, 32]
click at [1164, 102] on button "Save" at bounding box center [1165, 99] width 66 height 24
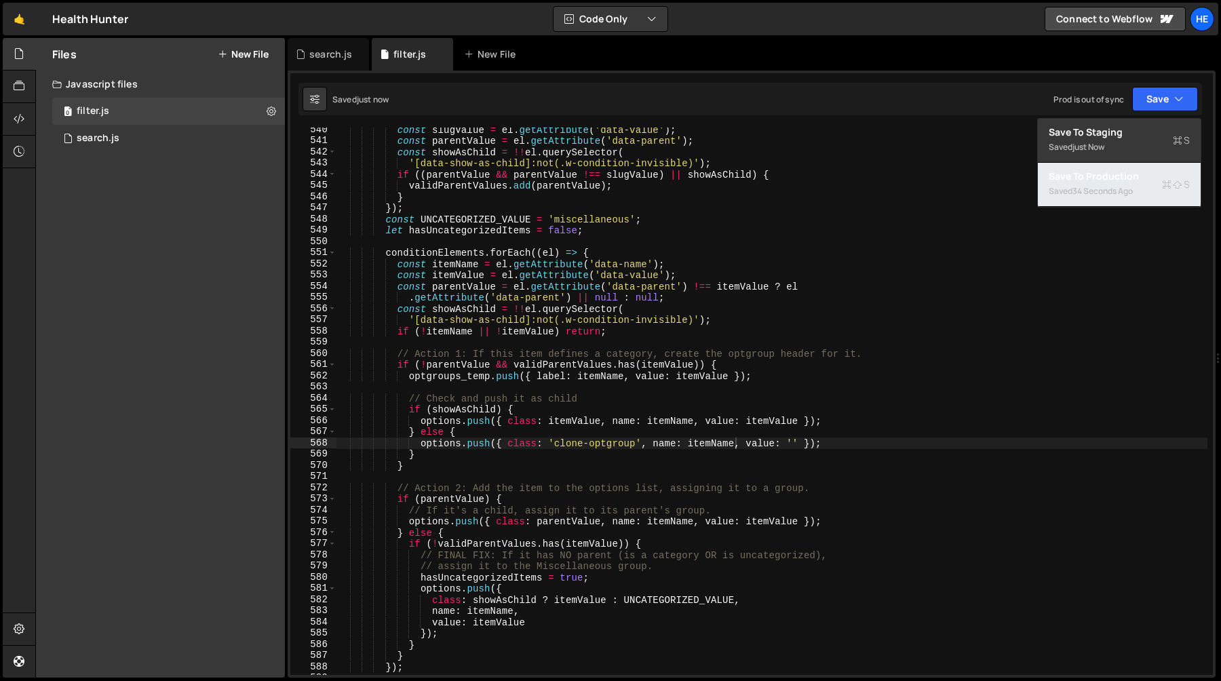
click at [1113, 189] on div "34 seconds ago" at bounding box center [1102, 191] width 60 height 12
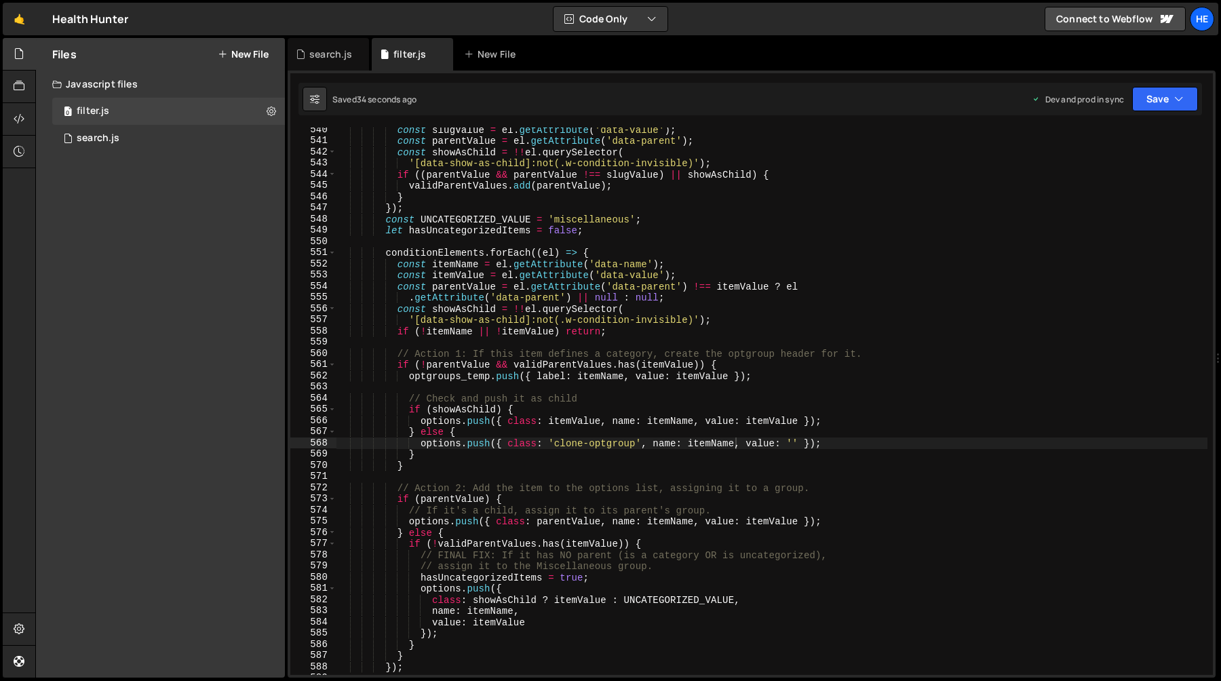
click at [751, 438] on div "const slugValue = el . getAttribute ( 'data-value' ) ; const parentValue = el .…" at bounding box center [771, 409] width 871 height 570
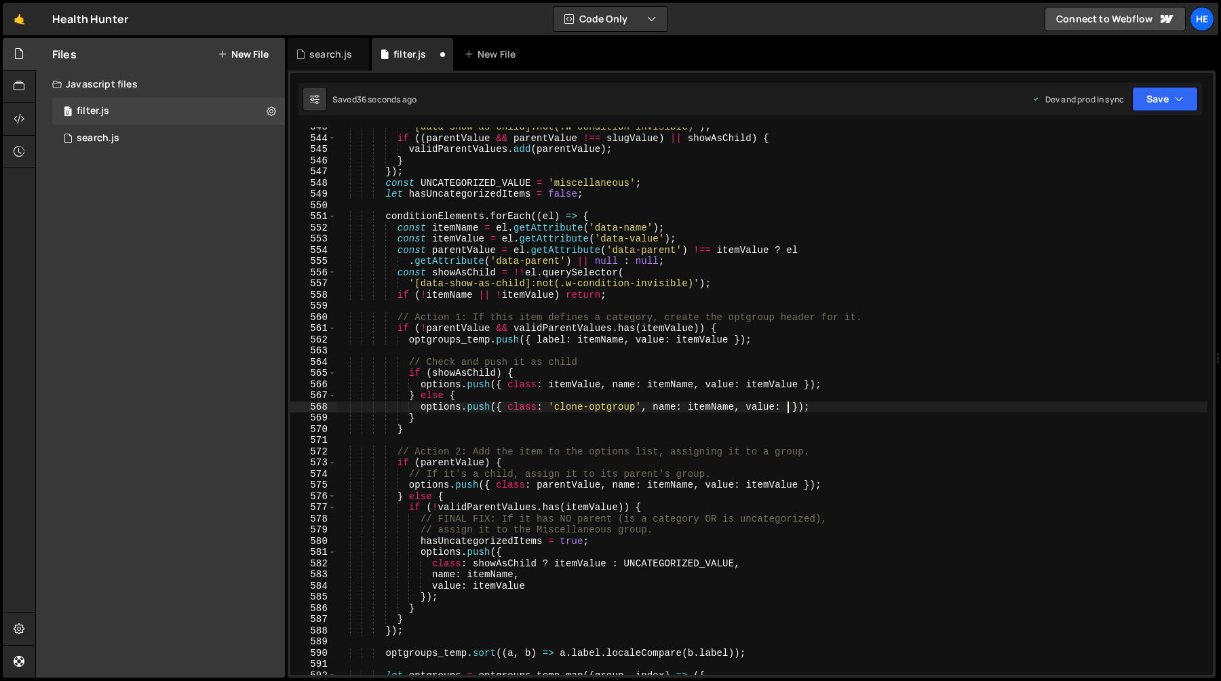
scroll to position [6138, 0]
click at [561, 412] on div "'[data-show-as-child]:not(.w-condition-invisible)' ) ; if (( parentValue && par…" at bounding box center [771, 406] width 871 height 570
click at [641, 406] on div "'[data-show-as-child]:not(.w-condition-invisible)' ) ; if (( parentValue && par…" at bounding box center [771, 406] width 871 height 570
click at [633, 409] on div "'[data-show-as-child]:not(.w-condition-invisible)' ) ; if (( parentValue && par…" at bounding box center [771, 400] width 871 height 547
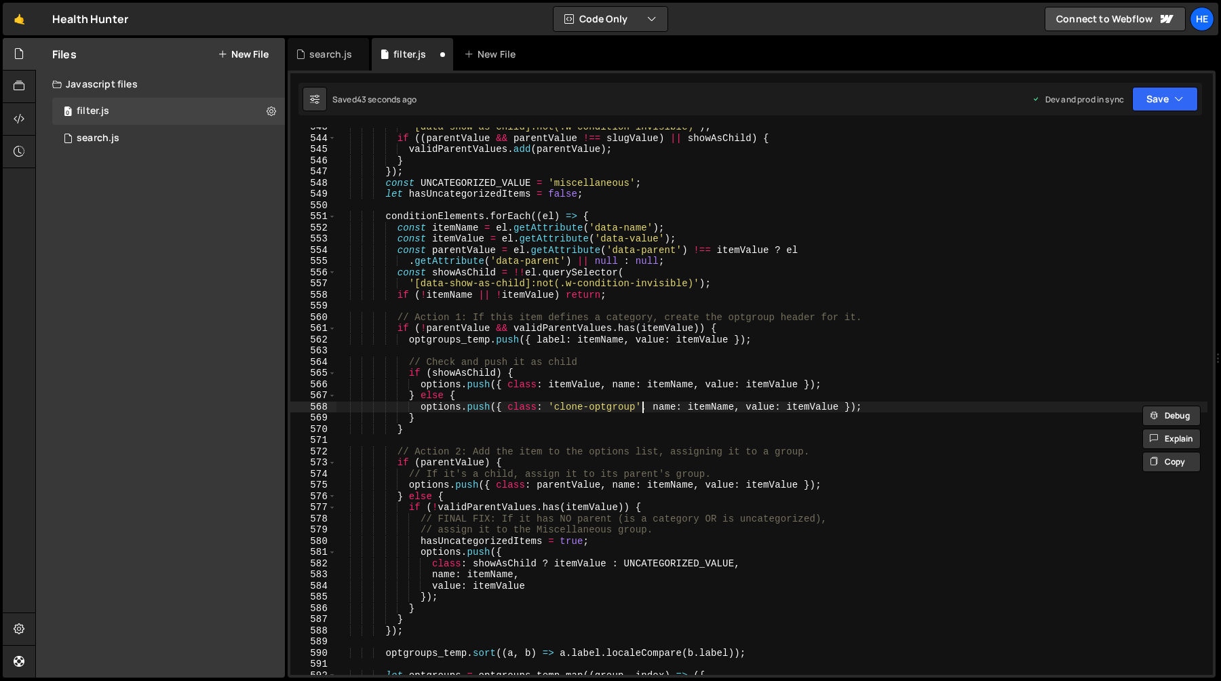
click at [572, 381] on div "'[data-show-as-child]:not(.w-condition-invisible)' ) ; if (( parentValue && par…" at bounding box center [771, 406] width 871 height 570
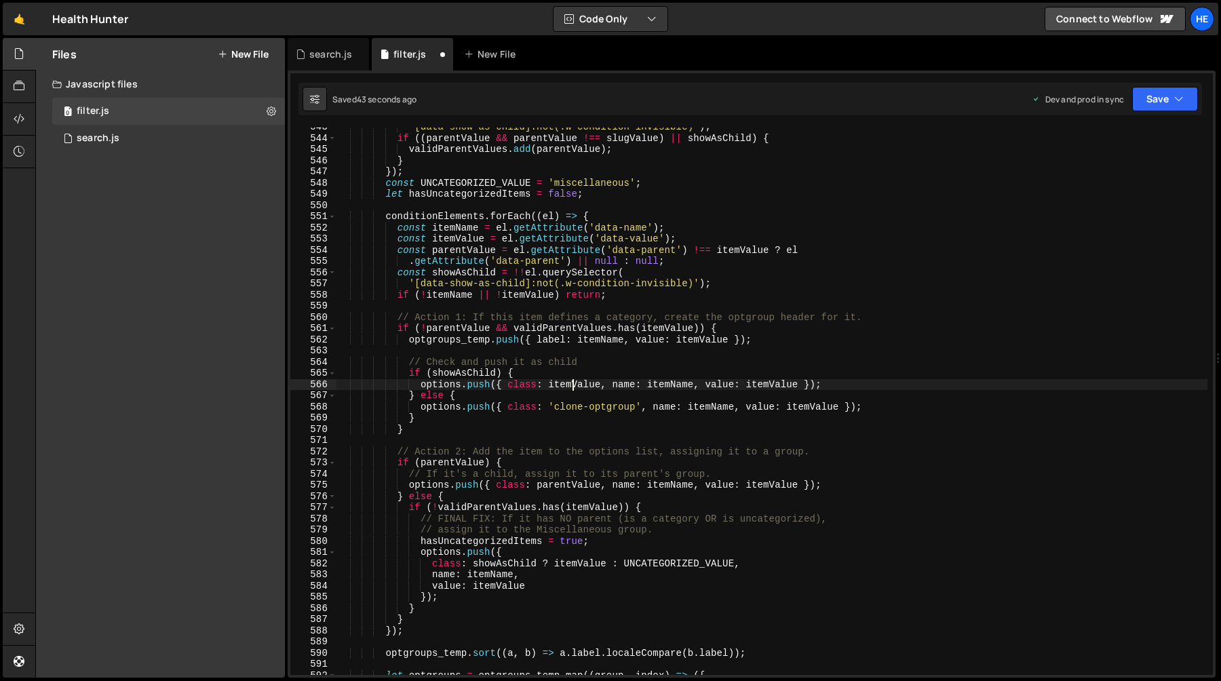
click at [572, 381] on div "'[data-show-as-child]:not(.w-condition-invisible)' ) ; if (( parentValue && par…" at bounding box center [771, 406] width 871 height 570
click at [548, 408] on div "'[data-show-as-child]:not(.w-condition-invisible)' ) ; if (( parentValue && par…" at bounding box center [771, 406] width 871 height 570
drag, startPoint x: 547, startPoint y: 407, endPoint x: 642, endPoint y: 410, distance: 95.7
click at [642, 410] on div "'[data-show-as-child]:not(.w-condition-invisible)' ) ; if (( parentValue && par…" at bounding box center [771, 406] width 871 height 570
click at [581, 388] on div "'[data-show-as-child]:not(.w-condition-invisible)' ) ; if (( parentValue && par…" at bounding box center [771, 406] width 871 height 570
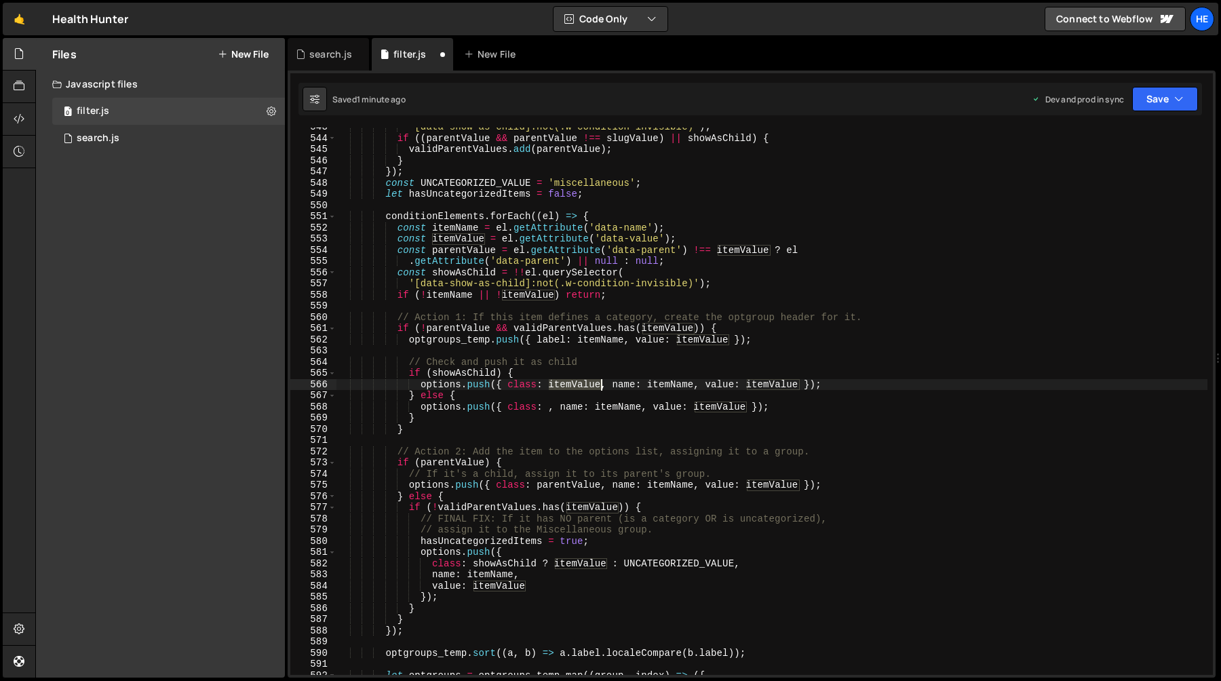
click at [581, 388] on div "'[data-show-as-child]:not(.w-condition-invisible)' ) ; if (( parentValue && par…" at bounding box center [771, 406] width 871 height 570
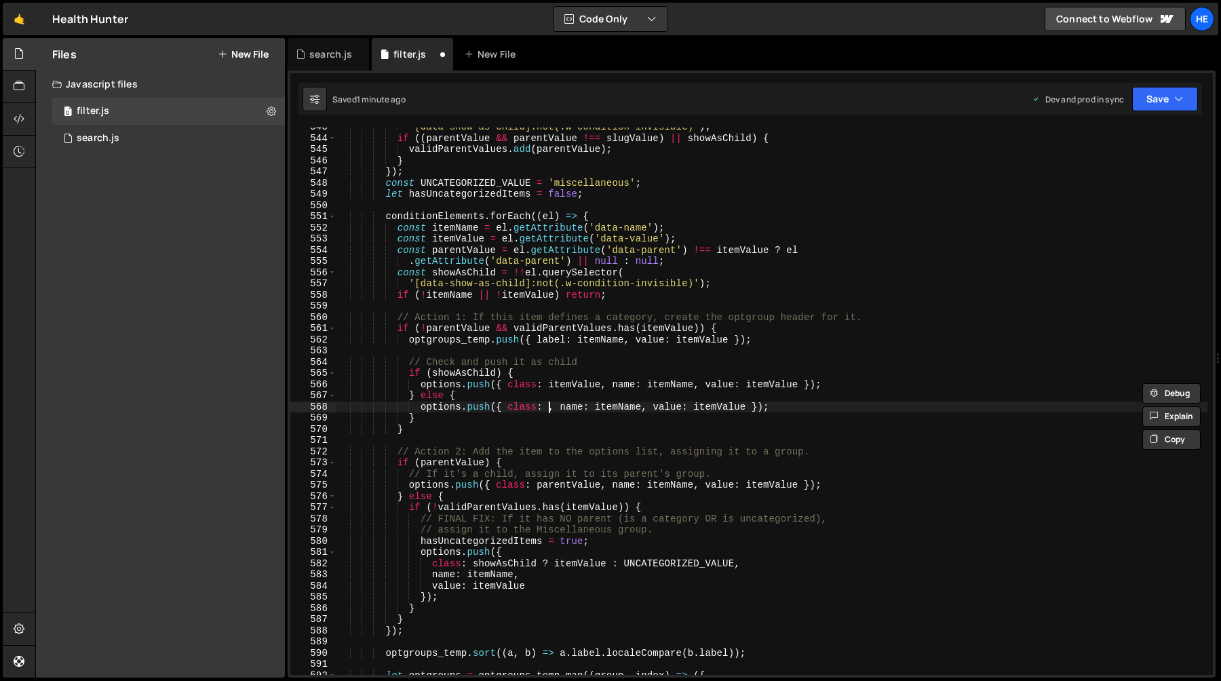
click at [549, 410] on div "'[data-show-as-child]:not(.w-condition-invisible)' ) ; if (( parentValue && par…" at bounding box center [771, 406] width 871 height 570
paste textarea "itemValue"
click at [844, 410] on div "'[data-show-as-child]:not(.w-condition-invisible)' ) ; if (( parentValue && par…" at bounding box center [771, 406] width 871 height 570
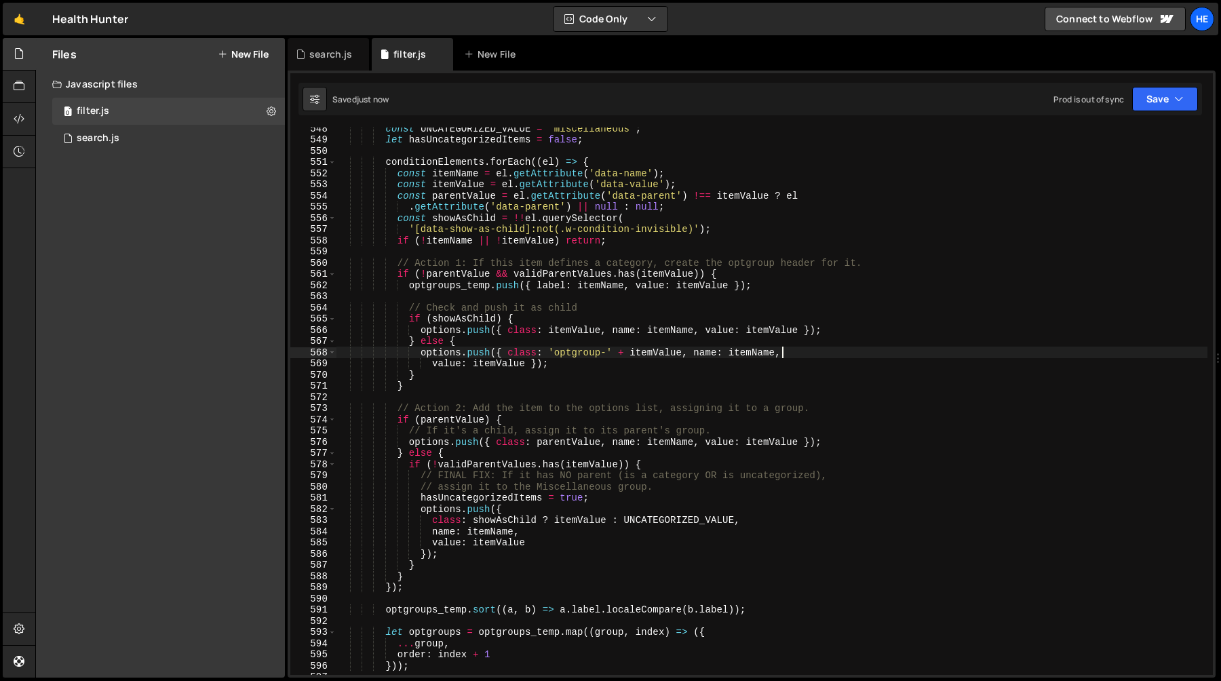
scroll to position [6199, 0]
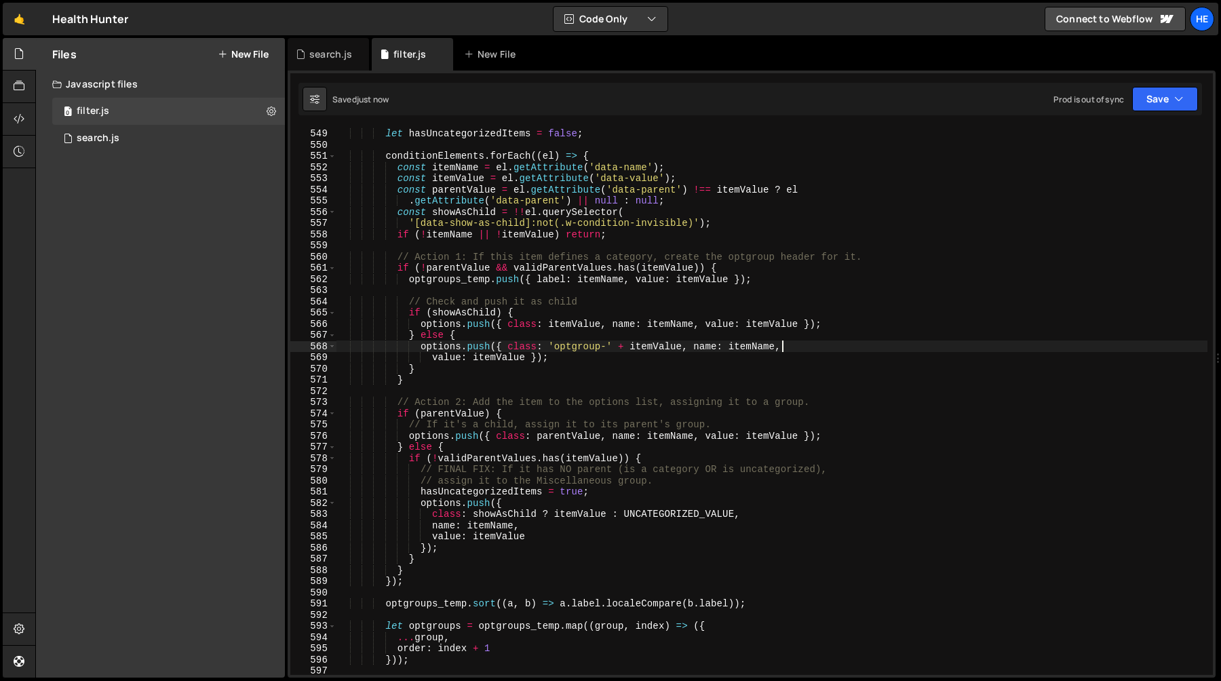
click at [564, 433] on div "const UNCATEGORIZED_VALUE = 'miscellaneous' ; let hasUncategorizedItems = false…" at bounding box center [771, 402] width 871 height 570
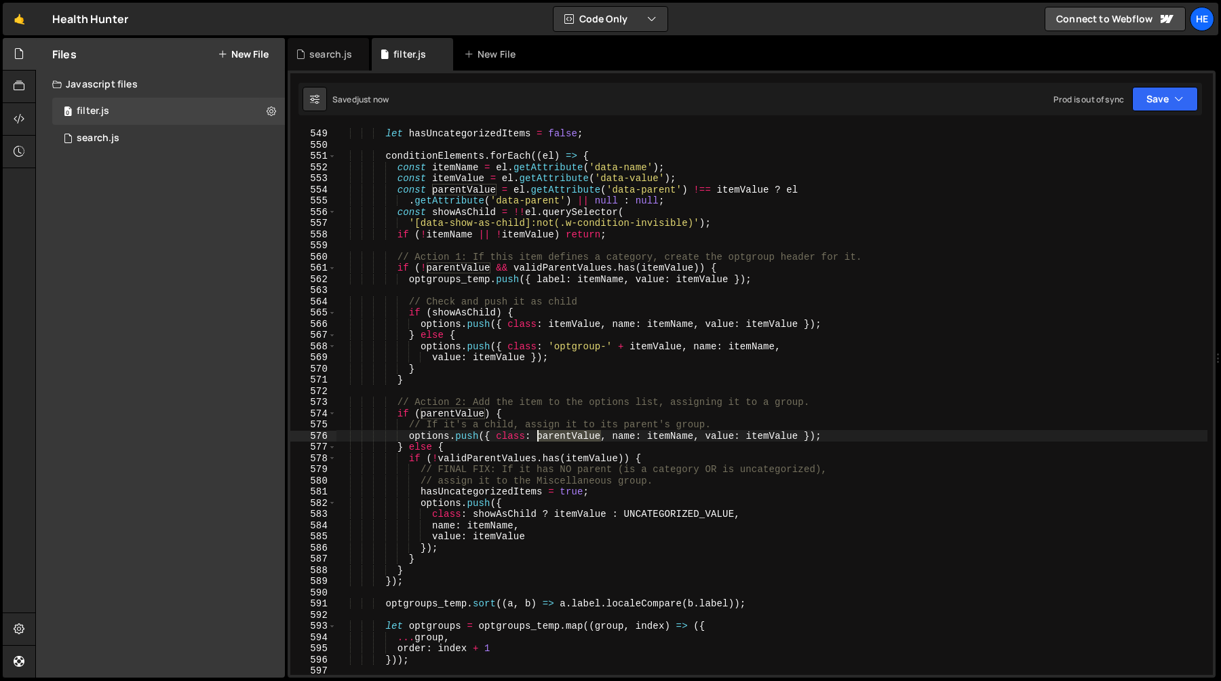
click at [564, 433] on div "const UNCATEGORIZED_VALUE = 'miscellaneous' ; let hasUncategorizedItems = false…" at bounding box center [771, 402] width 871 height 570
click at [547, 349] on div "const UNCATEGORIZED_VALUE = 'miscellaneous' ; let hasUncategorizedItems = false…" at bounding box center [771, 402] width 871 height 570
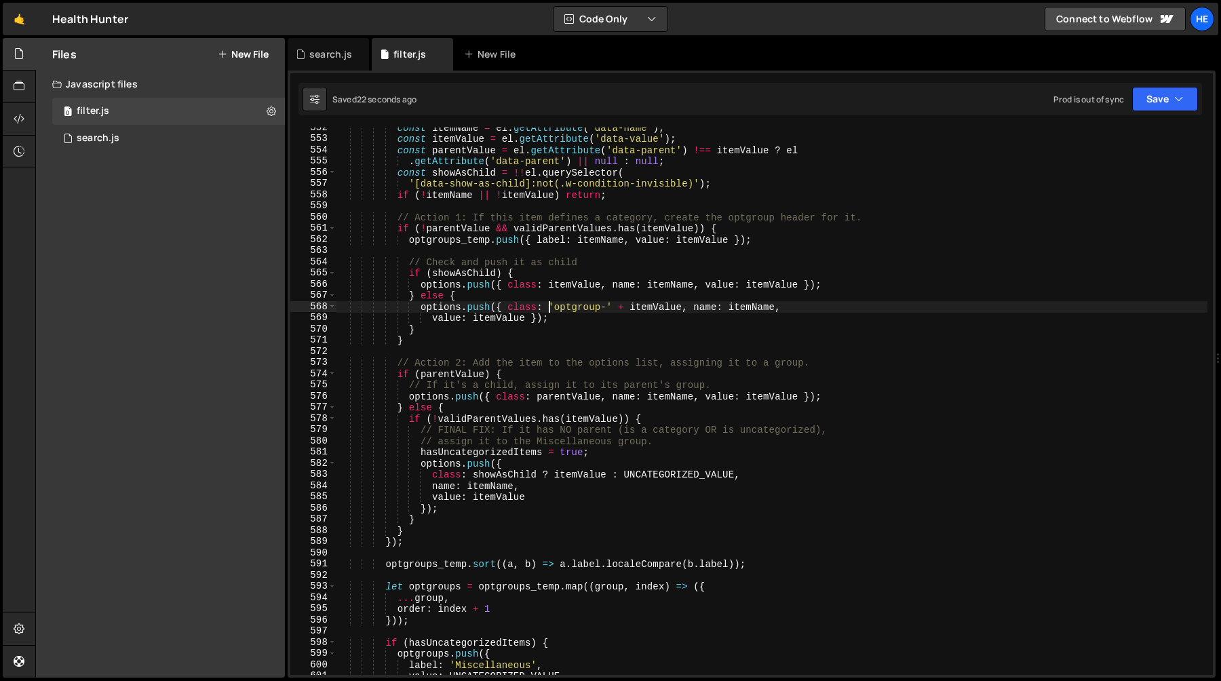
scroll to position [6256, 0]
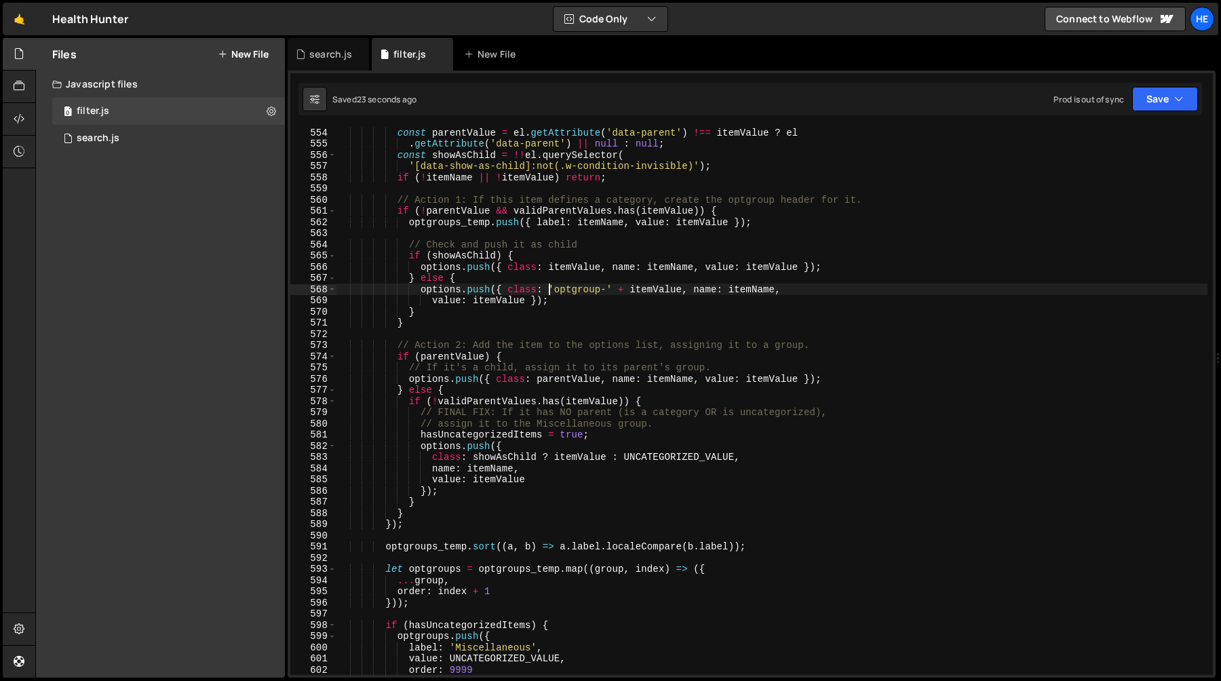
click at [578, 376] on div "const parentValue = el . getAttribute ( 'data-parent' ) !== itemValue ? el . ge…" at bounding box center [771, 412] width 871 height 570
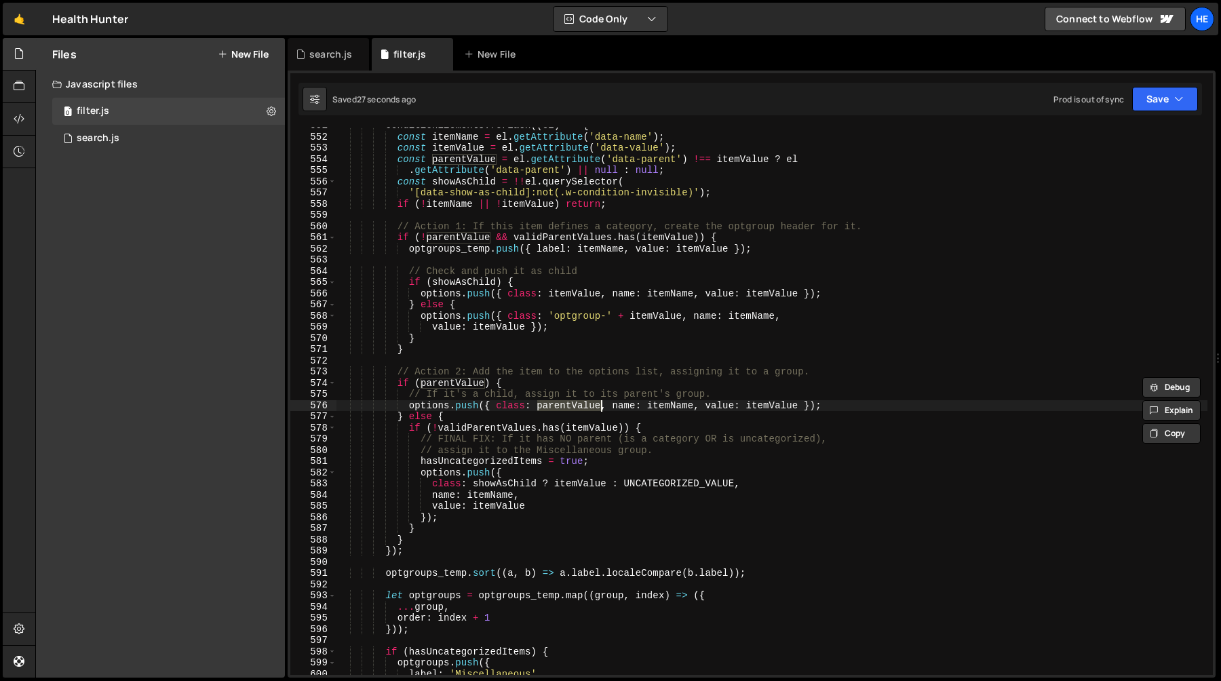
scroll to position [6224, 0]
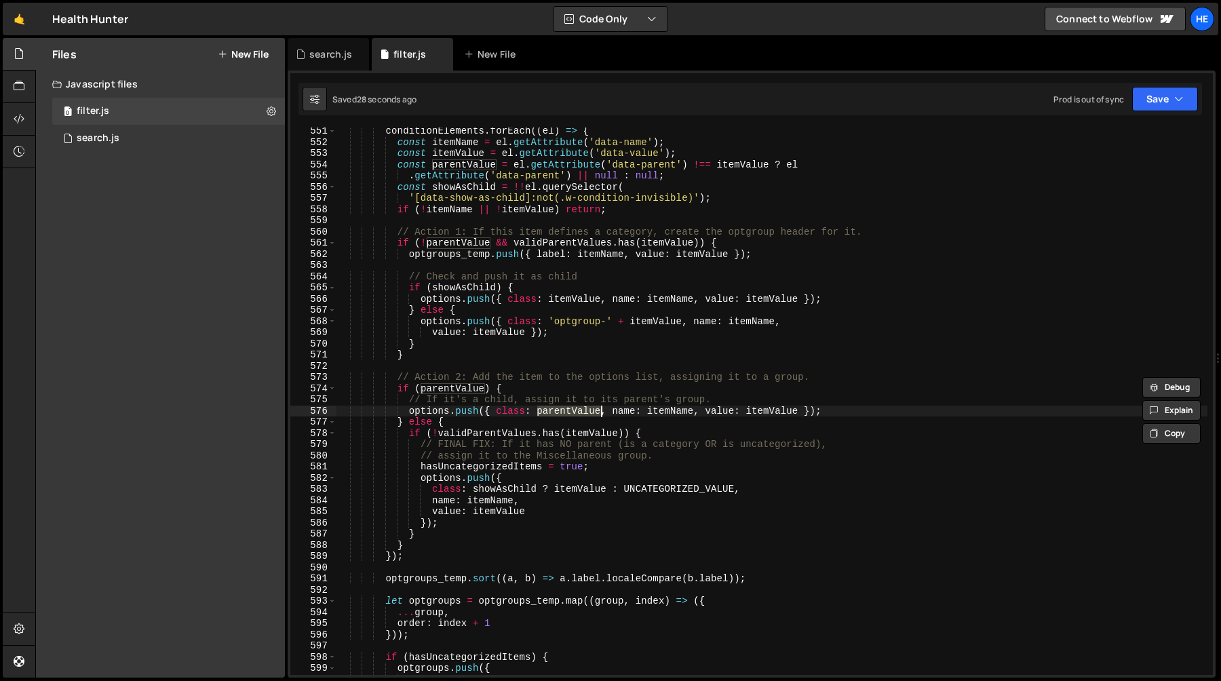
click at [564, 302] on div "conditionElements . forEach (( el ) => { const itemName = el . getAttribute ( '…" at bounding box center [771, 410] width 871 height 570
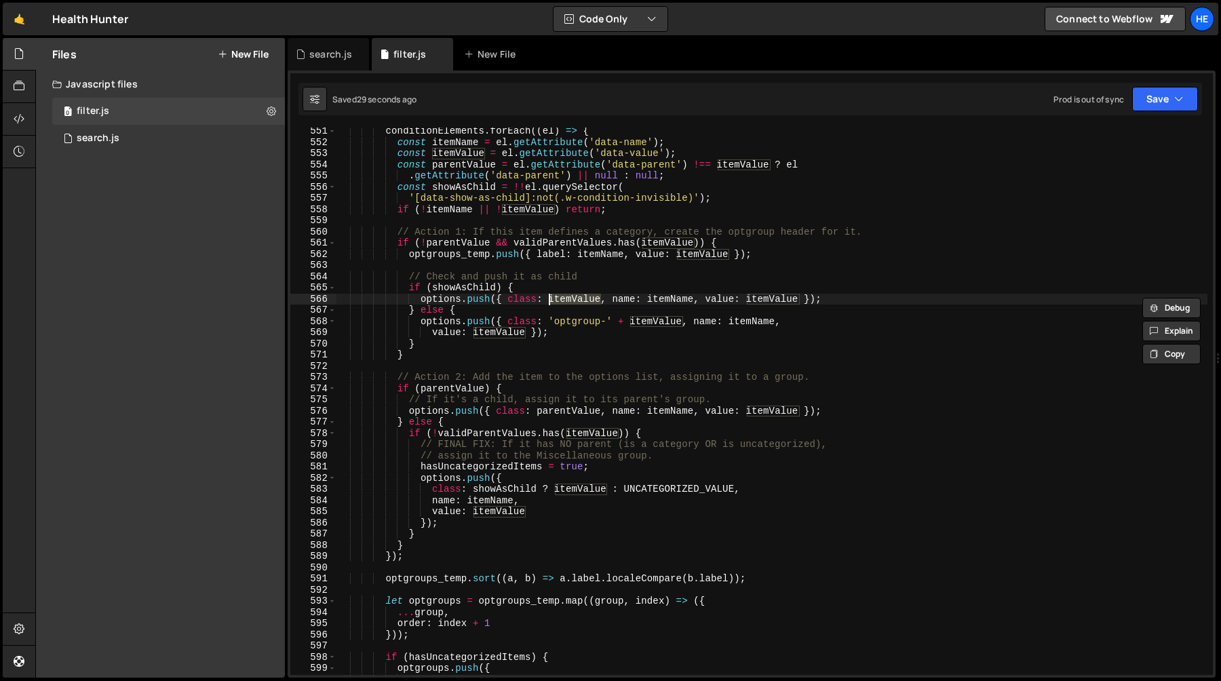
click at [548, 319] on div "conditionElements . forEach (( el ) => { const itemName = el . getAttribute ( '…" at bounding box center [771, 410] width 871 height 570
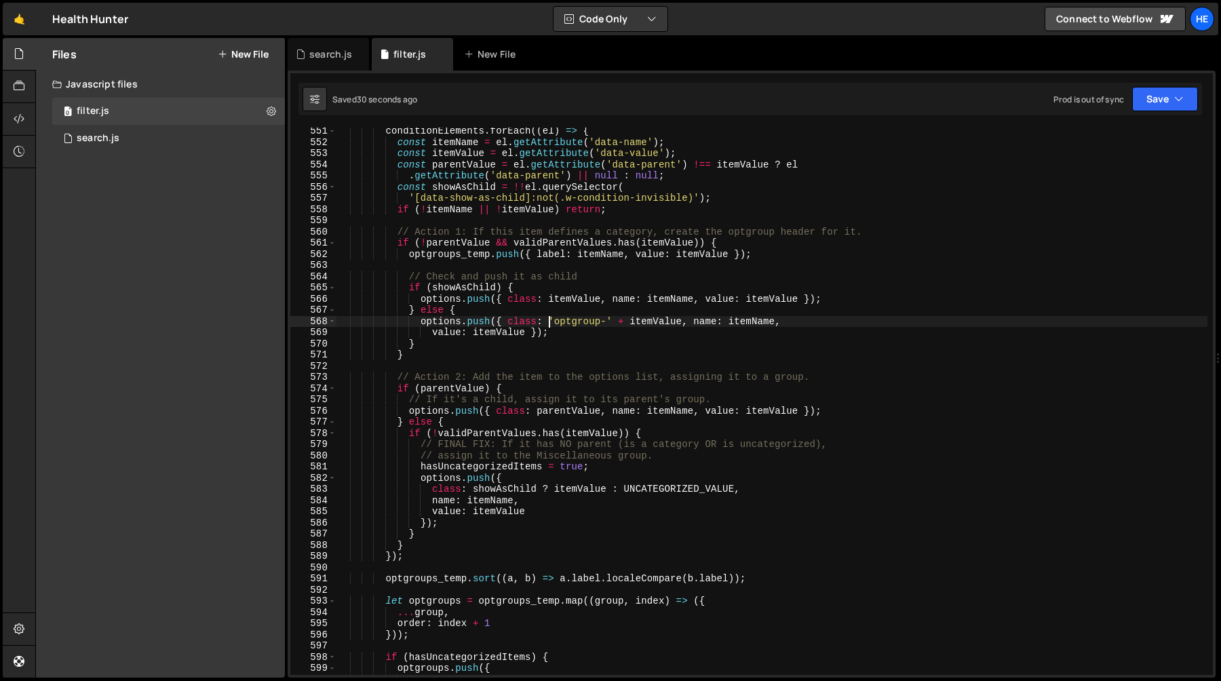
click at [629, 324] on div "conditionElements . forEach (( el ) => { const itemName = el . getAttribute ( '…" at bounding box center [771, 410] width 871 height 570
click at [661, 317] on div "conditionElements . forEach (( el ) => { const itemName = el . getAttribute ( '…" at bounding box center [771, 410] width 871 height 570
click at [493, 332] on div "conditionElements . forEach (( el ) => { const itemName = el . getAttribute ( '…" at bounding box center [771, 410] width 871 height 570
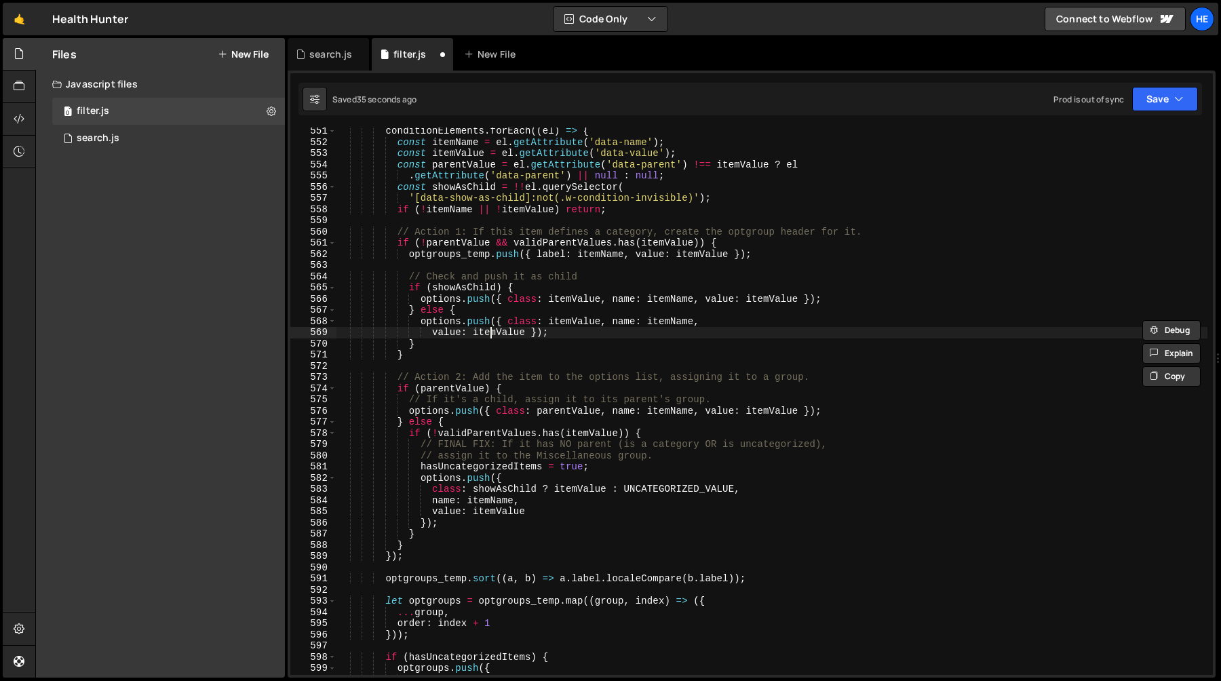
click at [493, 332] on div "conditionElements . forEach (( el ) => { const itemName = el . getAttribute ( '…" at bounding box center [771, 410] width 871 height 570
click at [663, 322] on div "conditionElements . forEach (( el ) => { const itemName = el . getAttribute ( '…" at bounding box center [771, 410] width 871 height 570
click at [486, 332] on div "conditionElements . forEach (( el ) => { const itemName = el . getAttribute ( '…" at bounding box center [771, 410] width 871 height 570
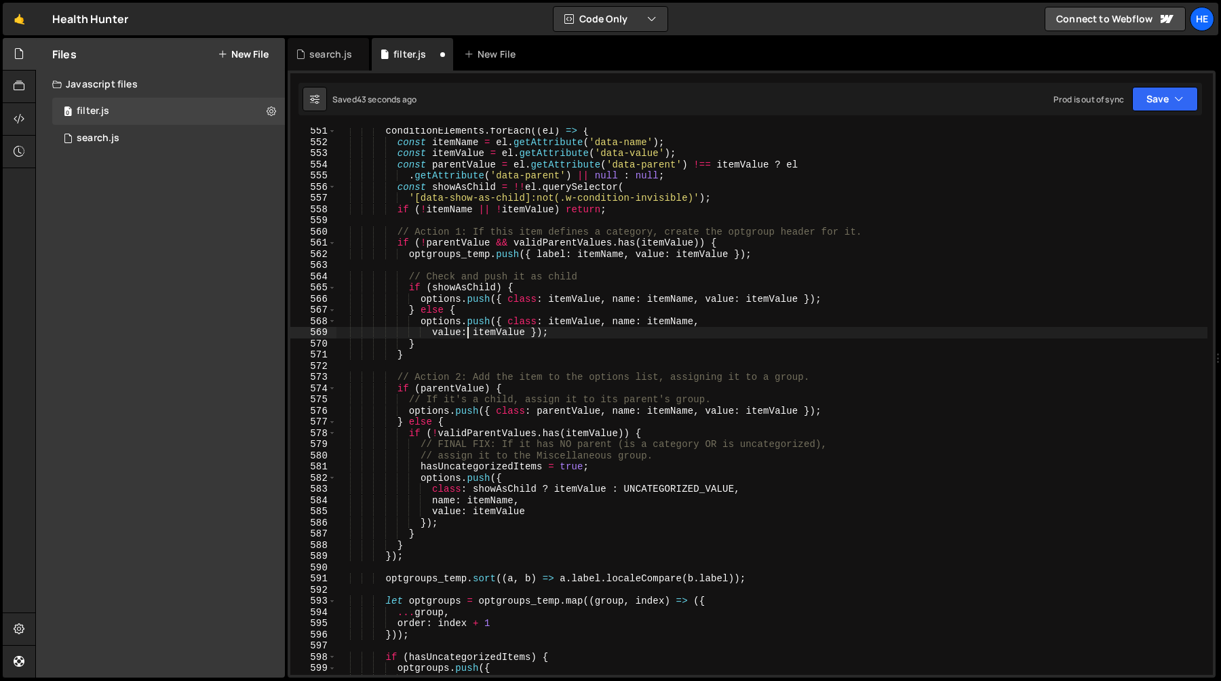
click at [469, 335] on div "conditionElements . forEach (( el ) => { const itemName = el . getAttribute ( '…" at bounding box center [771, 410] width 871 height 570
click at [473, 334] on div "conditionElements . forEach (( el ) => { const itemName = el . getAttribute ( '…" at bounding box center [771, 410] width 871 height 570
paste textarea "'optgroup-' +"
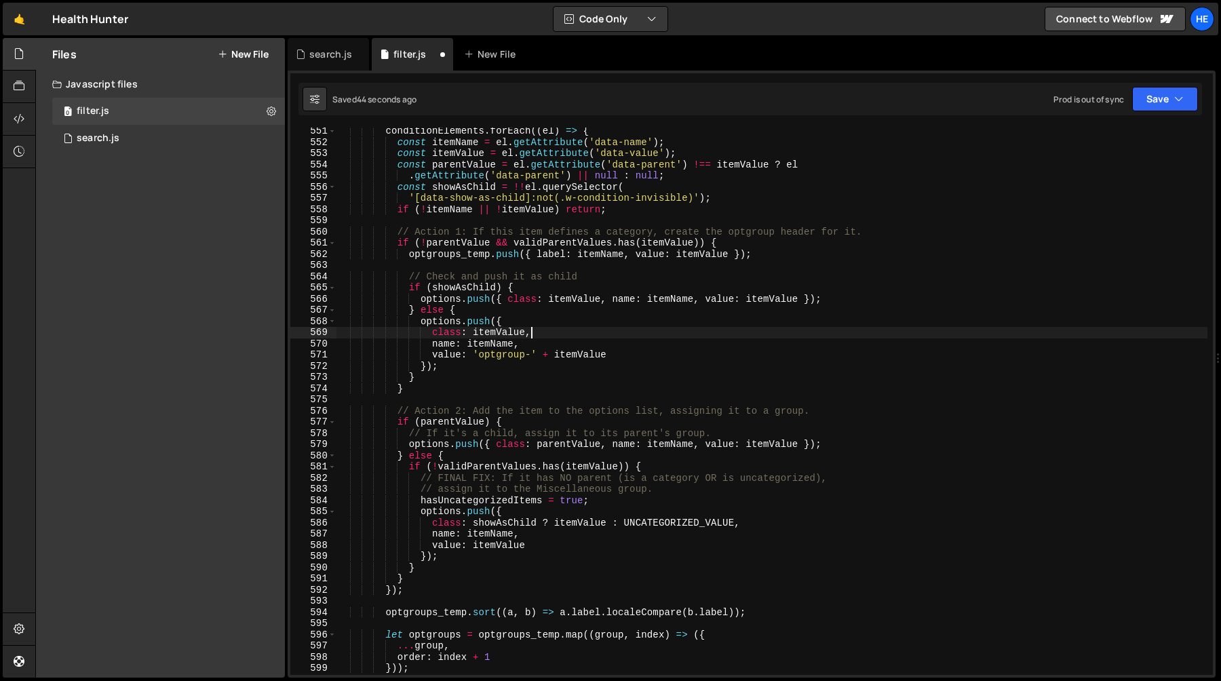
scroll to position [0, 13]
type textarea "class: itemValue,"
click at [1183, 98] on button "Save" at bounding box center [1165, 99] width 66 height 24
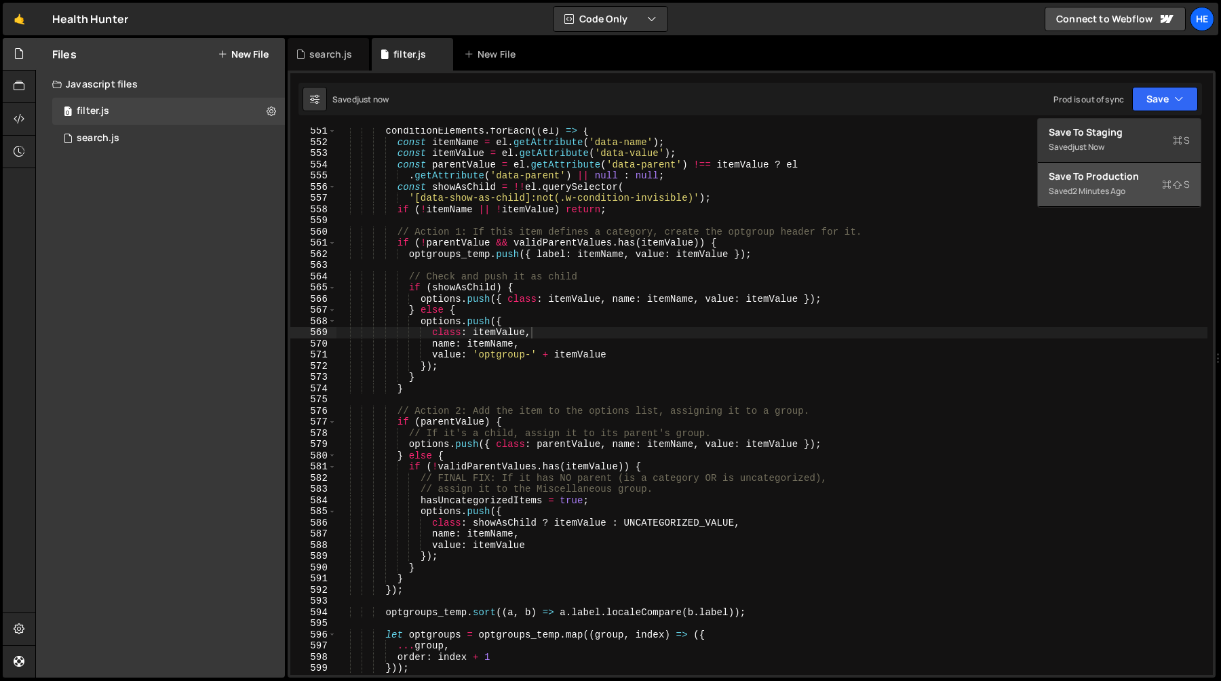
click at [1107, 180] on div "Save to Production S" at bounding box center [1118, 177] width 141 height 14
